Goal: Task Accomplishment & Management: Manage account settings

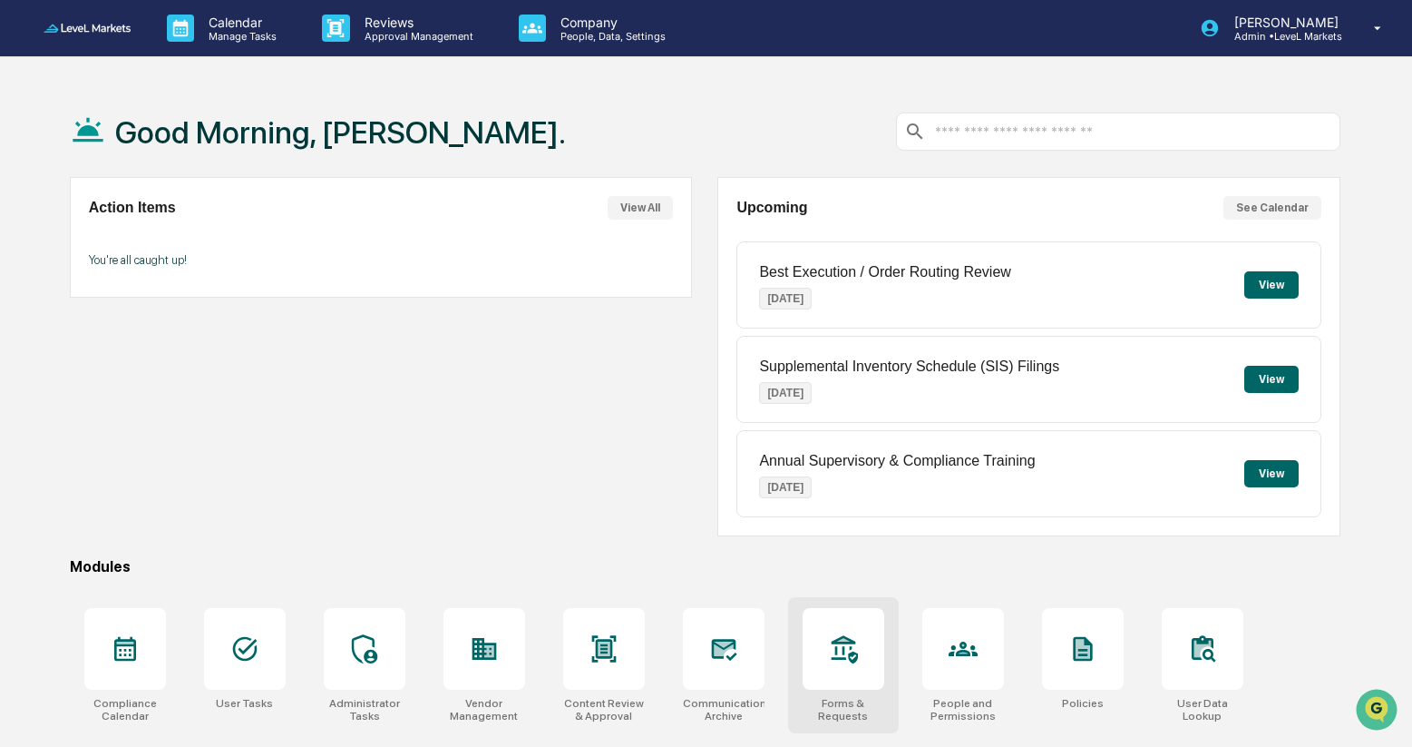
click at [841, 644] on icon at bounding box center [843, 648] width 29 height 29
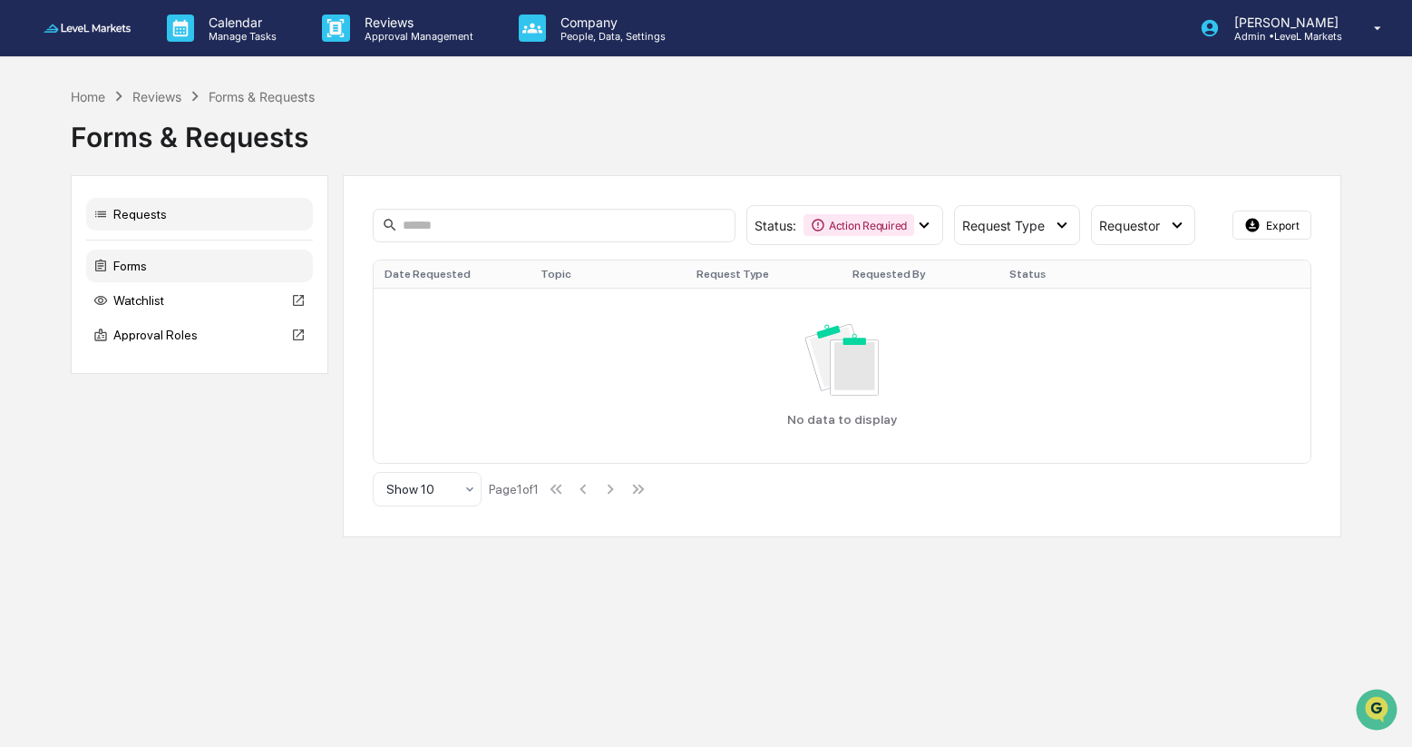
click at [162, 265] on div "Forms" at bounding box center [199, 265] width 227 height 33
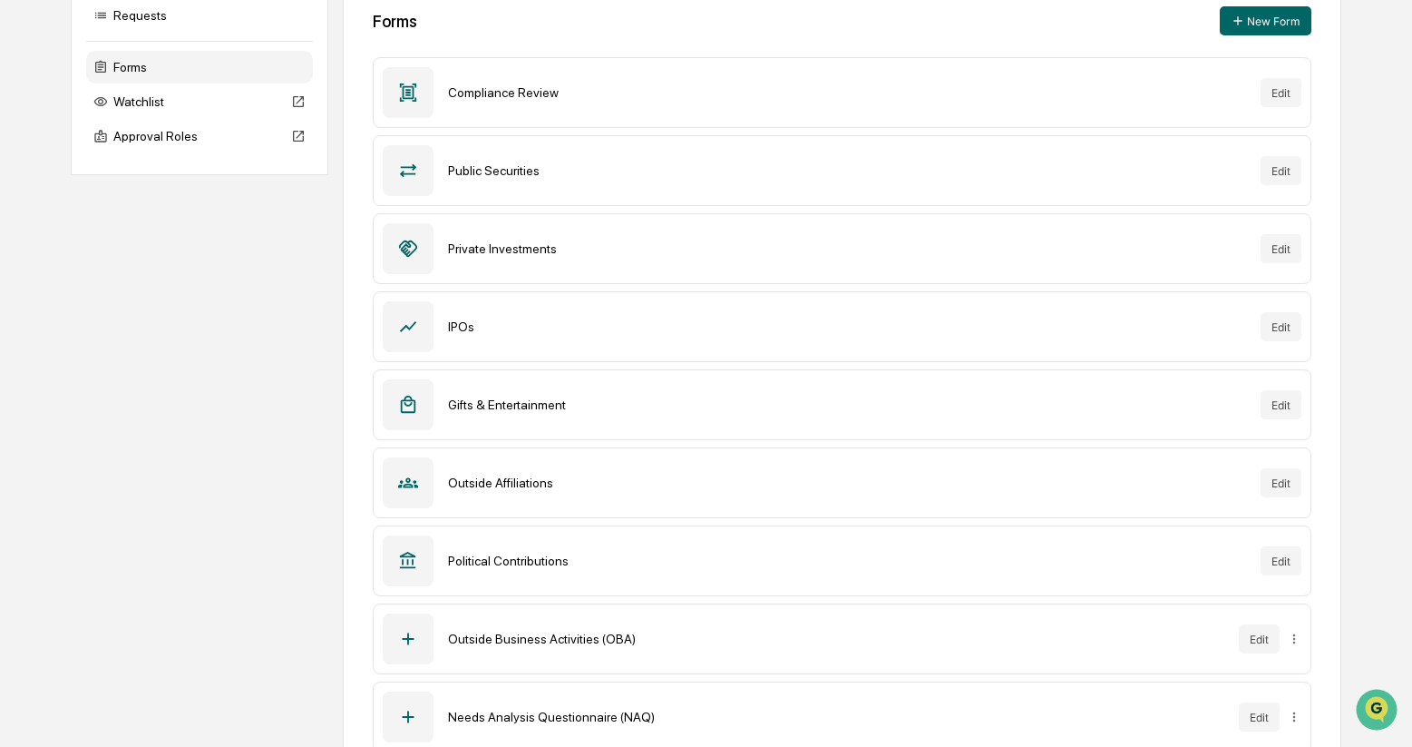
scroll to position [241, 0]
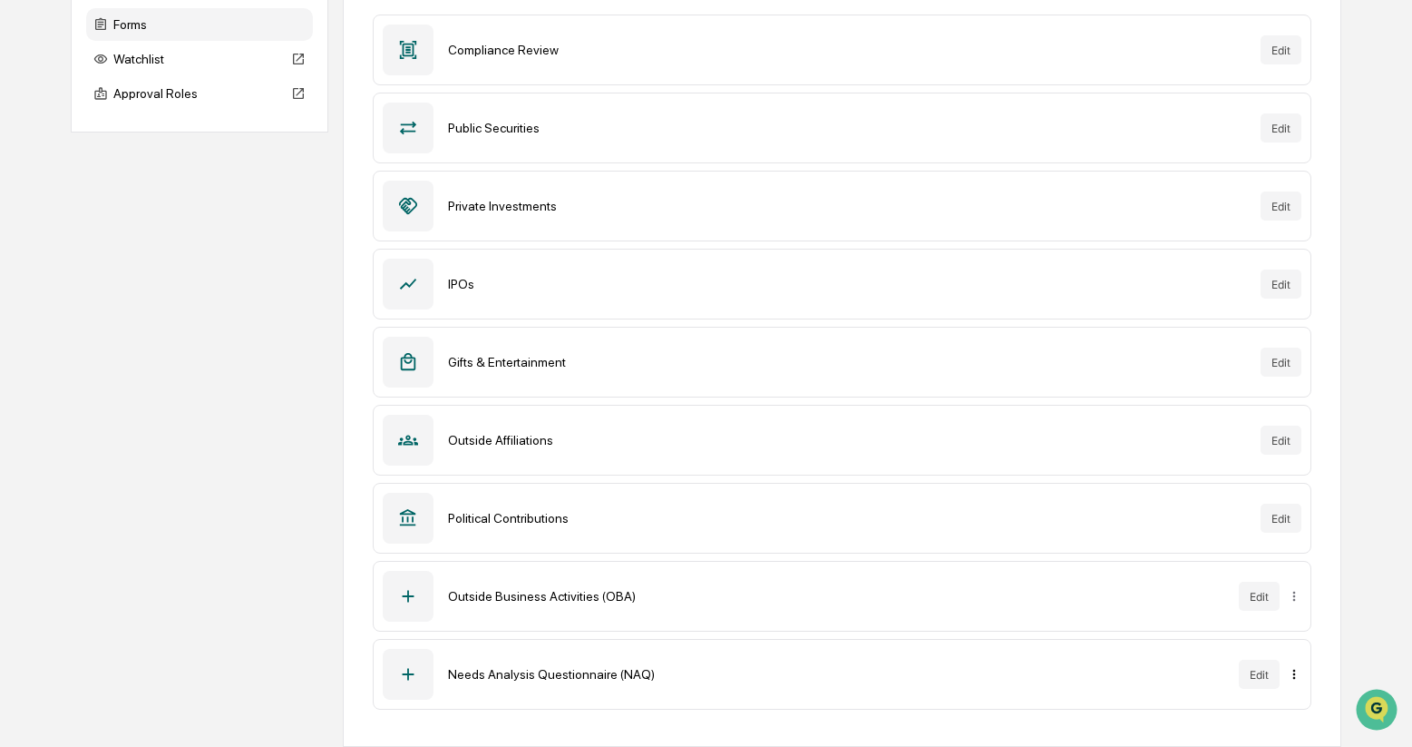
click at [1296, 505] on html "Calendar Manage Tasks Reviews Approval Management Company People, Data, Setting…" at bounding box center [706, 132] width 1412 height 747
click at [1151, 505] on html "Calendar Manage Tasks Reviews Approval Management Company People, Data, Setting…" at bounding box center [706, 132] width 1412 height 747
click at [1259, 673] on button "Edit" at bounding box center [1259, 673] width 41 height 29
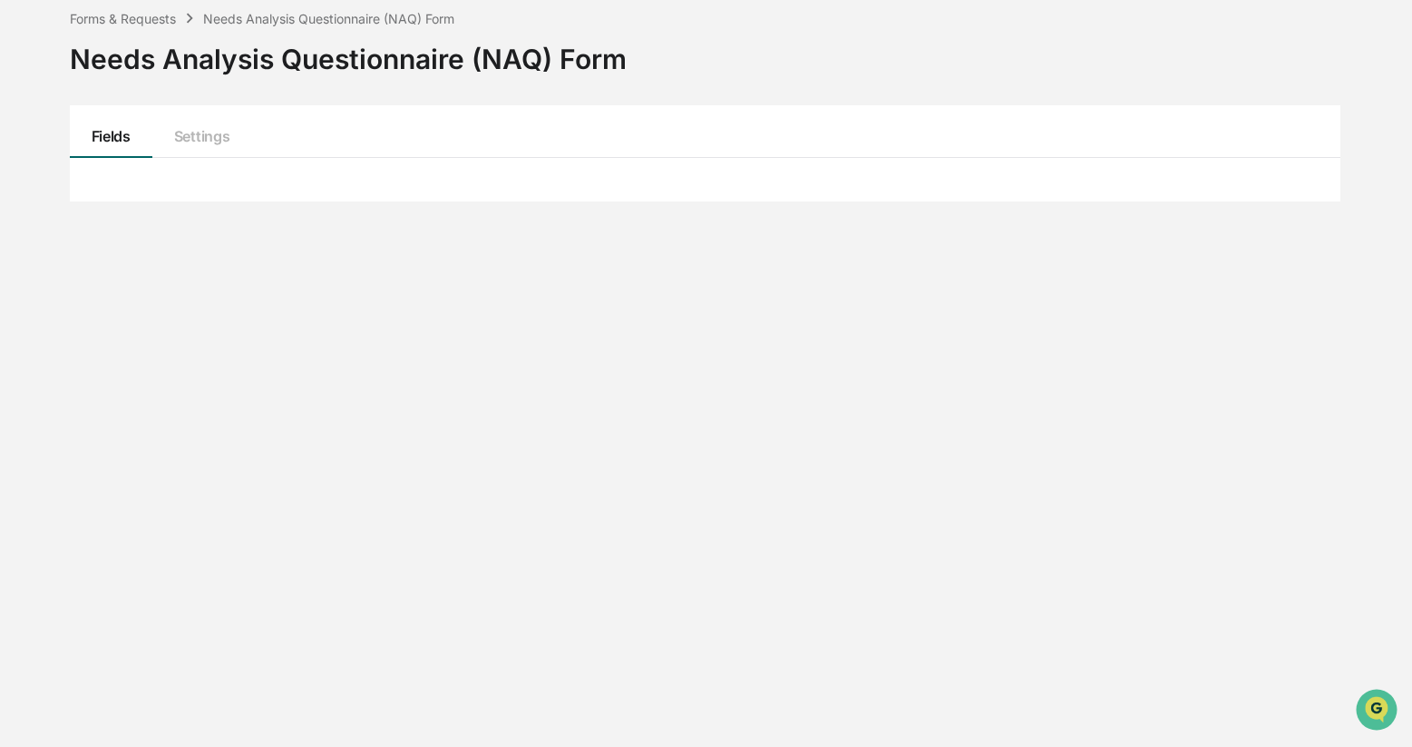
scroll to position [86, 0]
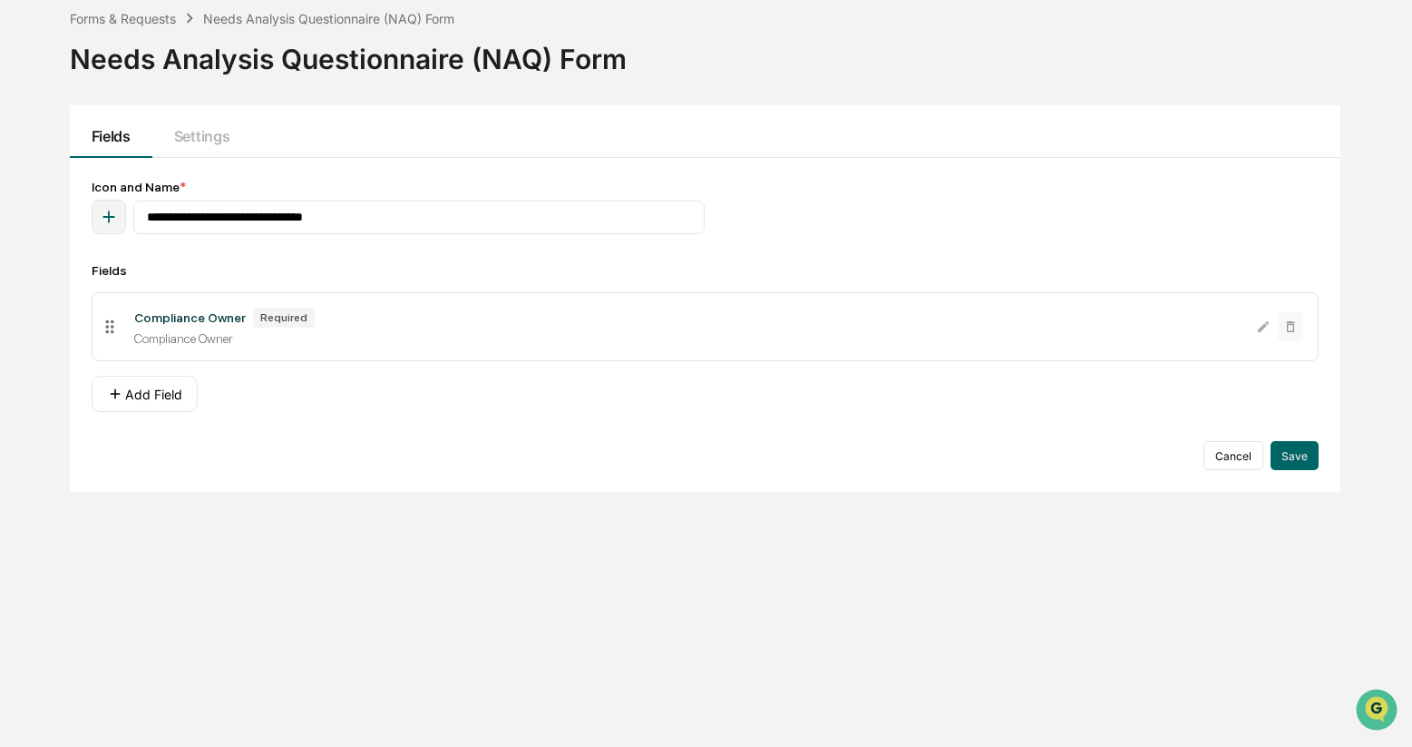
click at [202, 316] on div "Compliance Owner" at bounding box center [190, 317] width 112 height 15
click at [112, 332] on icon at bounding box center [110, 327] width 20 height 20
click at [211, 132] on button "Settings" at bounding box center [201, 131] width 99 height 53
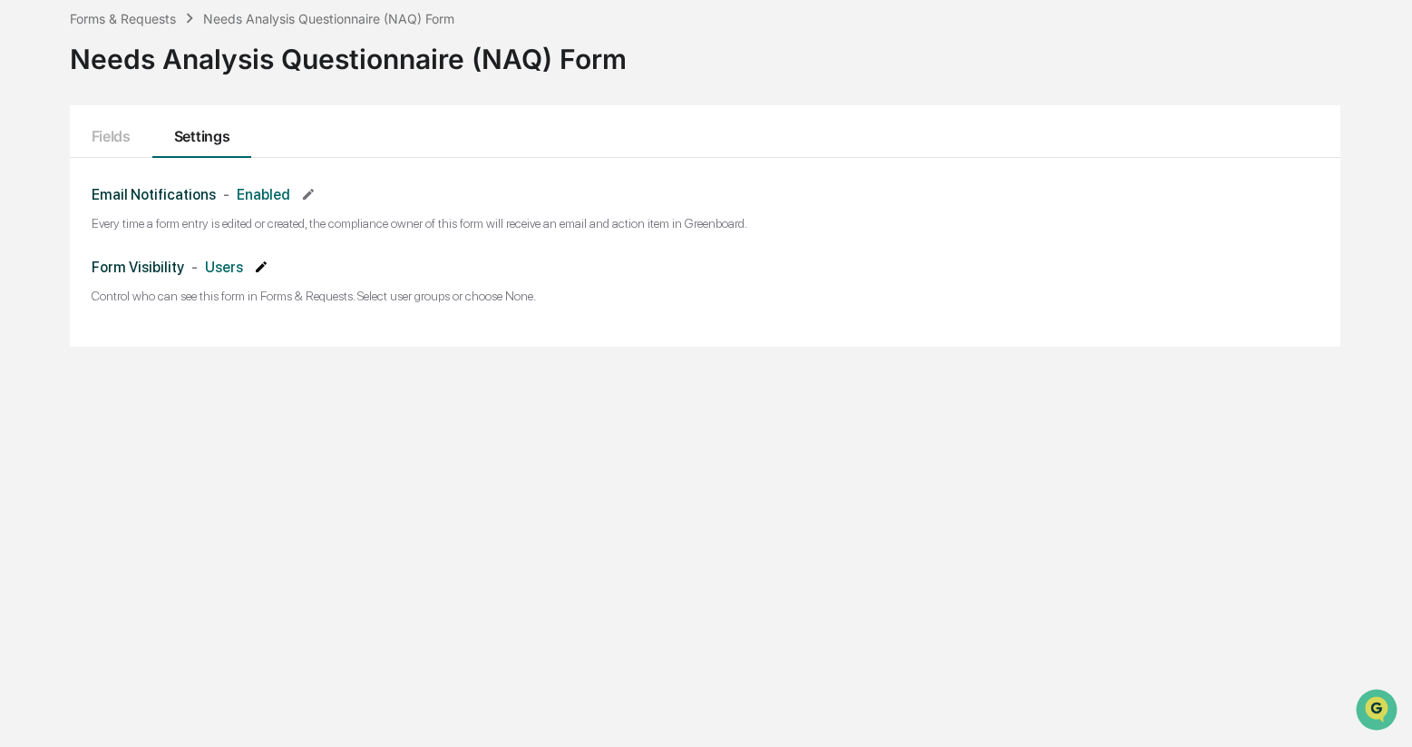
click at [261, 268] on icon at bounding box center [261, 266] width 15 height 15
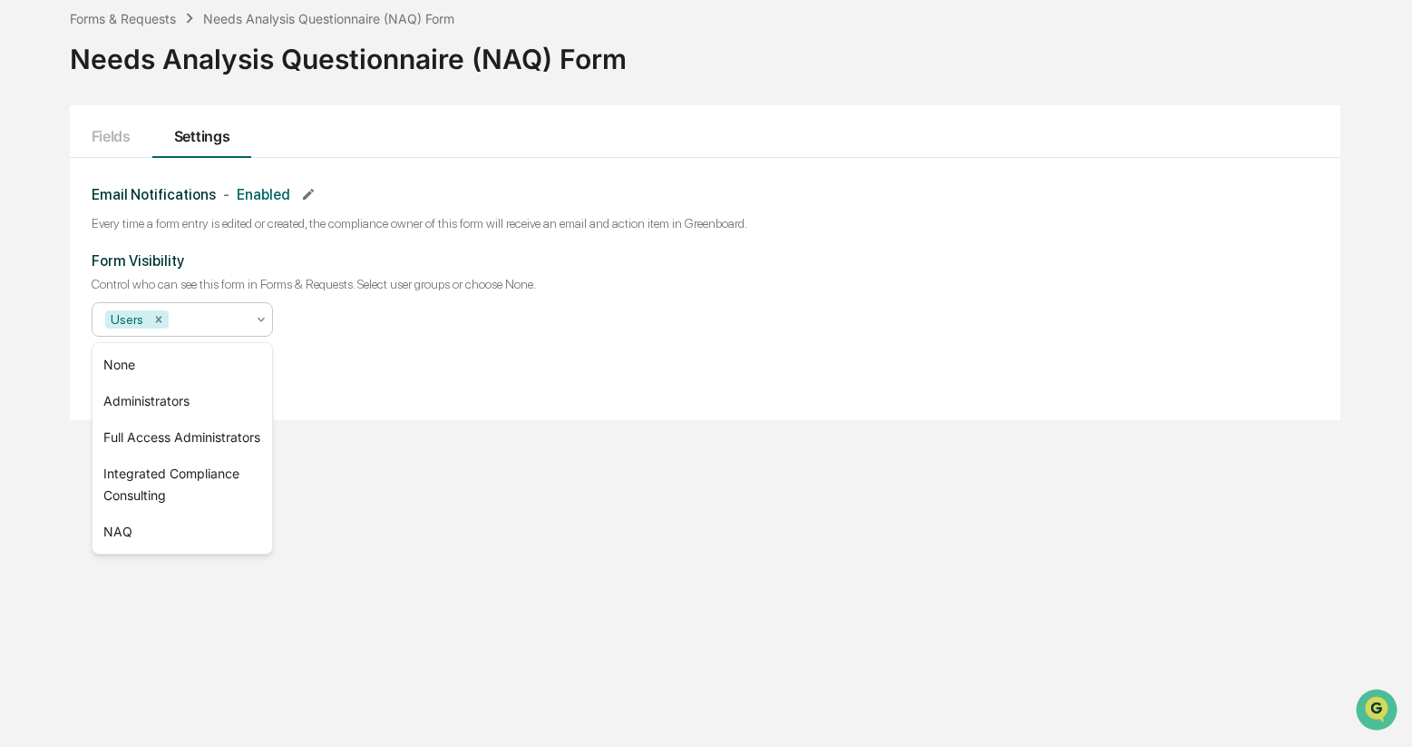
click at [265, 324] on icon at bounding box center [261, 319] width 15 height 15
click at [197, 546] on div "NAQ" at bounding box center [183, 531] width 180 height 36
click at [160, 321] on icon "Remove Users" at bounding box center [158, 319] width 6 height 6
click at [380, 442] on div "Forms & Requests Needs Analysis Questionnaire (NAQ) Form Needs Analysis Questio…" at bounding box center [705, 373] width 1325 height 747
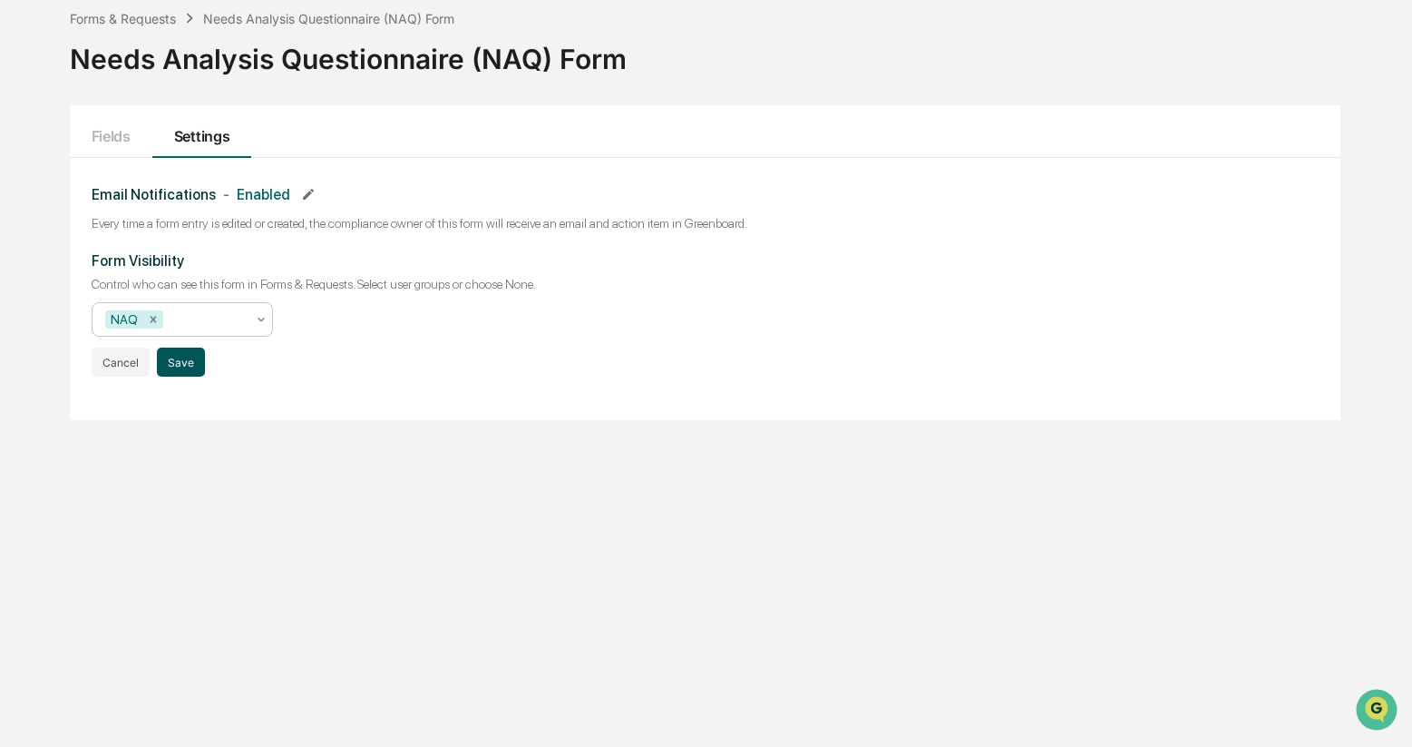
click at [183, 368] on button "Save" at bounding box center [181, 361] width 48 height 29
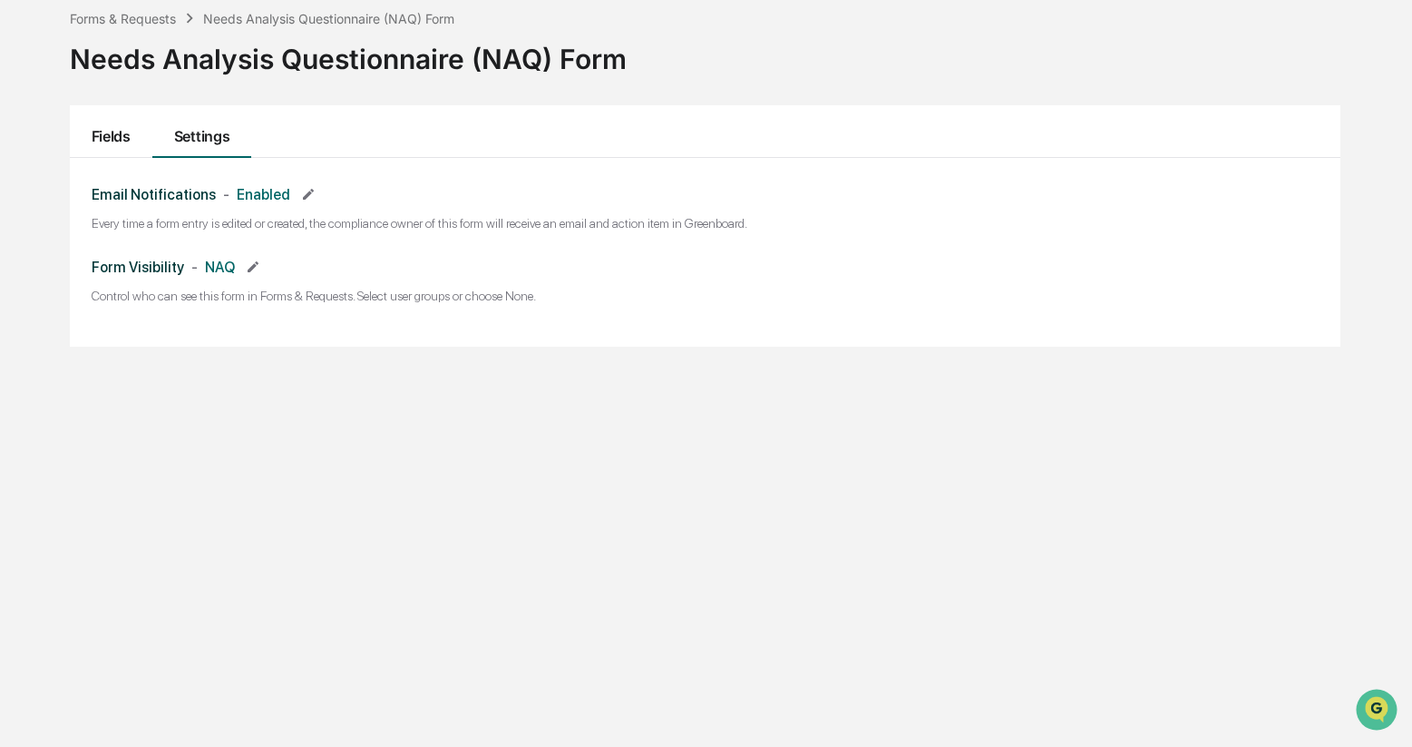
click at [107, 136] on button "Fields" at bounding box center [111, 131] width 83 height 53
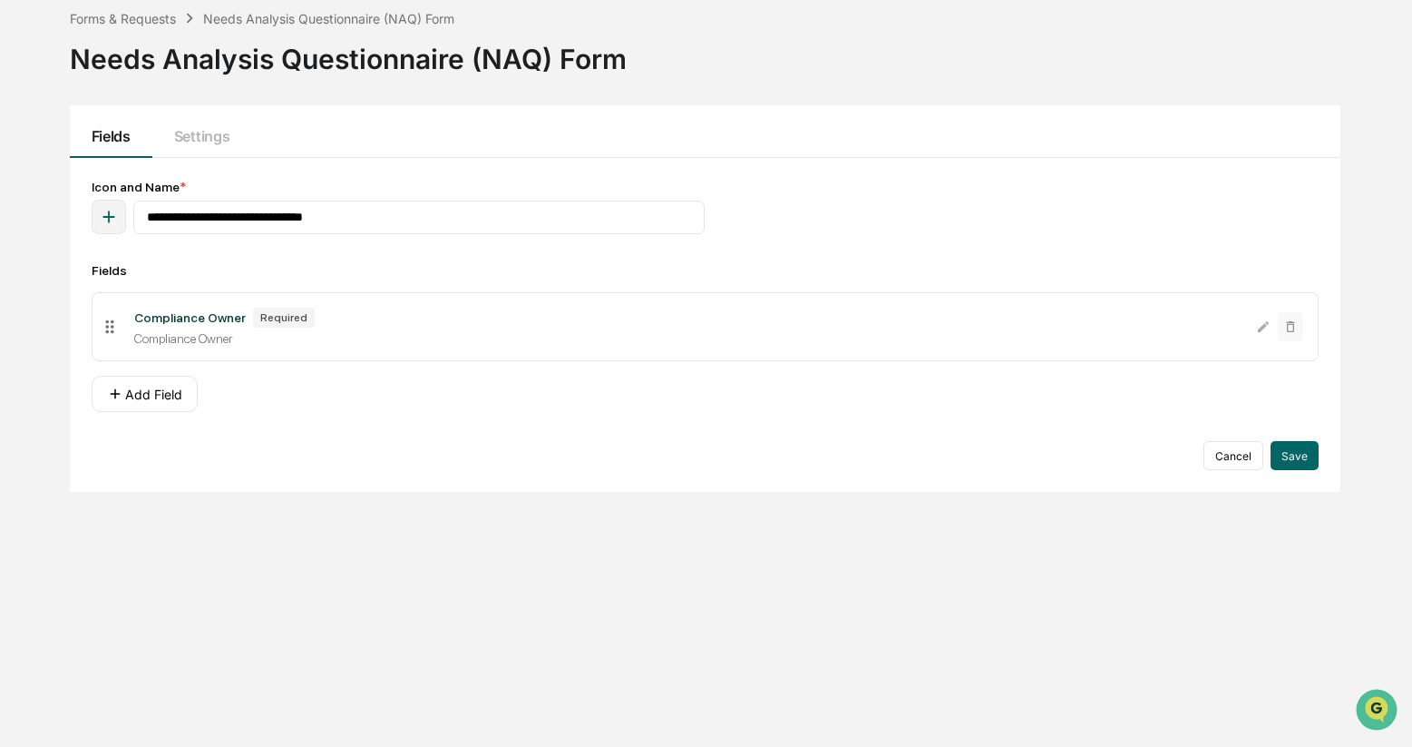
click at [112, 334] on icon at bounding box center [109, 327] width 8 height 14
click at [180, 327] on div "Compliance Owner Required" at bounding box center [688, 318] width 1108 height 20
click at [1375, 709] on icon "Open customer support" at bounding box center [1376, 731] width 45 height 45
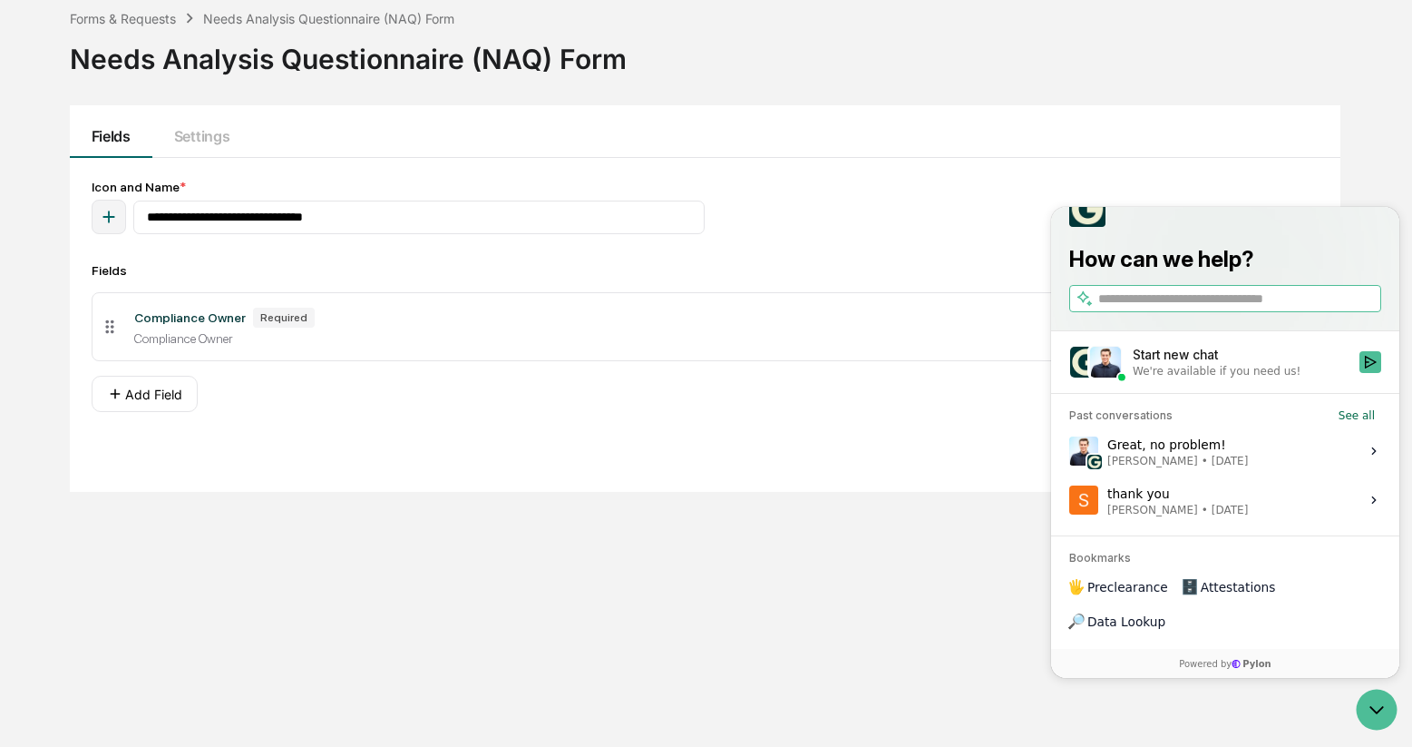
click at [1214, 308] on input "search" at bounding box center [1238, 298] width 279 height 19
type input "**********"
click at [1373, 369] on icon "Start new chat" at bounding box center [1370, 362] width 15 height 15
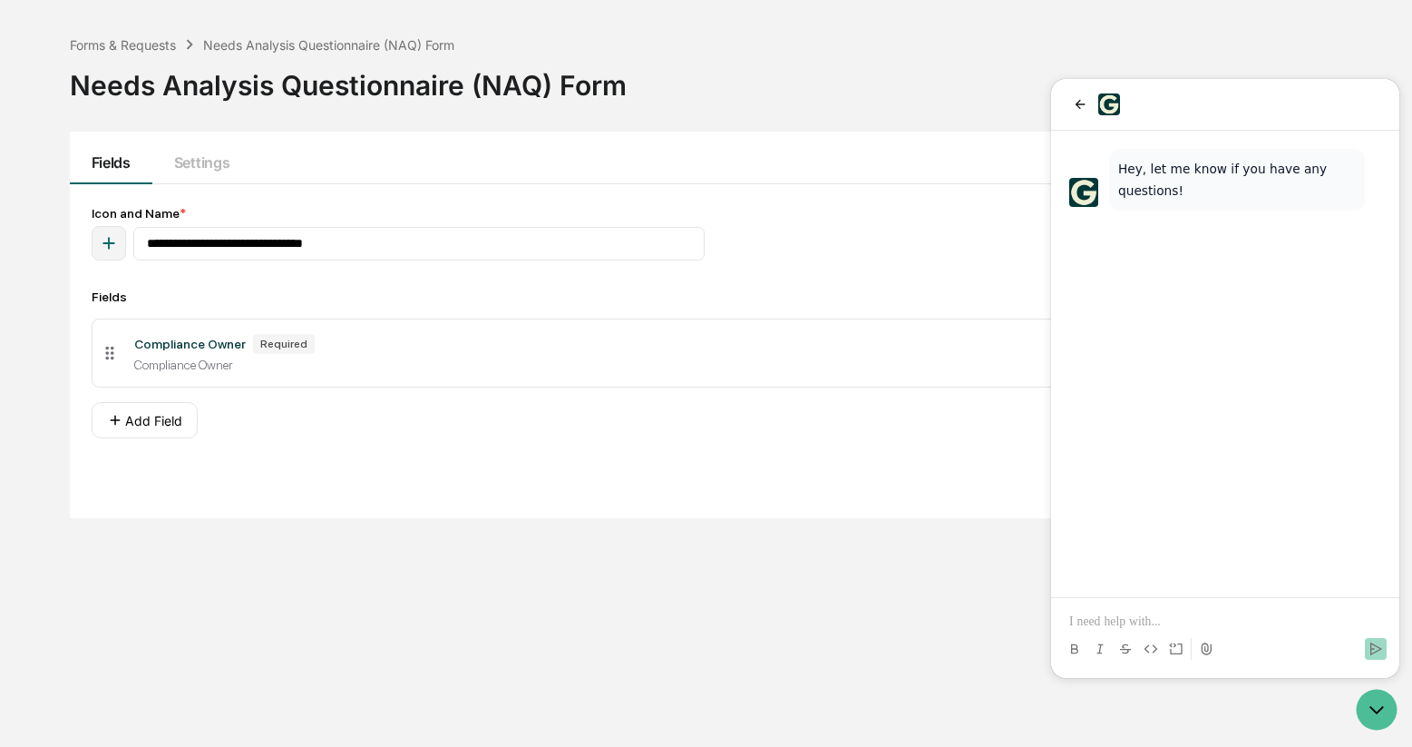
scroll to position [86, 0]
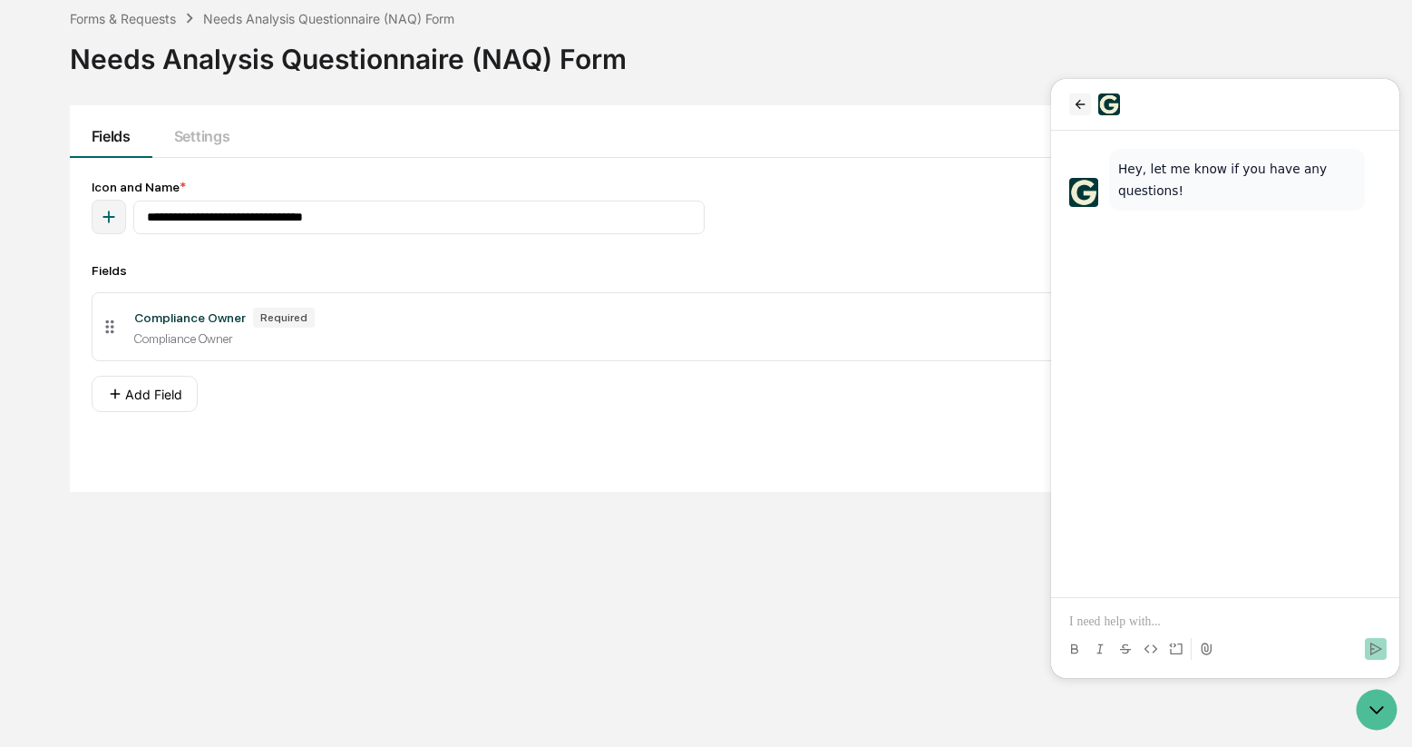
click at [1082, 104] on icon "back" at bounding box center [1081, 104] width 10 height 9
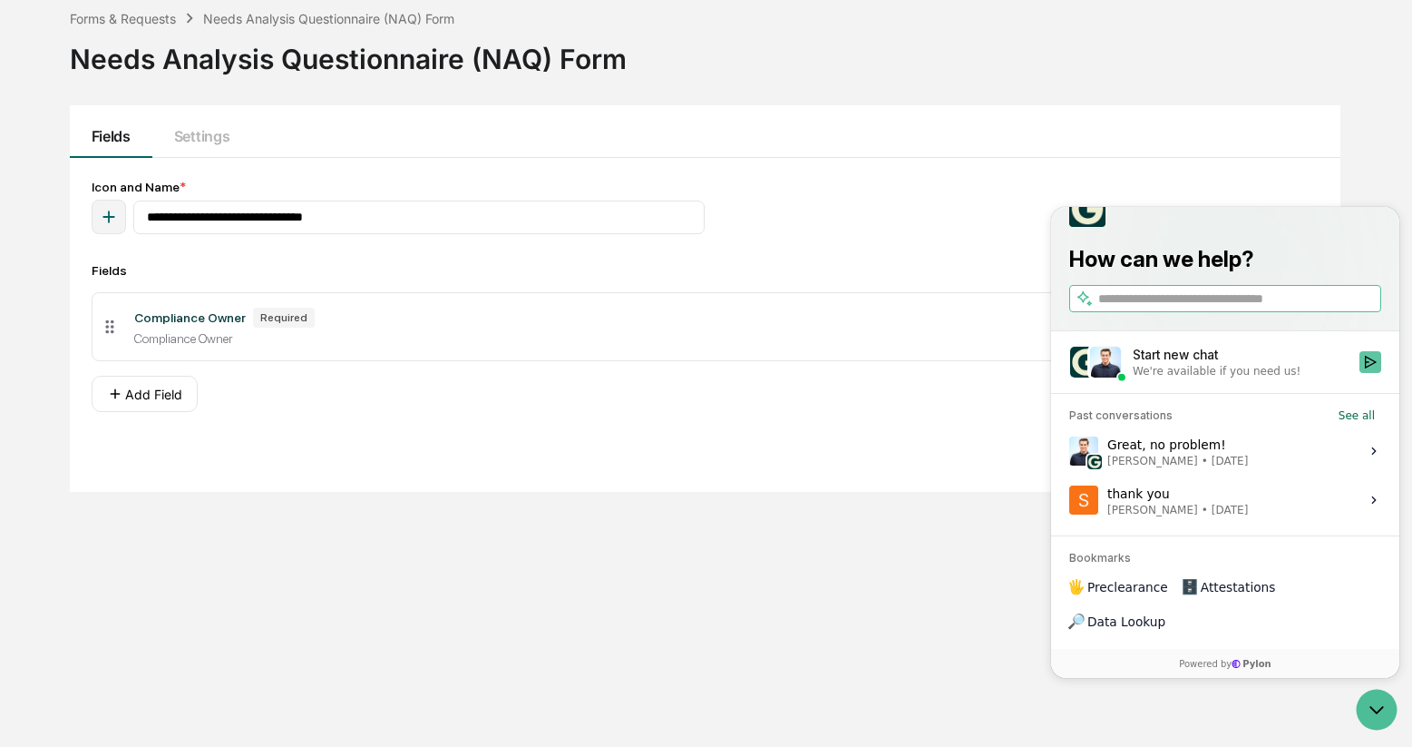
click at [1372, 369] on icon "Start new chat" at bounding box center [1370, 362] width 15 height 15
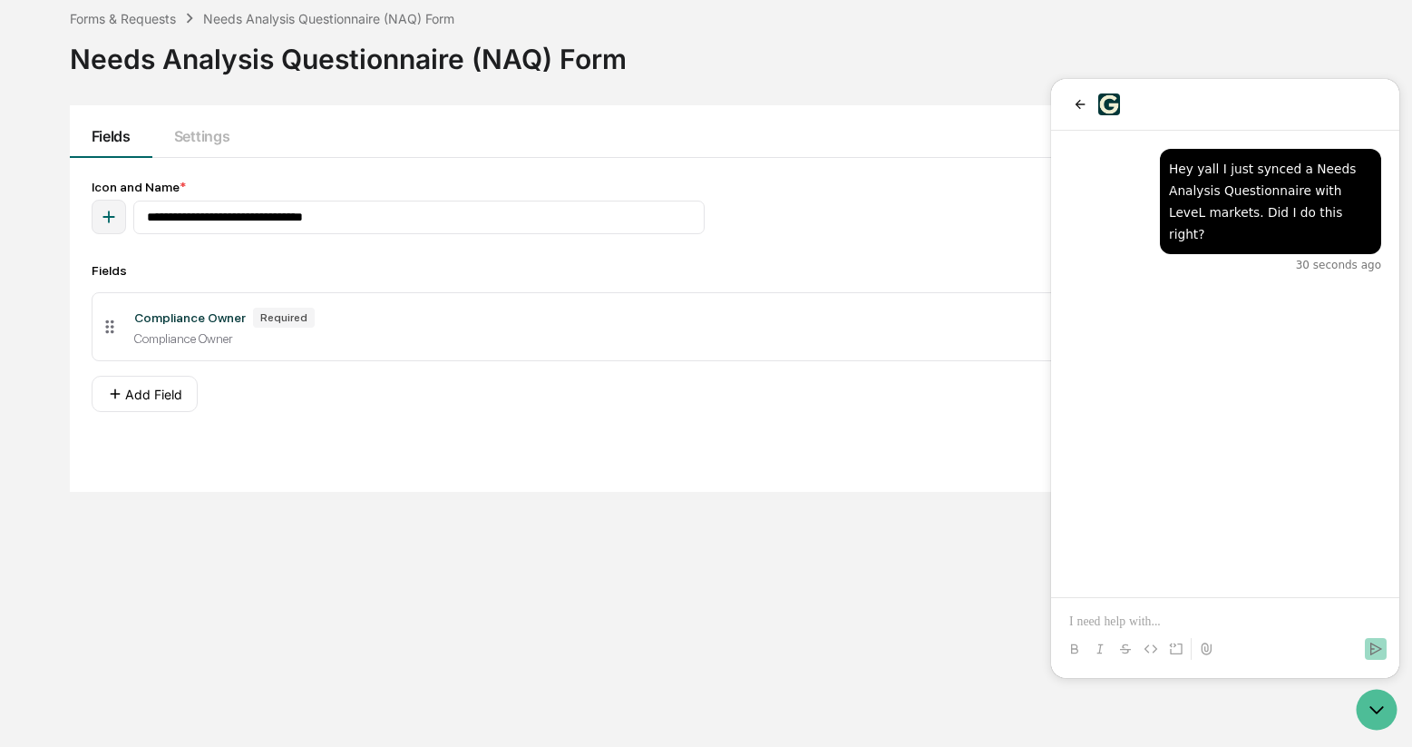
click at [729, 465] on div "Cancel Save" at bounding box center [705, 455] width 1227 height 29
click at [1373, 708] on icon "Open customer support" at bounding box center [1376, 709] width 45 height 45
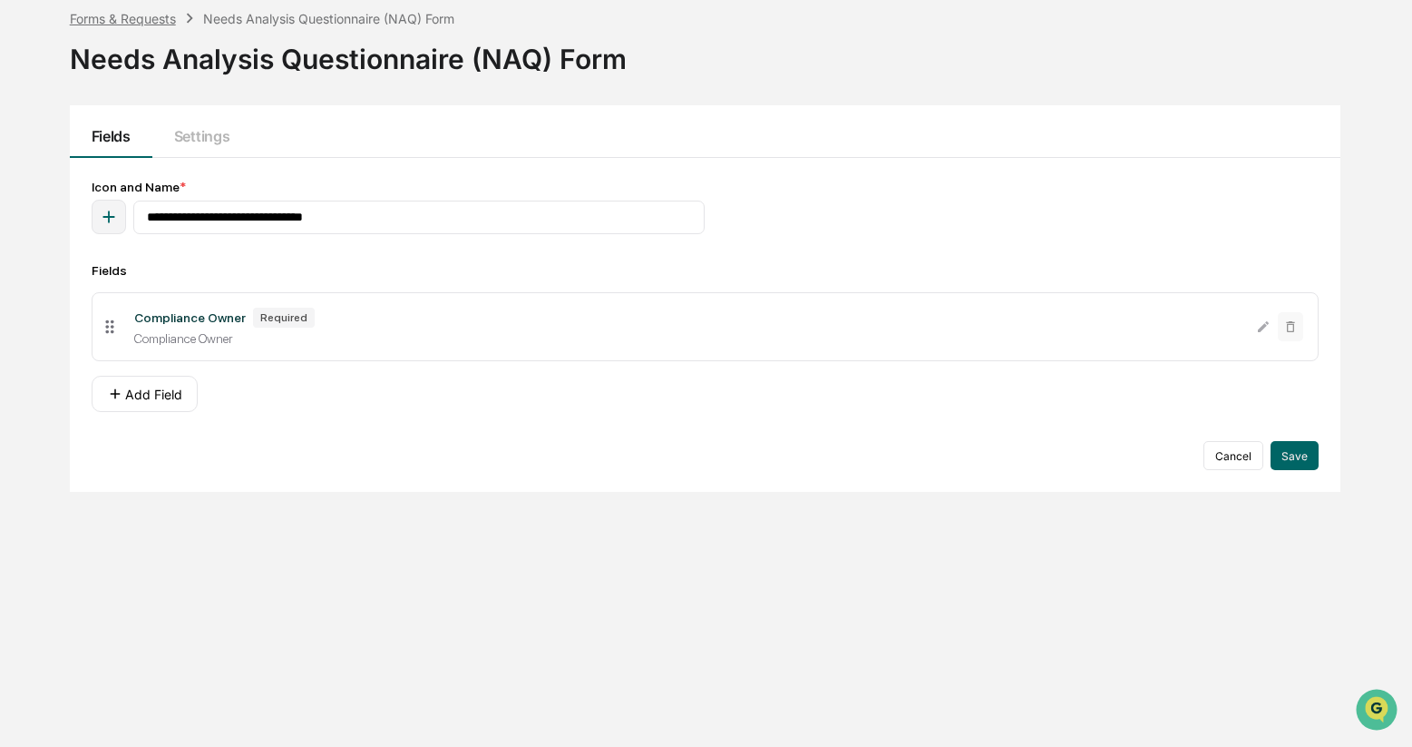
click at [121, 21] on div "Forms & Requests" at bounding box center [123, 18] width 106 height 15
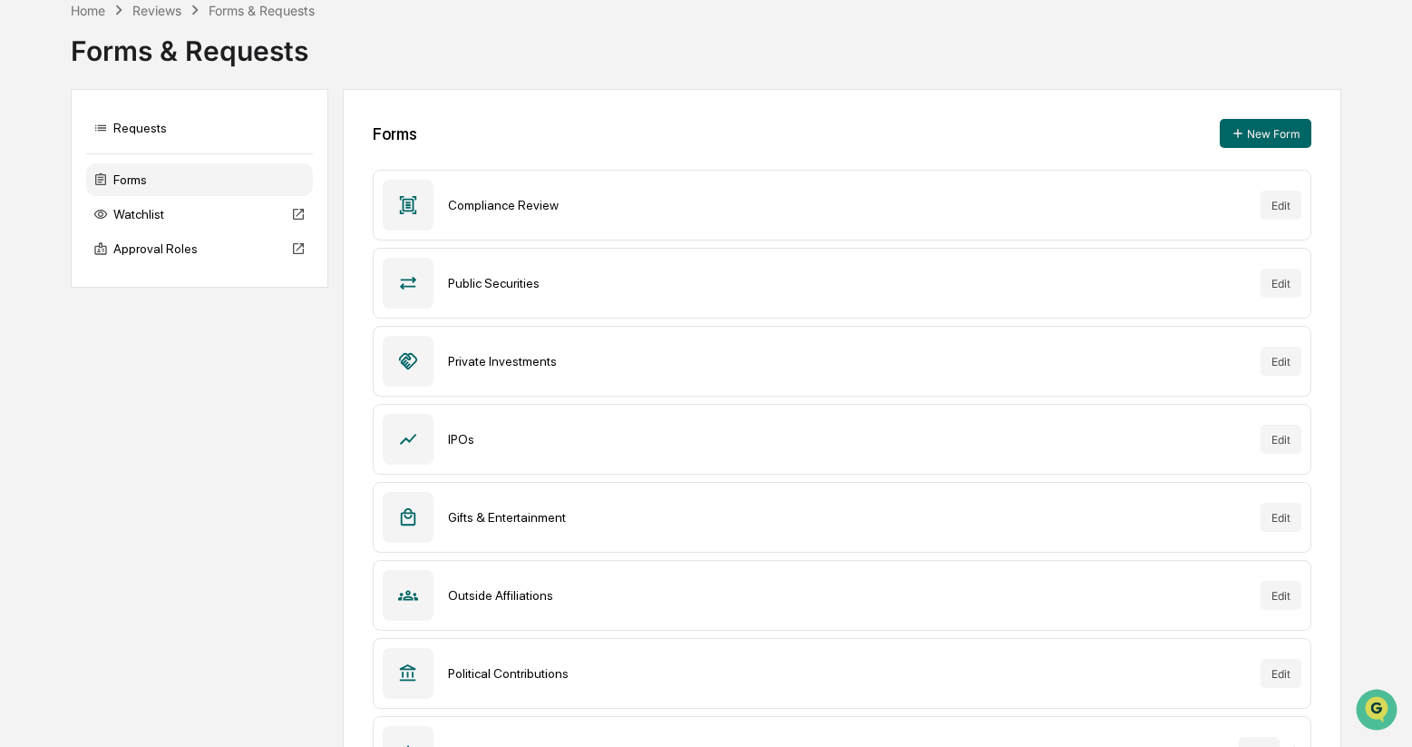
scroll to position [241, 0]
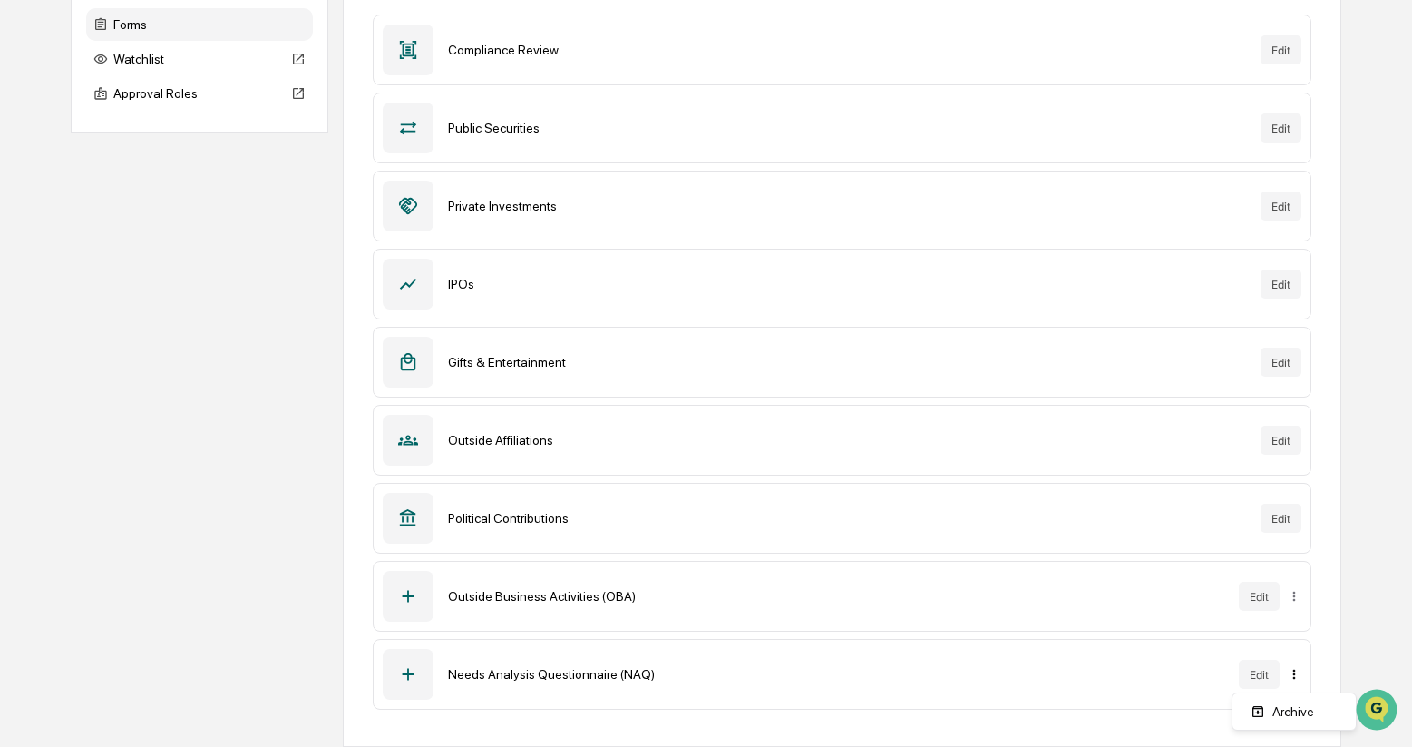
click at [1294, 505] on html "Calendar Manage Tasks Reviews Approval Management Company People, Data, Setting…" at bounding box center [706, 132] width 1412 height 747
click at [1149, 505] on html "Calendar Manage Tasks Reviews Approval Management Company People, Data, Setting…" at bounding box center [706, 132] width 1412 height 747
click at [1265, 675] on button "Edit" at bounding box center [1259, 673] width 41 height 29
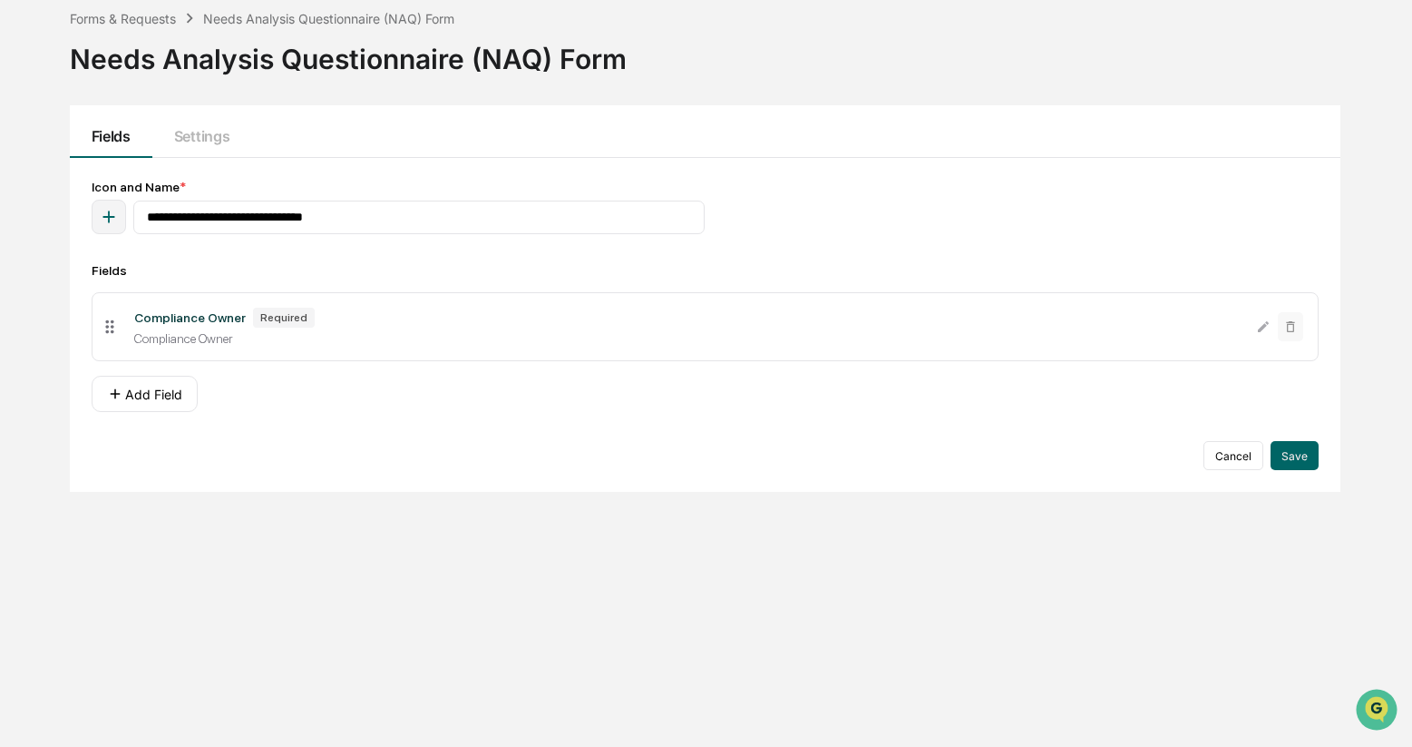
click at [495, 583] on div "**********" at bounding box center [705, 373] width 1325 height 747
click at [1238, 461] on button "Cancel" at bounding box center [1234, 455] width 60 height 29
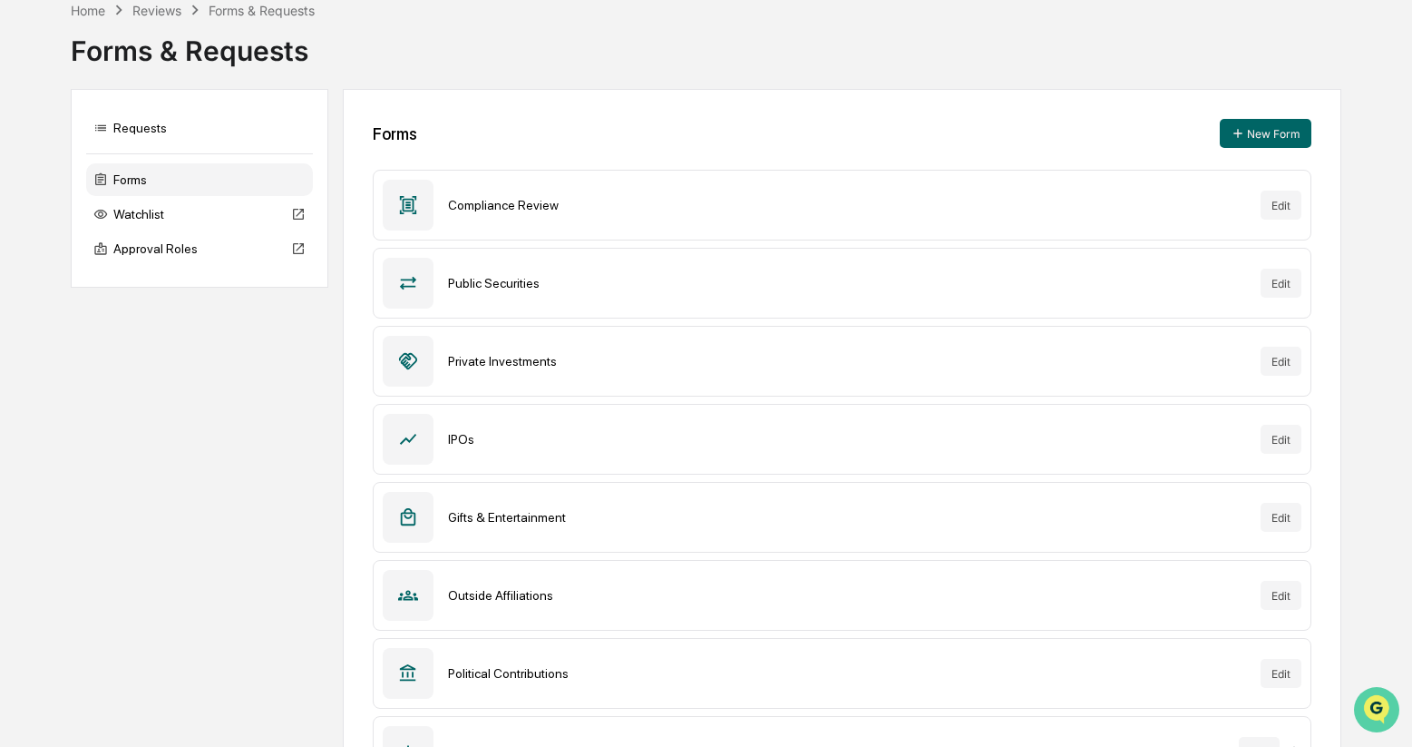
click at [1384, 711] on icon "Open customer support" at bounding box center [1376, 731] width 45 height 45
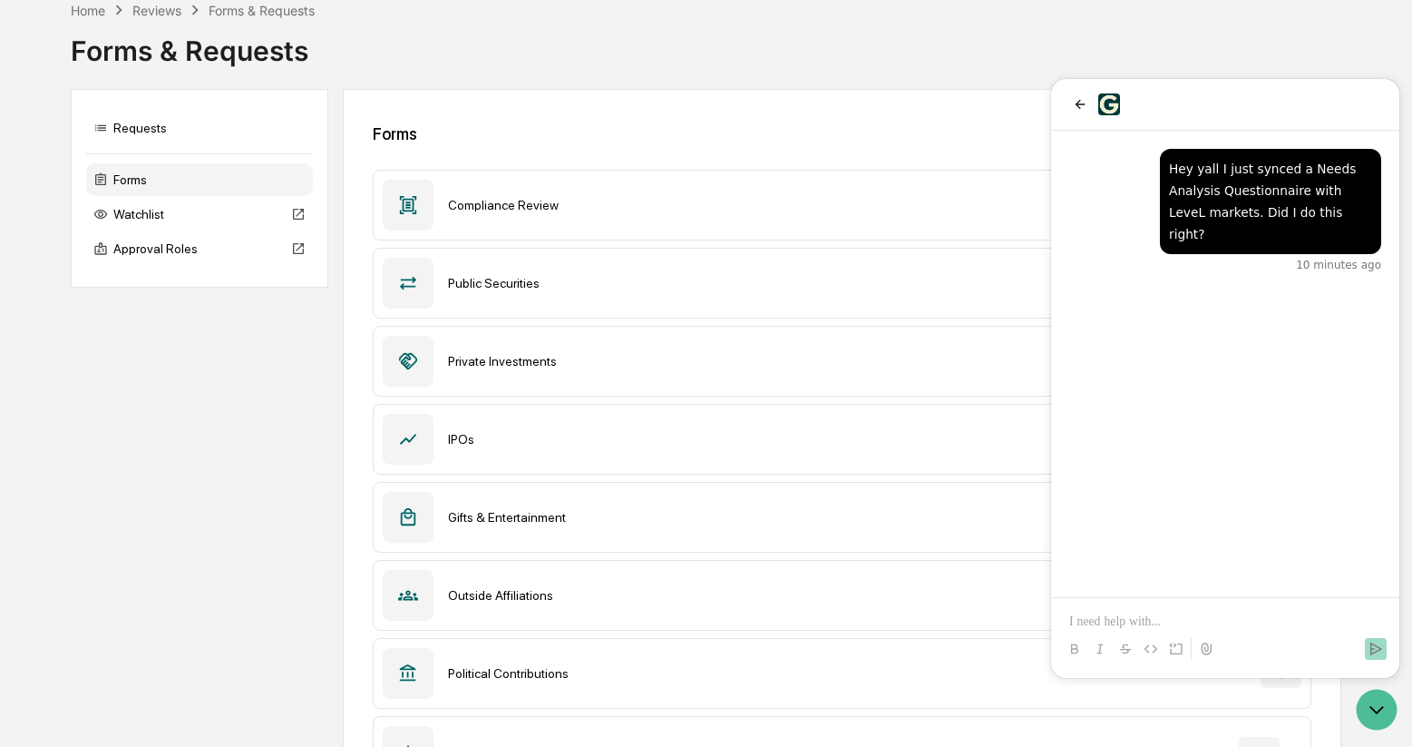
click at [288, 458] on div "Requests Forms Watchlist Approval Roles Forms New Form Compliance Review Edit P…" at bounding box center [706, 495] width 1271 height 813
click at [1378, 706] on icon "Open customer support" at bounding box center [1376, 709] width 45 height 45
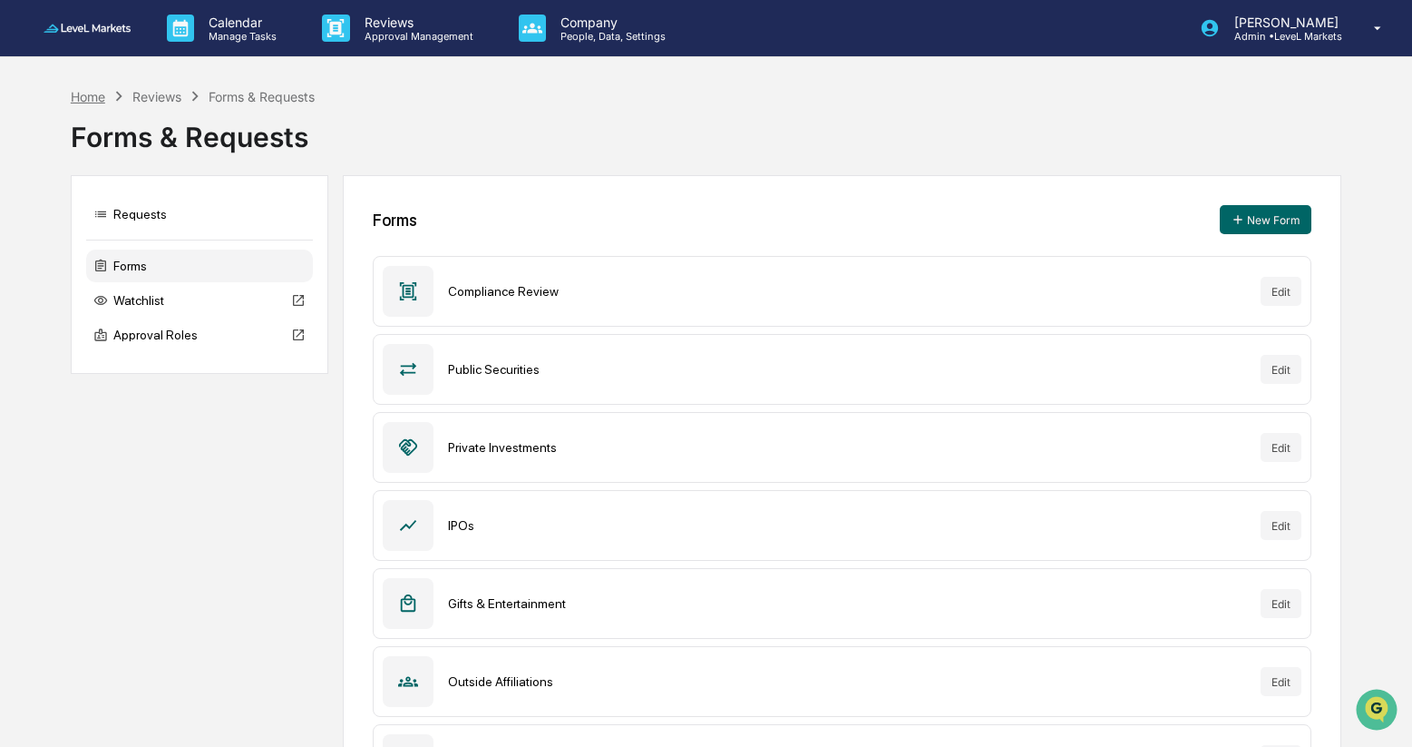
click at [84, 93] on div "Home" at bounding box center [88, 96] width 34 height 15
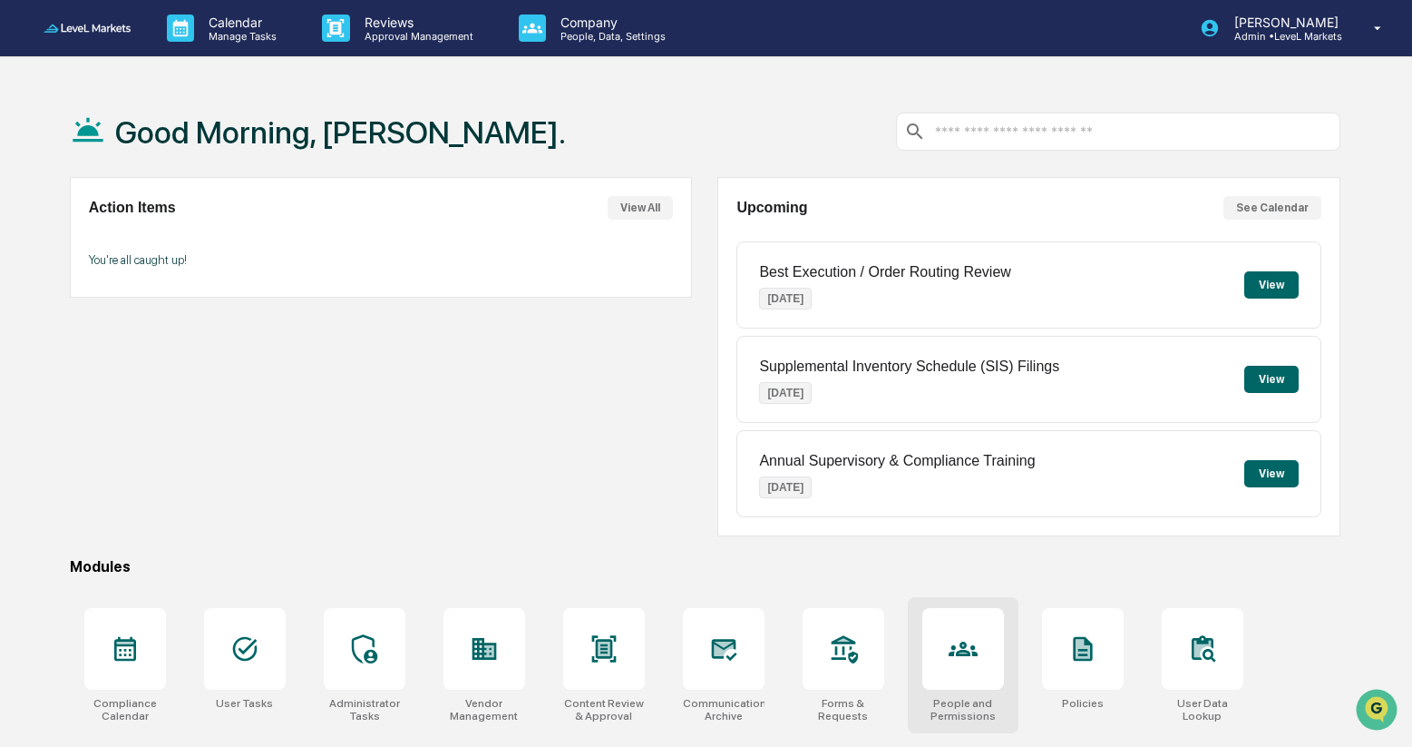
click at [968, 660] on icon at bounding box center [963, 648] width 29 height 29
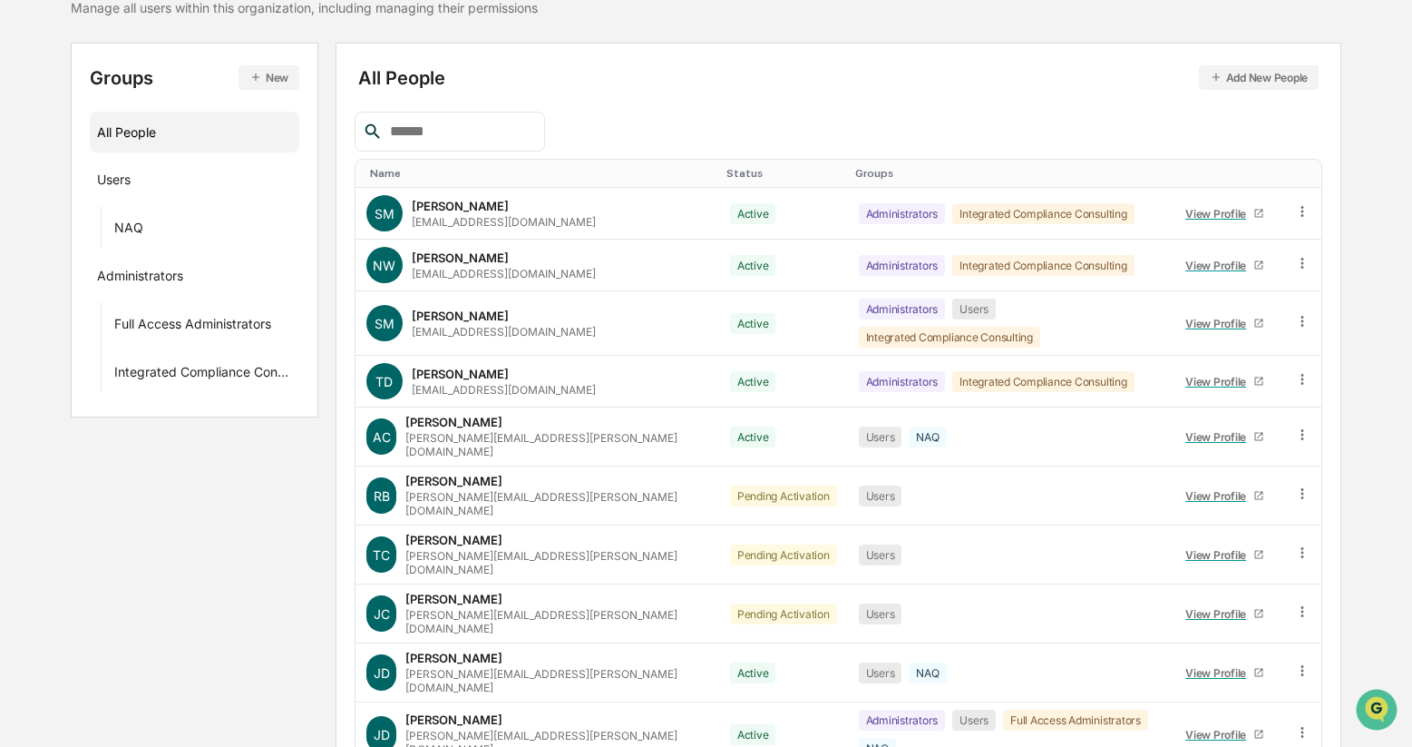
scroll to position [162, 0]
click at [1300, 723] on icon at bounding box center [1302, 731] width 17 height 17
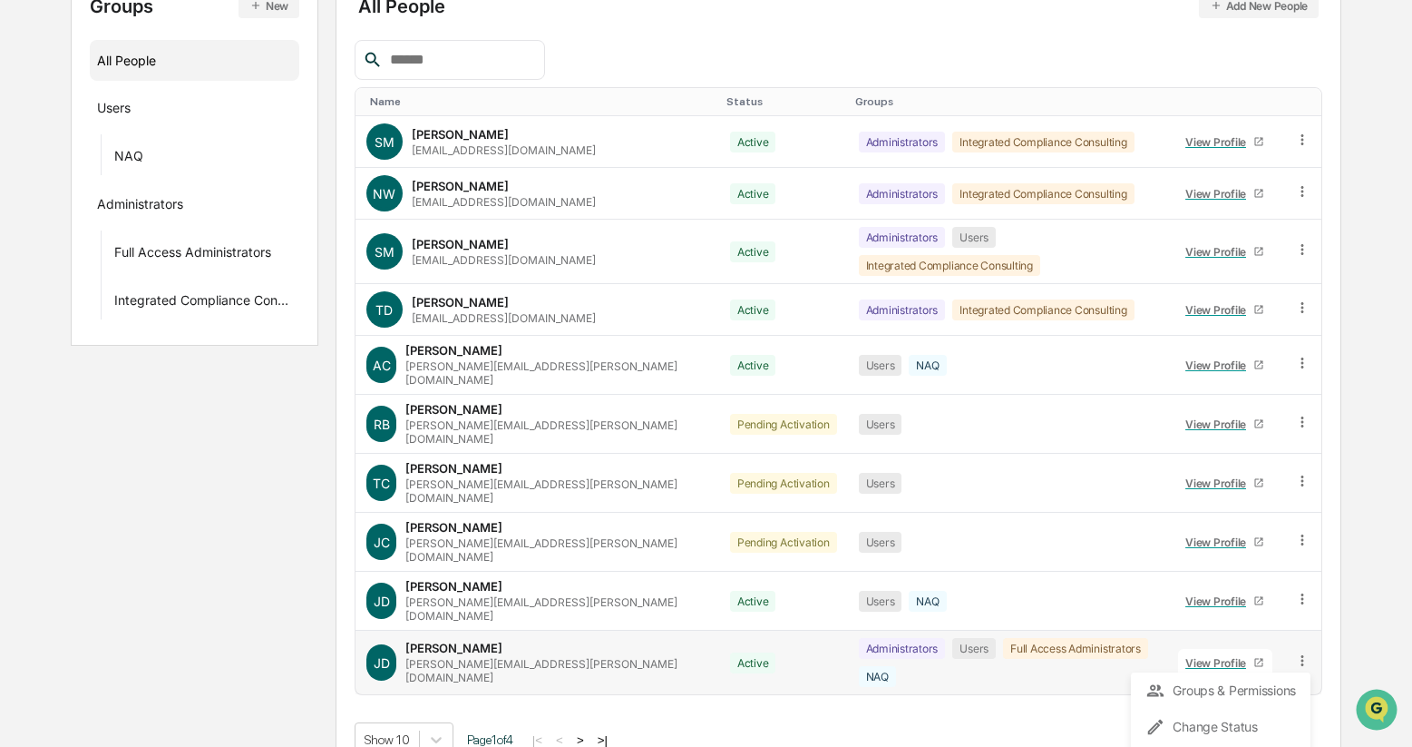
scroll to position [249, 0]
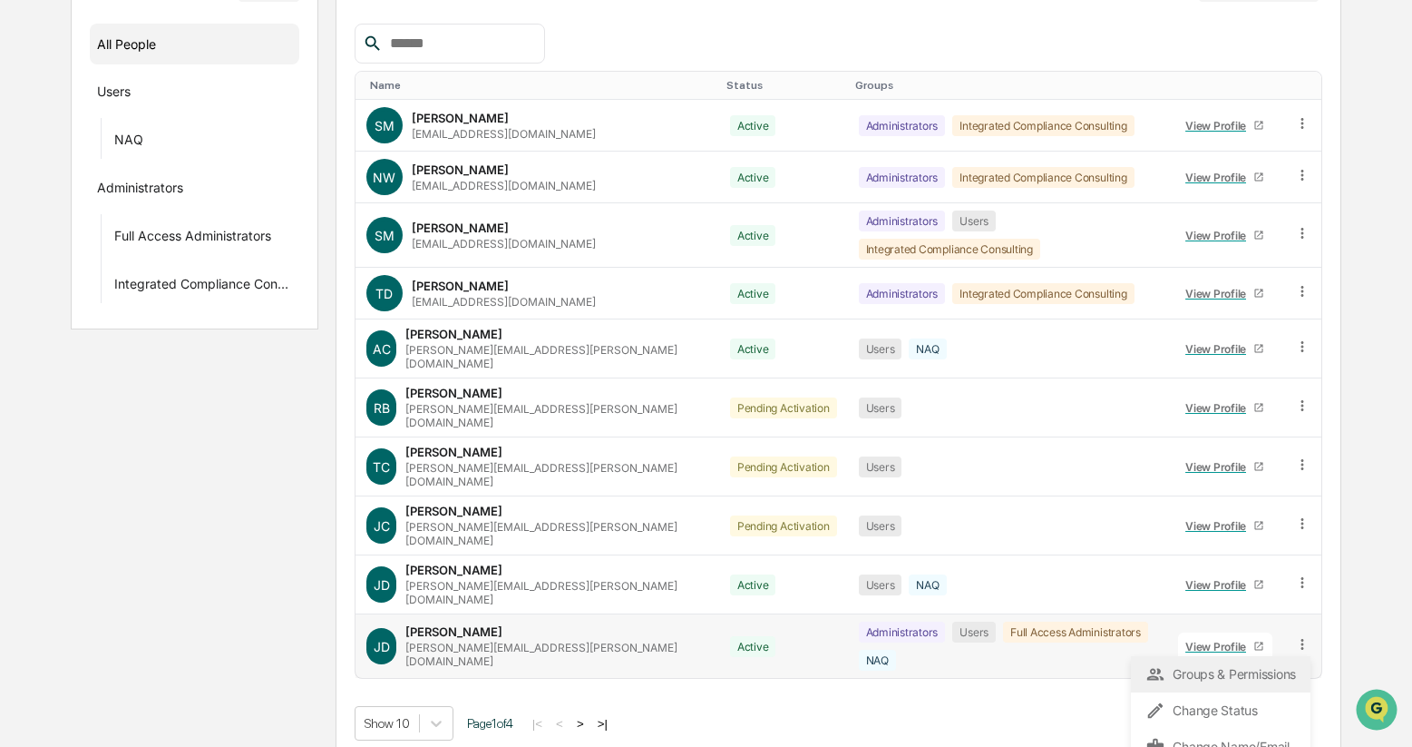
click at [1245, 663] on div "Groups & Permissions" at bounding box center [1221, 674] width 151 height 22
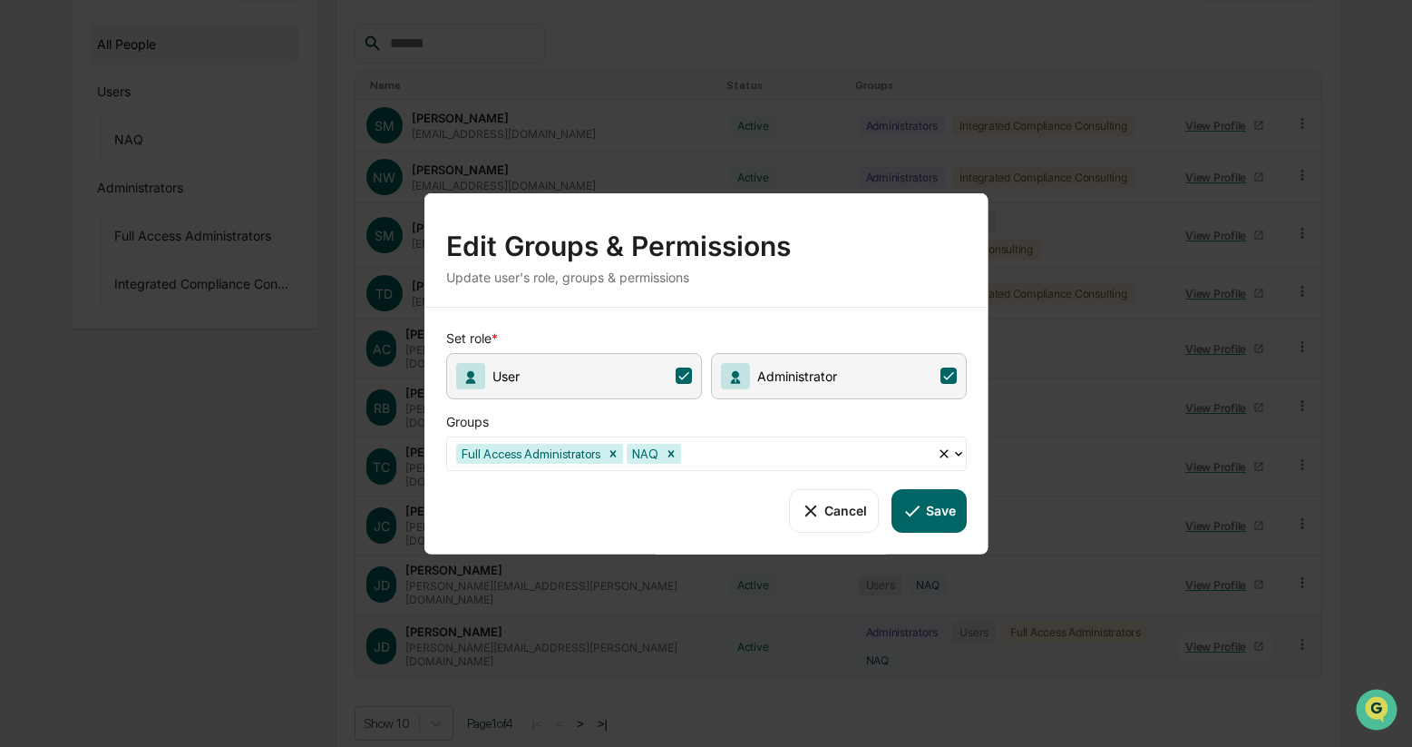
scroll to position [201, 0]
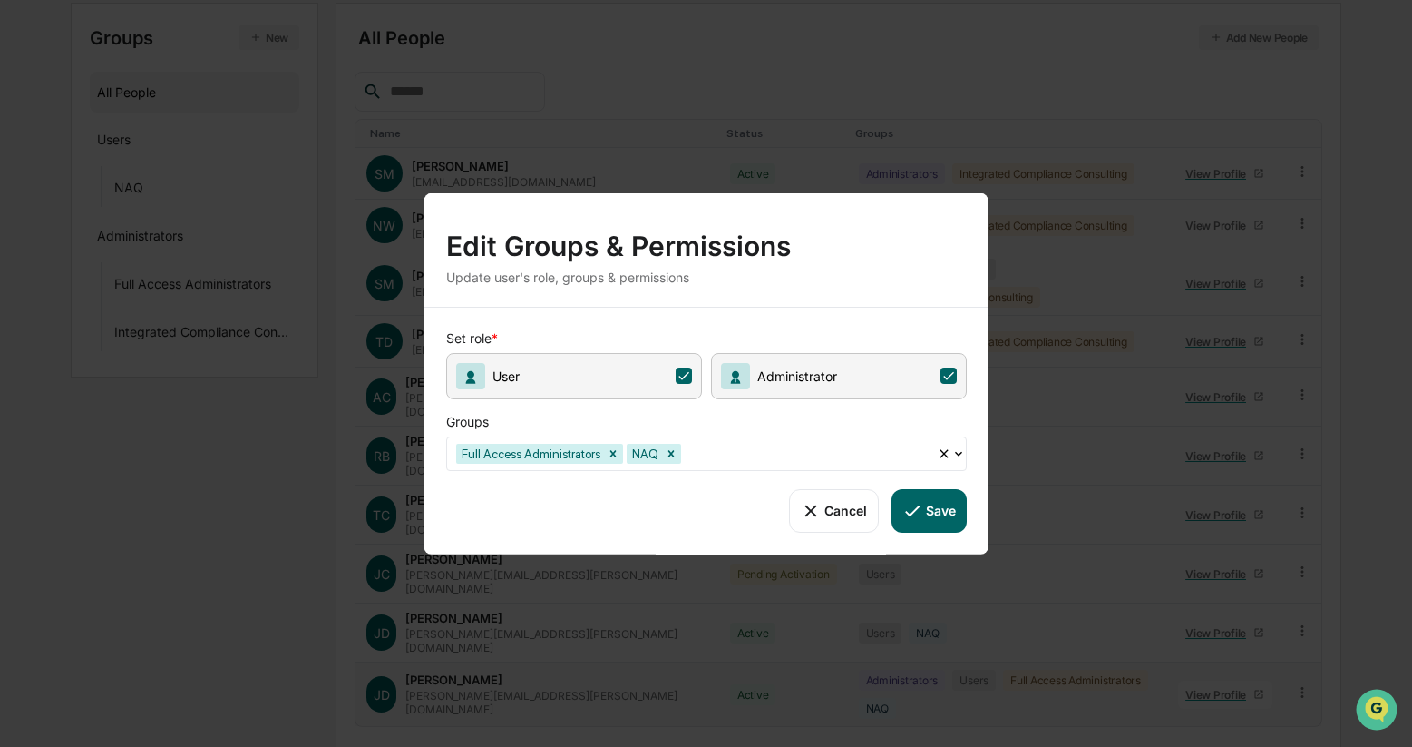
click at [961, 453] on icon at bounding box center [959, 452] width 15 height 15
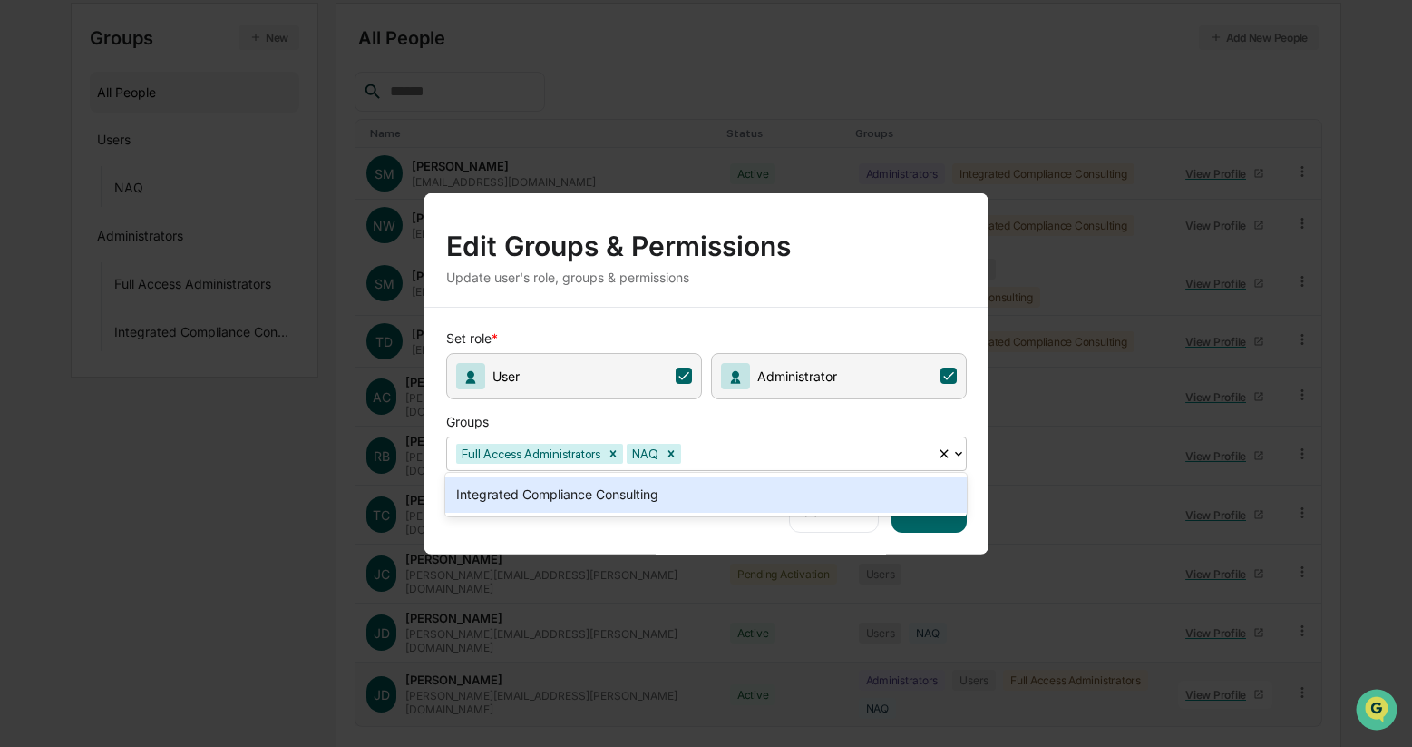
click at [961, 453] on icon at bounding box center [959, 452] width 15 height 15
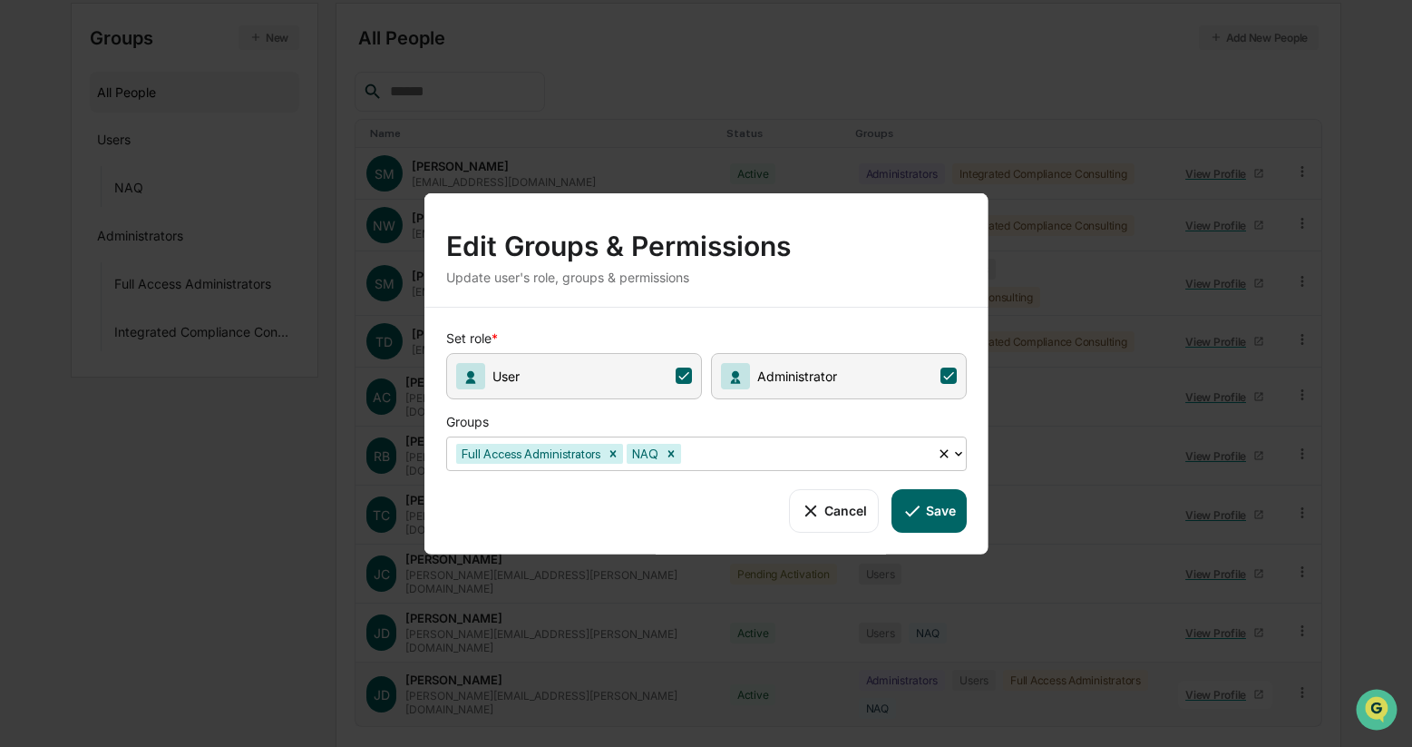
click at [829, 515] on button "Cancel" at bounding box center [833, 510] width 90 height 44
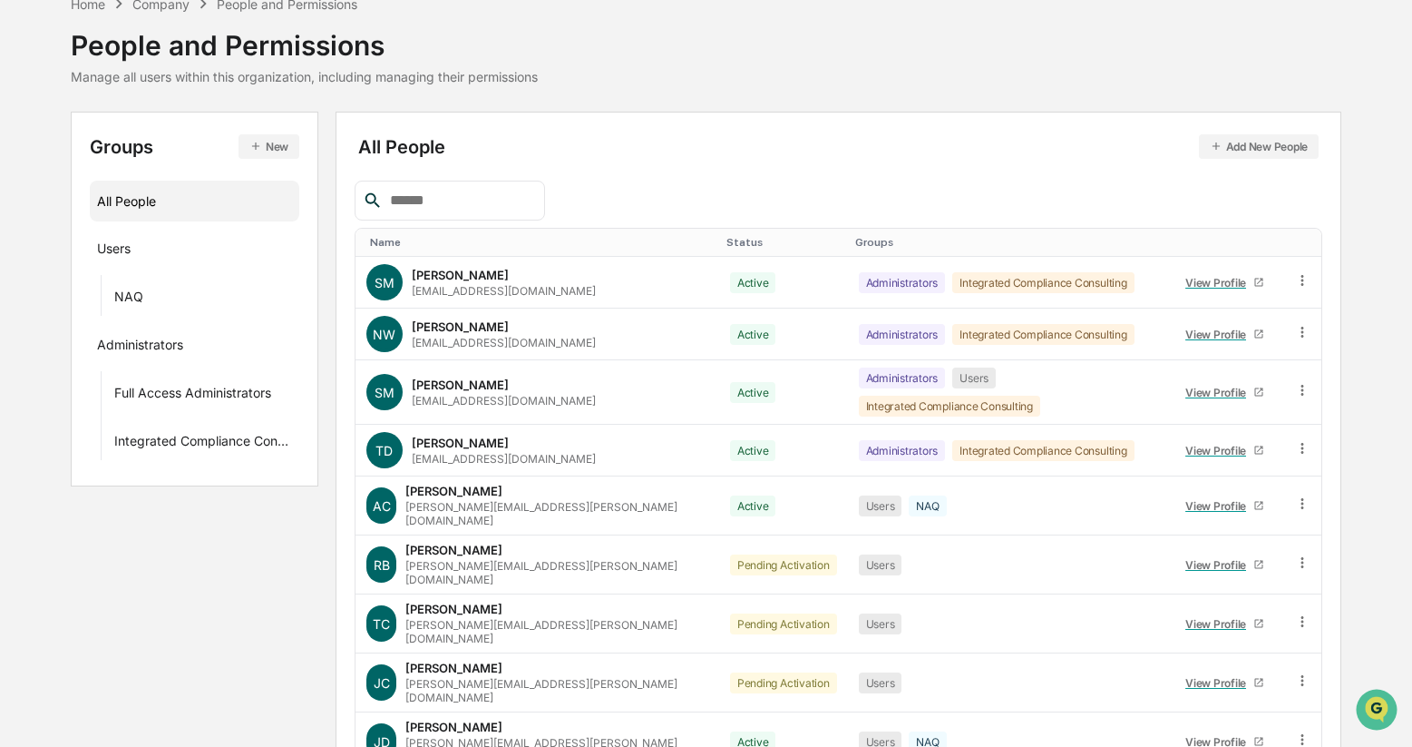
scroll to position [0, 0]
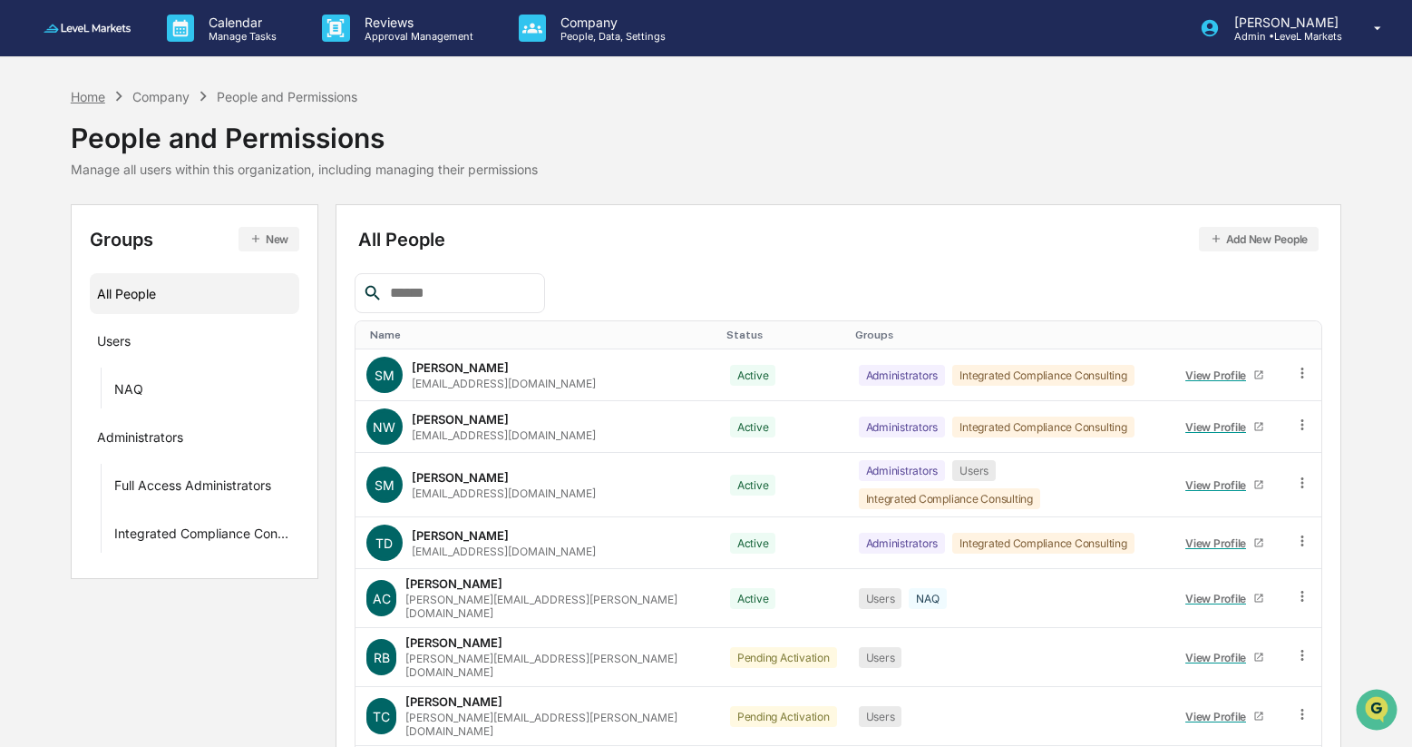
click at [93, 94] on div "Home" at bounding box center [88, 96] width 34 height 15
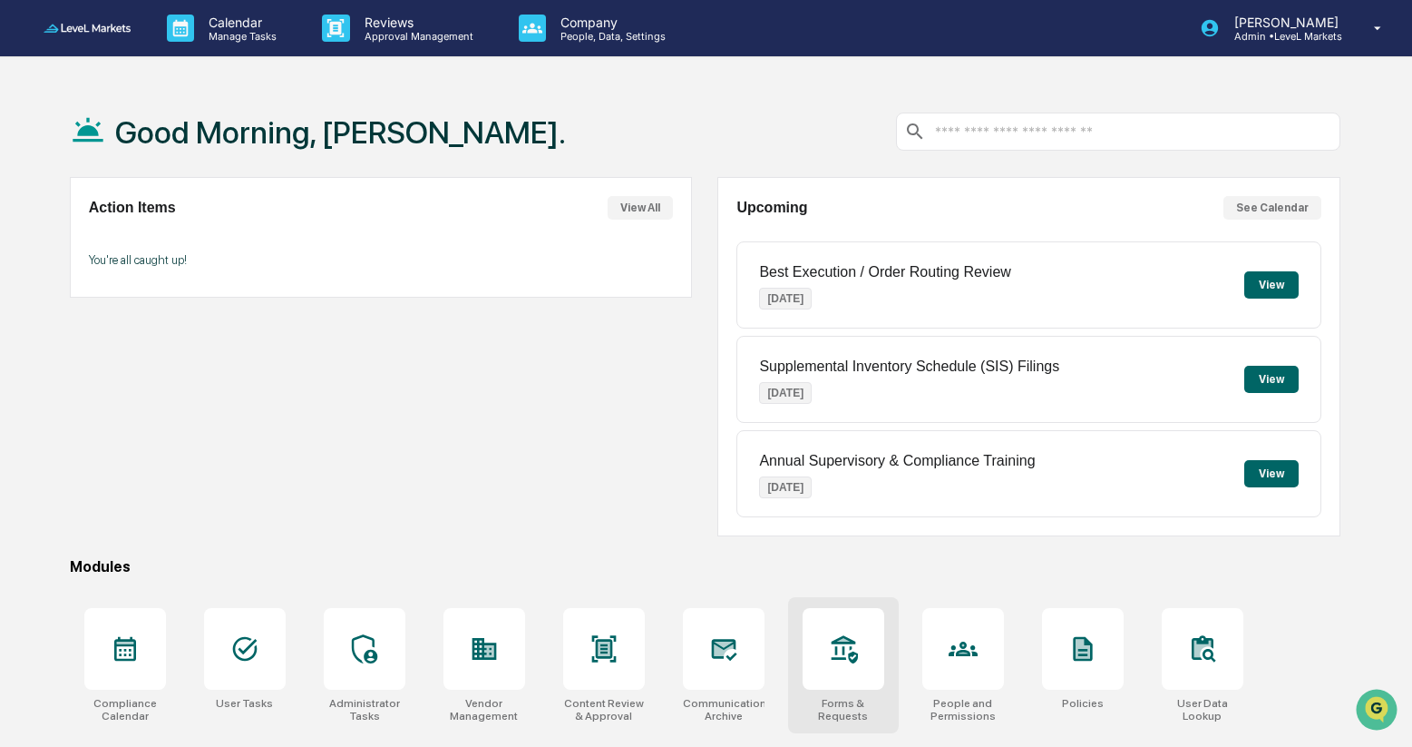
click at [851, 648] on icon at bounding box center [844, 649] width 26 height 28
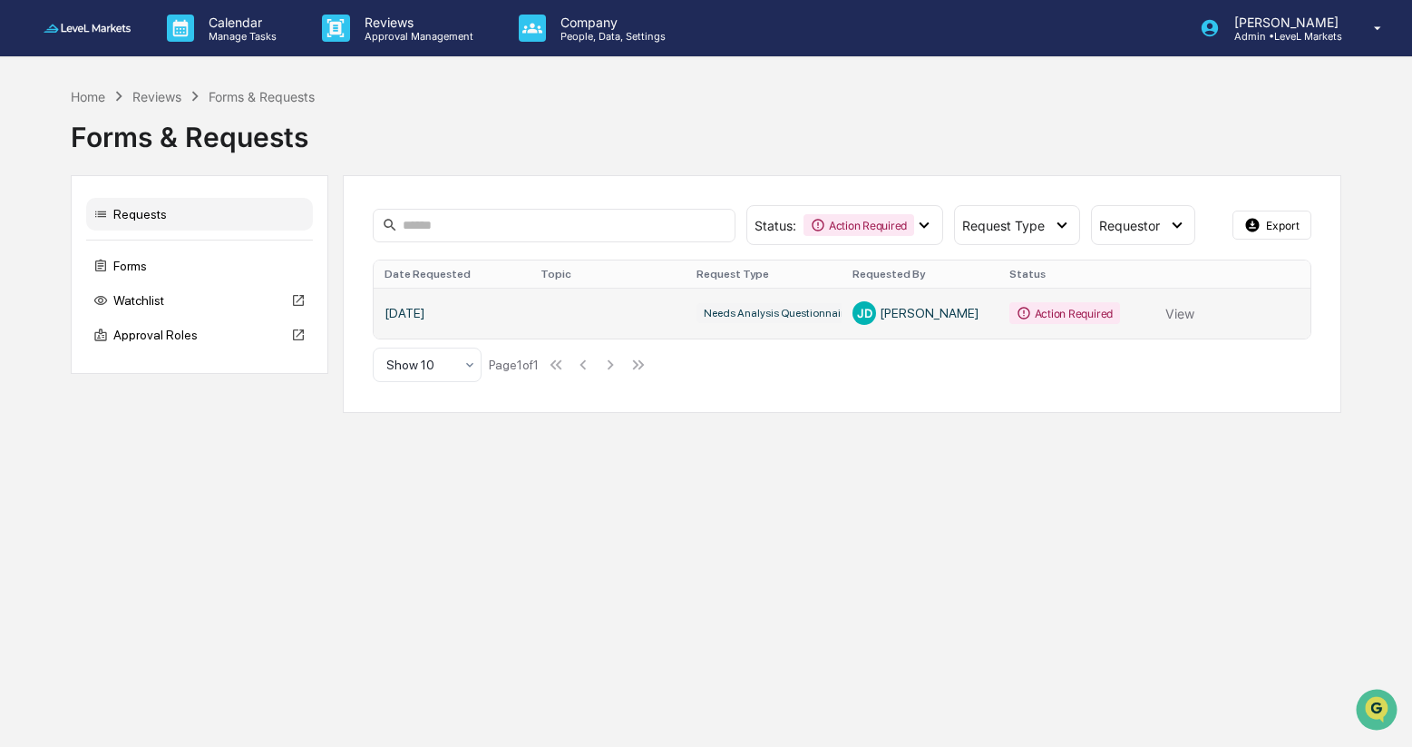
click at [1181, 311] on link at bounding box center [842, 313] width 937 height 51
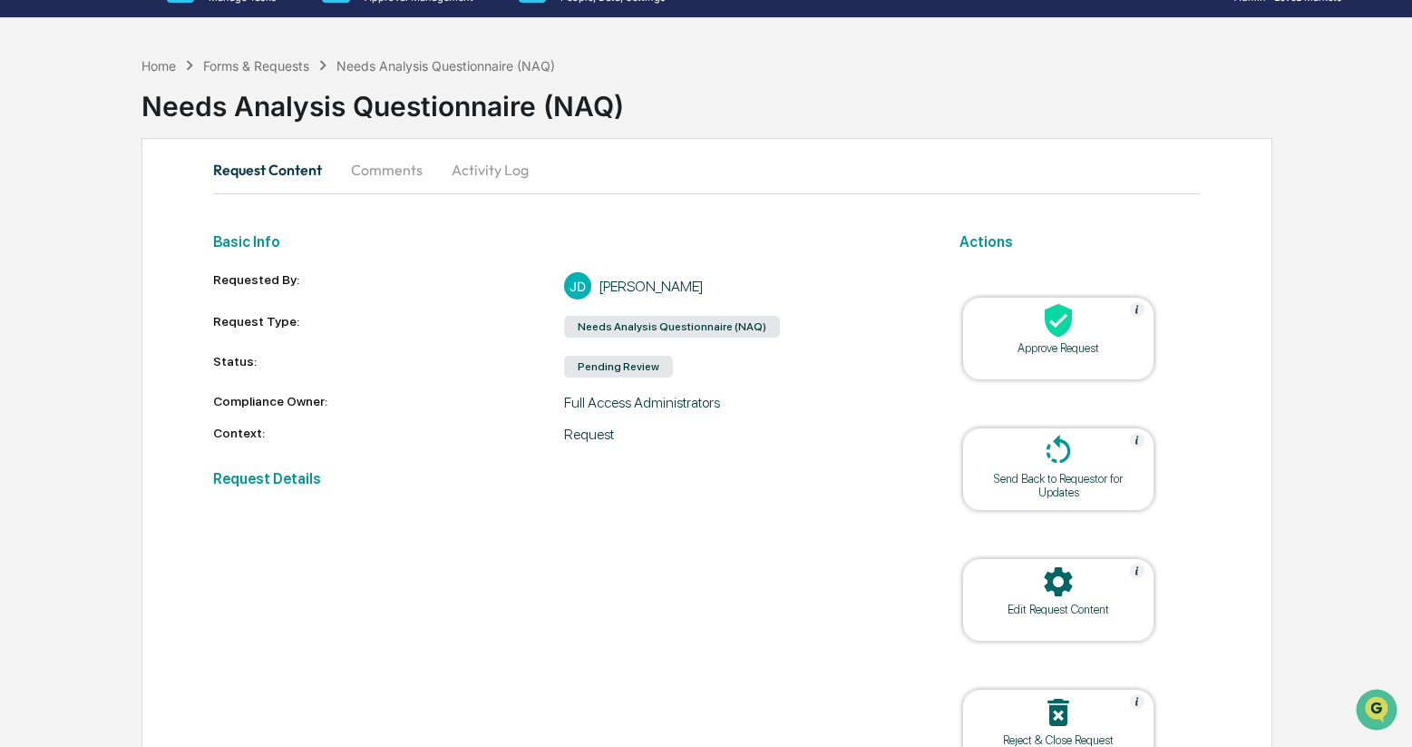
scroll to position [32, 0]
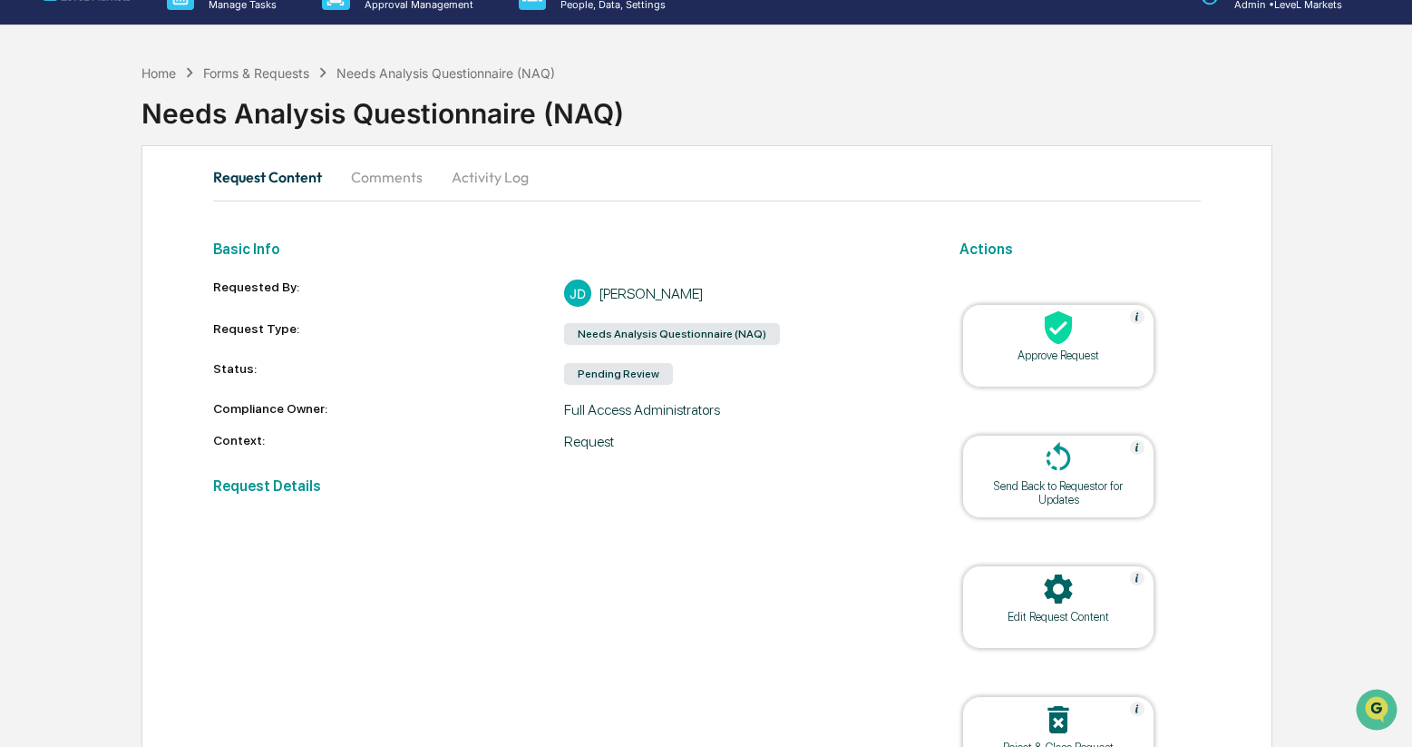
click at [1060, 354] on div "Approve Request" at bounding box center [1058, 355] width 163 height 14
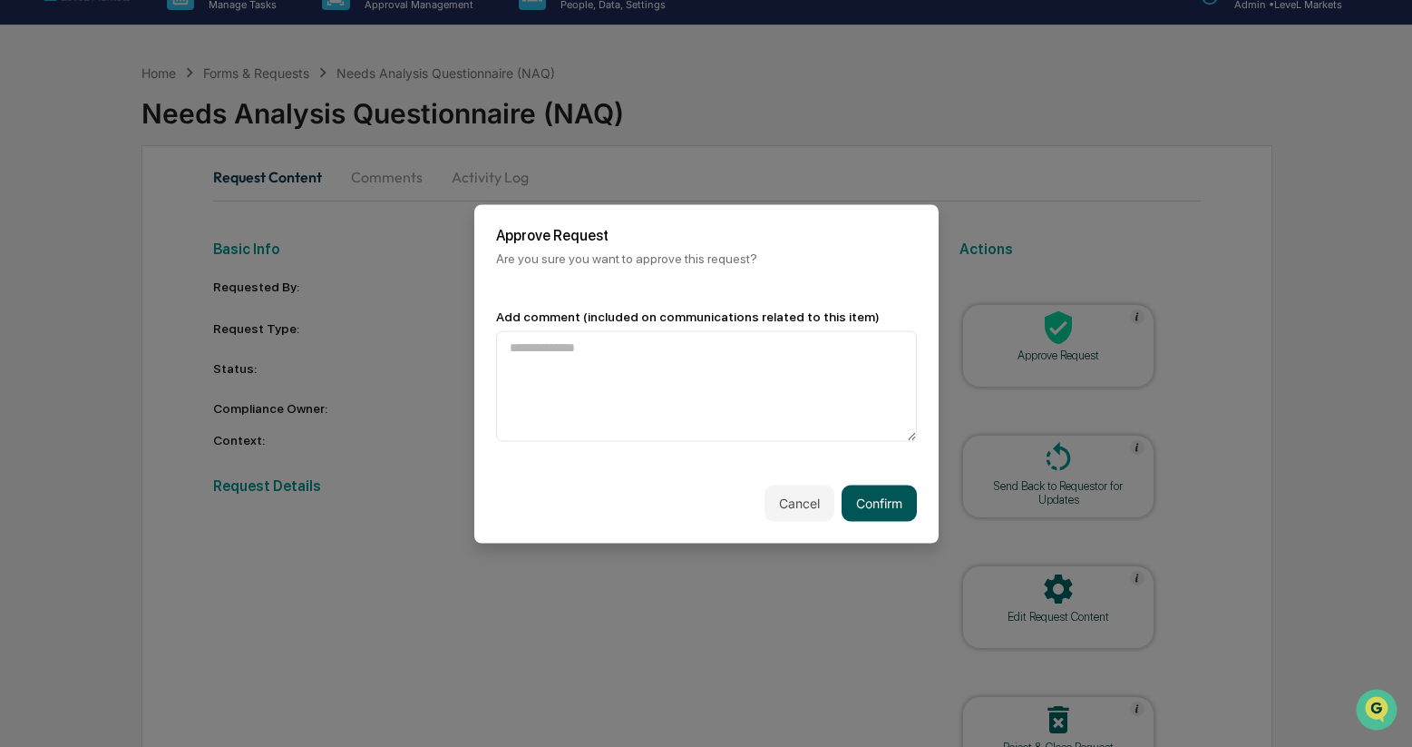
click at [874, 508] on button "Confirm" at bounding box center [879, 502] width 75 height 36
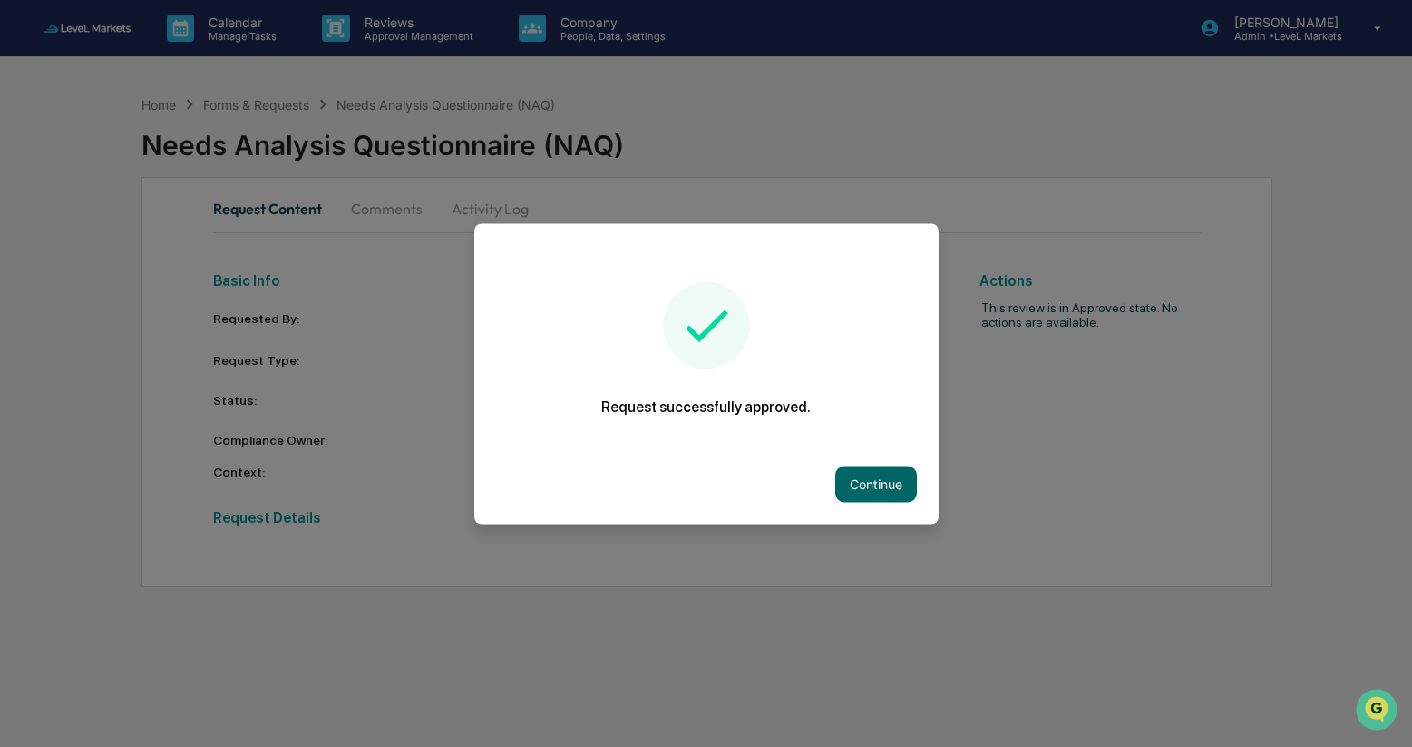
scroll to position [0, 0]
click at [883, 480] on button "Continue" at bounding box center [876, 483] width 82 height 36
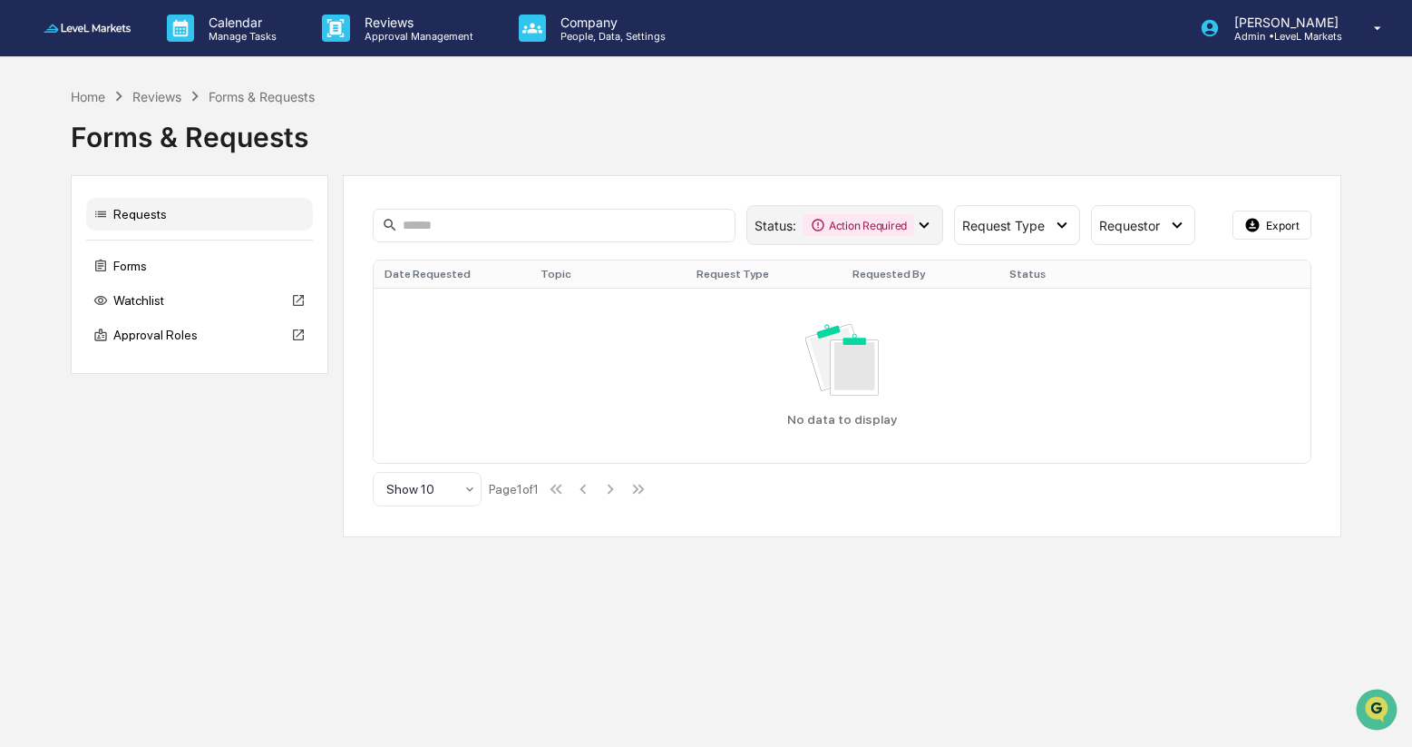
click at [927, 224] on icon at bounding box center [925, 225] width 10 height 6
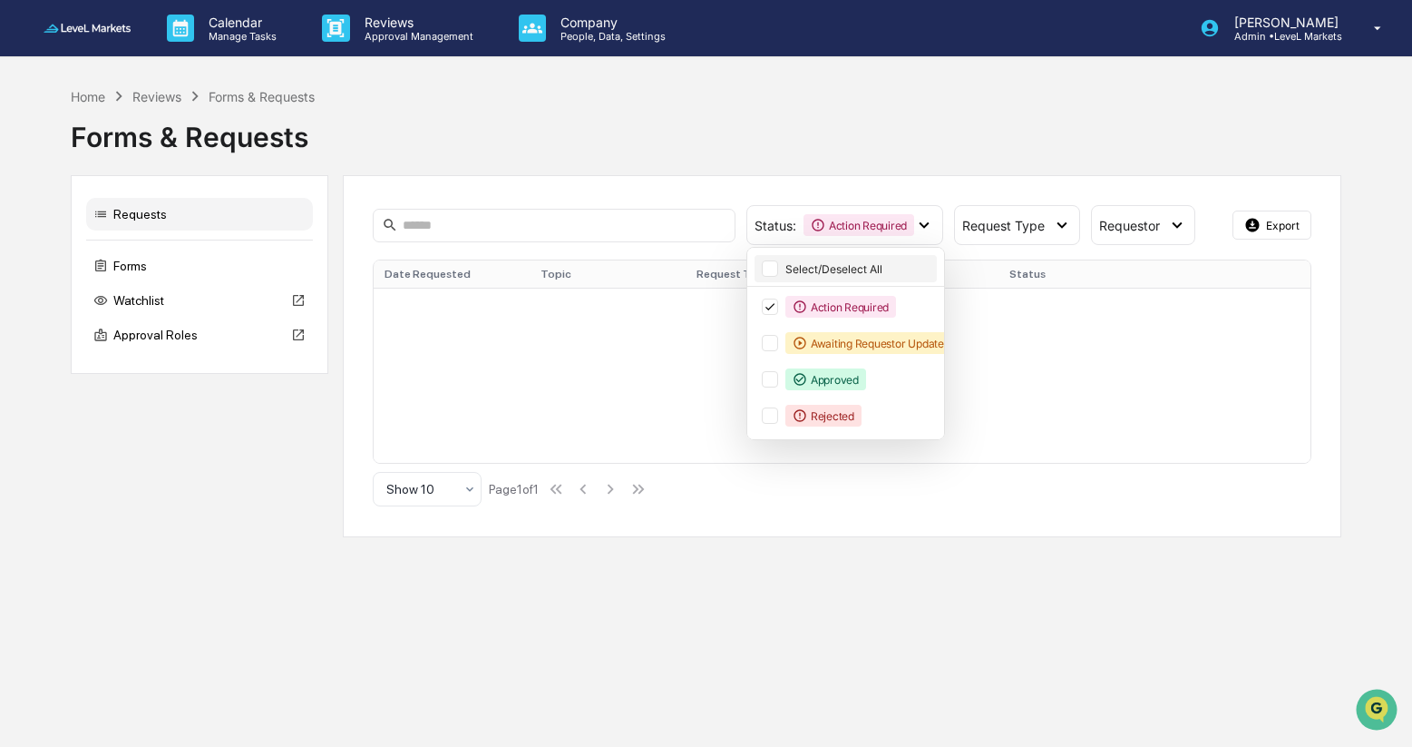
click at [772, 269] on div at bounding box center [770, 268] width 16 height 16
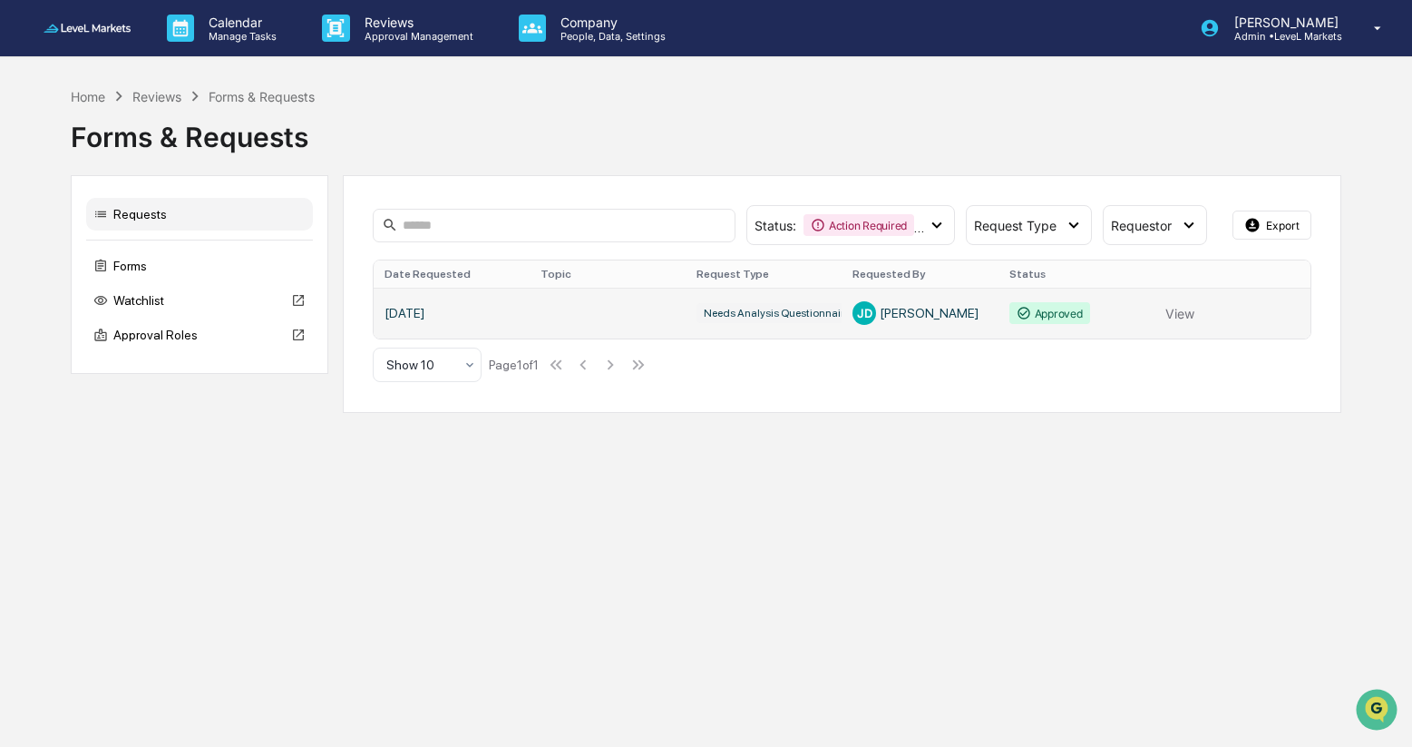
click at [681, 316] on link at bounding box center [842, 313] width 937 height 51
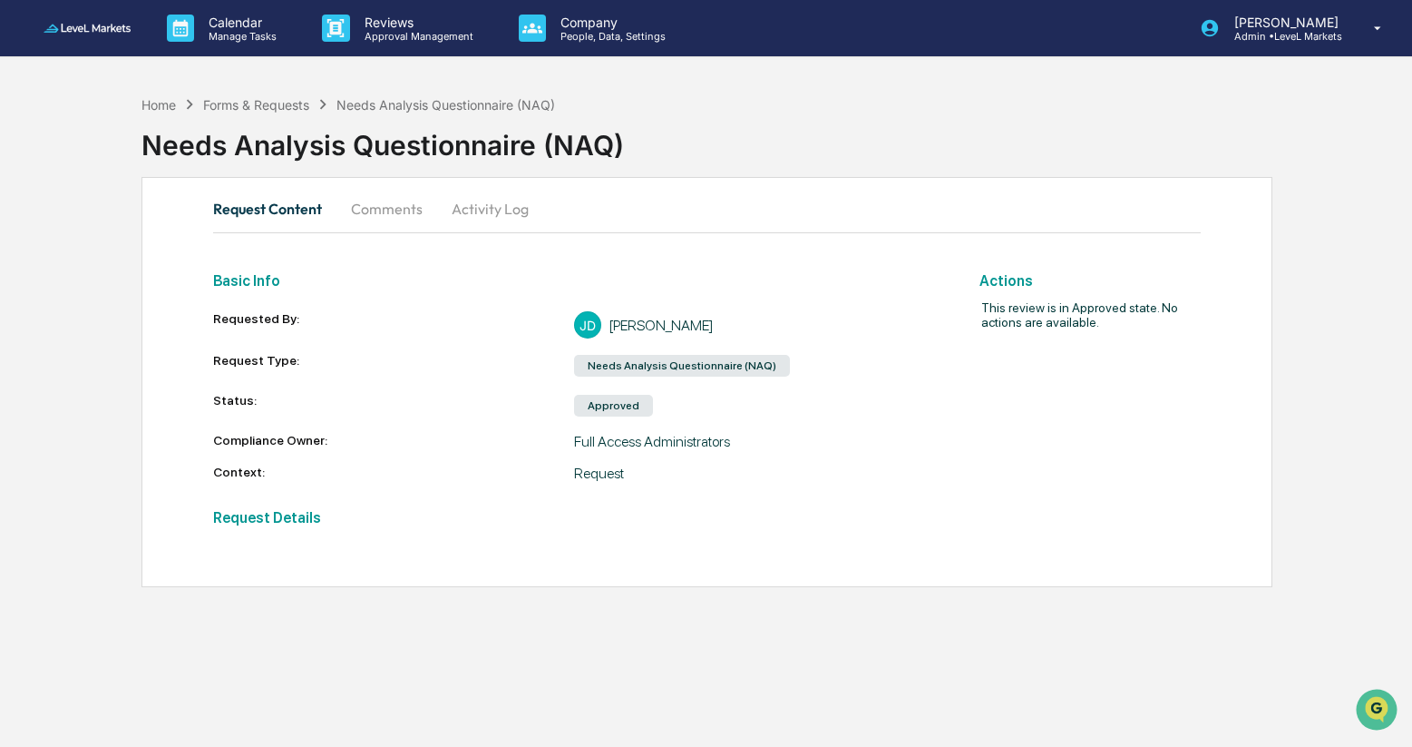
click at [389, 213] on button "Comments" at bounding box center [387, 209] width 101 height 44
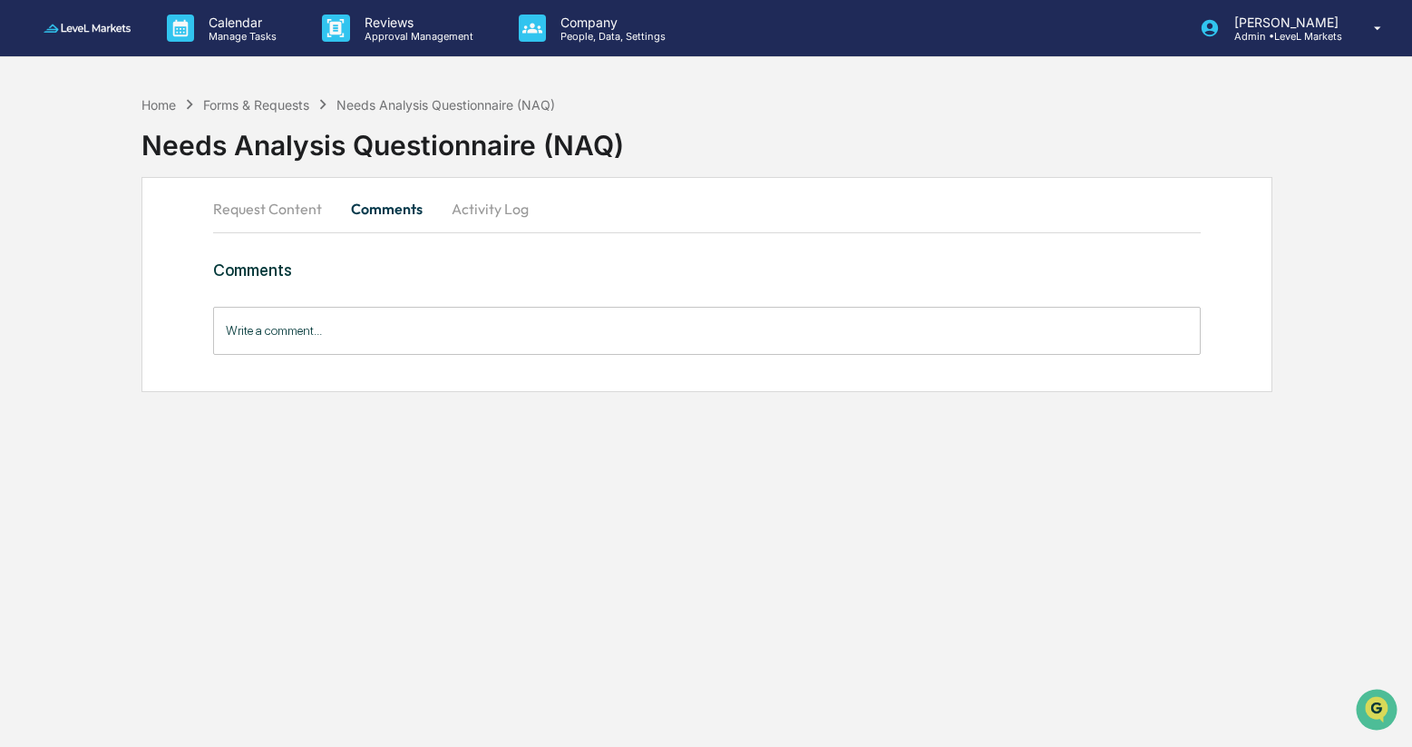
click at [483, 212] on button "Activity Log" at bounding box center [490, 209] width 106 height 44
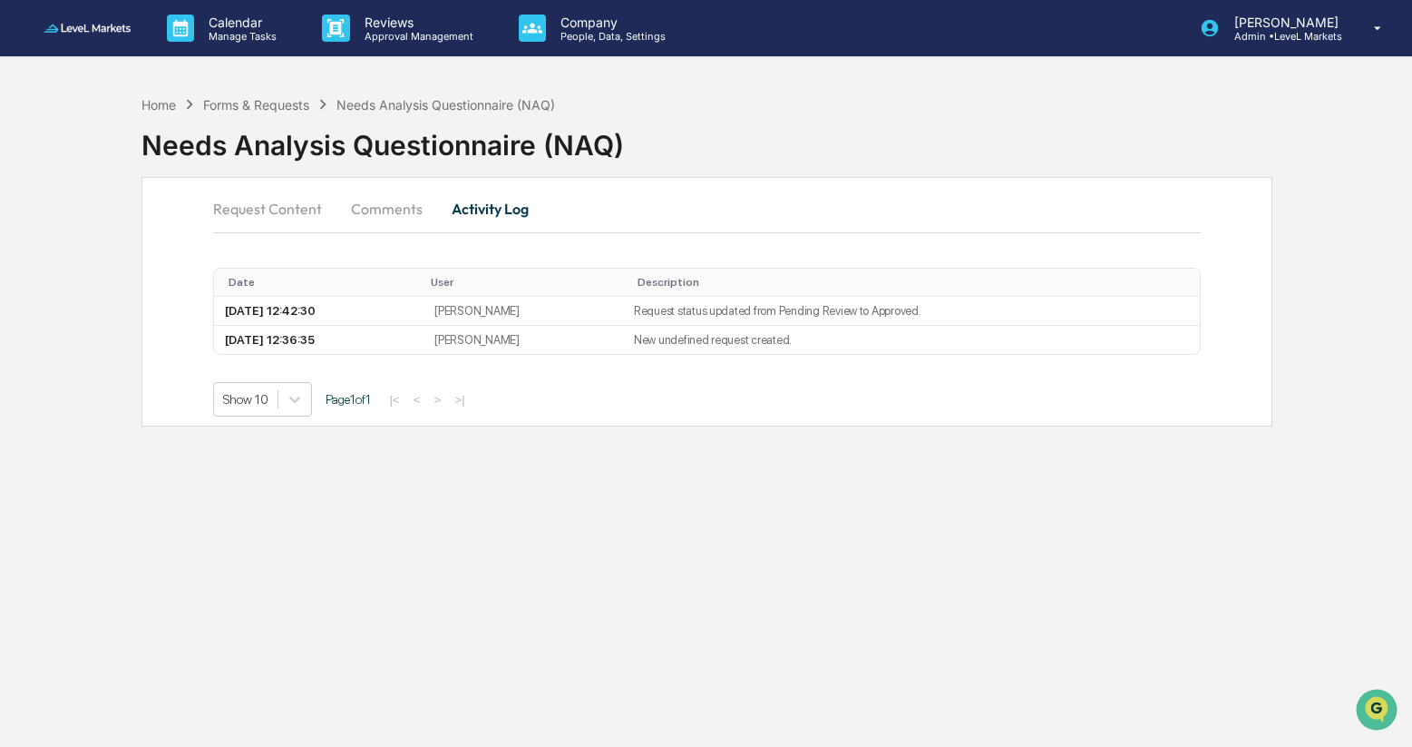
click at [282, 205] on button "Request Content" at bounding box center [274, 209] width 123 height 44
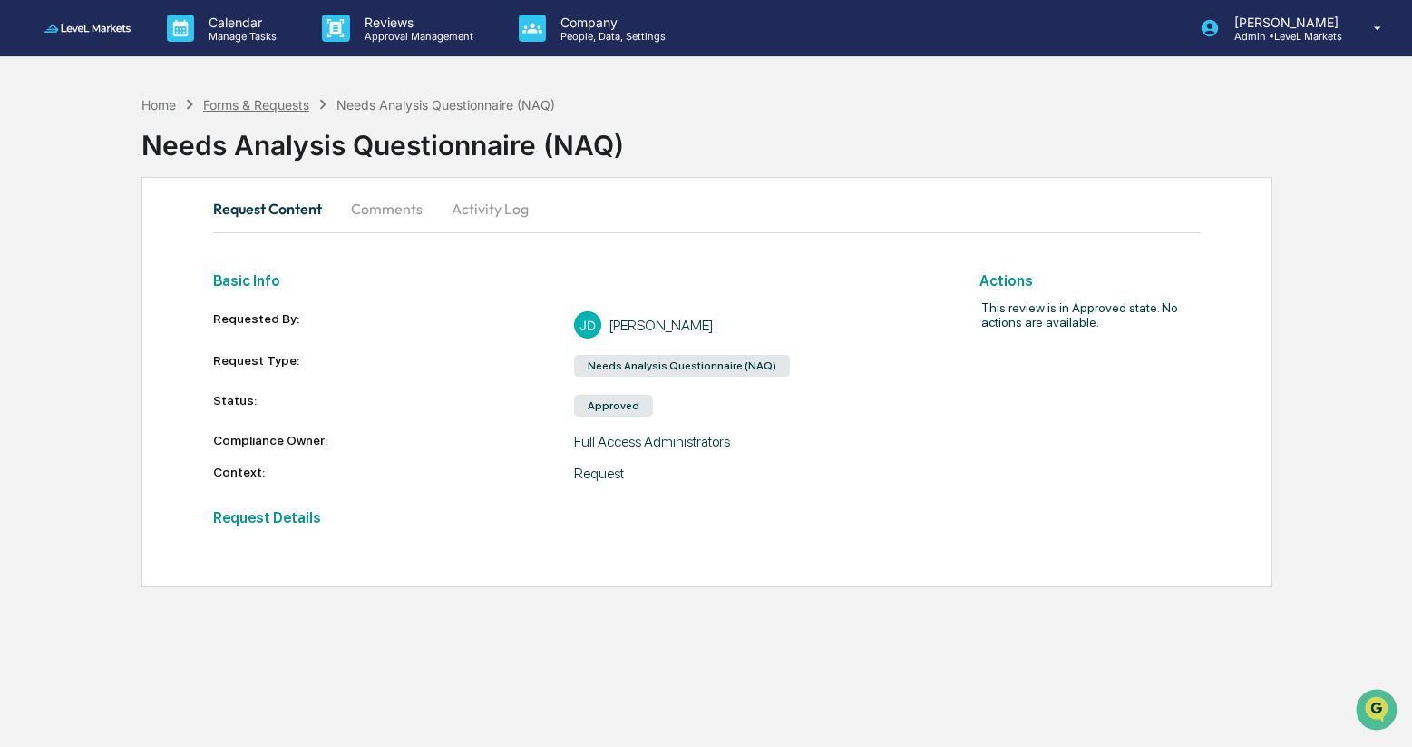
click at [265, 105] on div "Forms & Requests" at bounding box center [256, 104] width 106 height 15
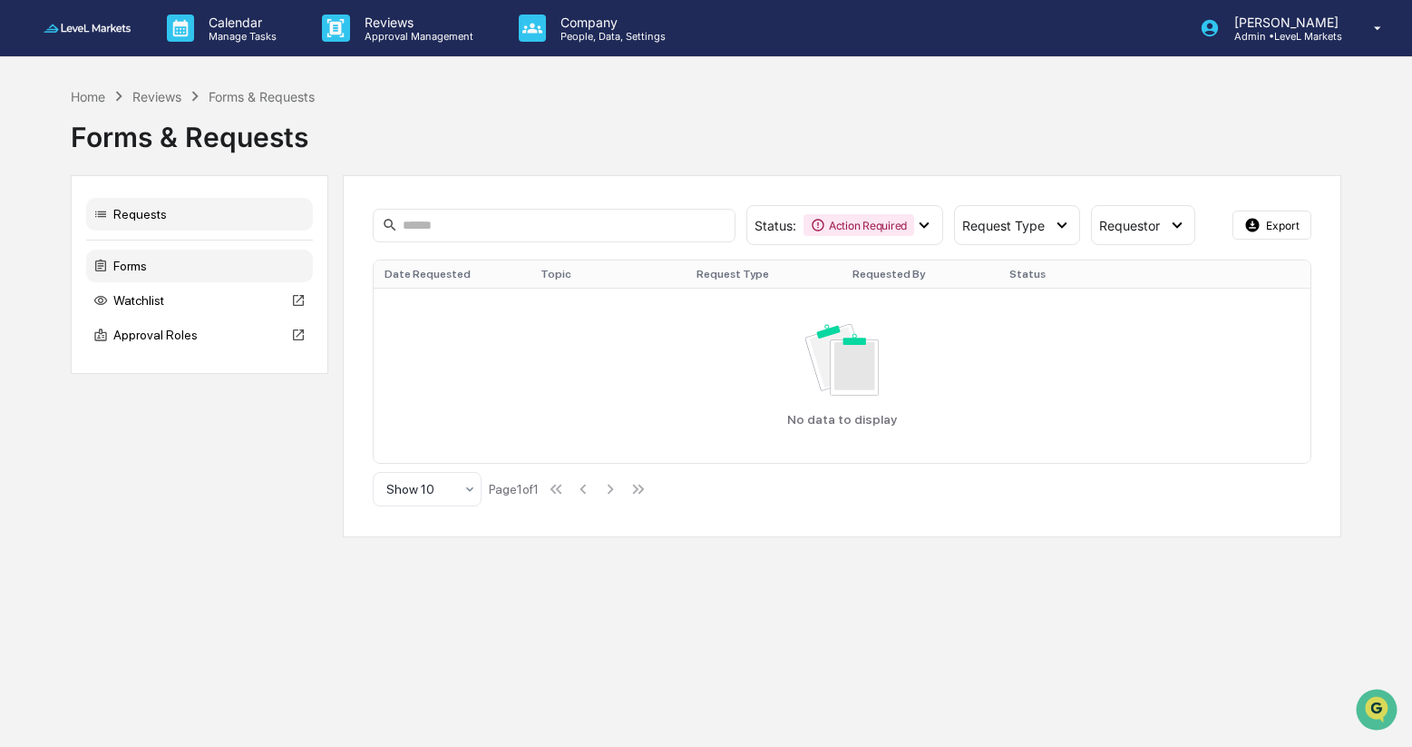
click at [146, 263] on div "Forms" at bounding box center [199, 265] width 227 height 33
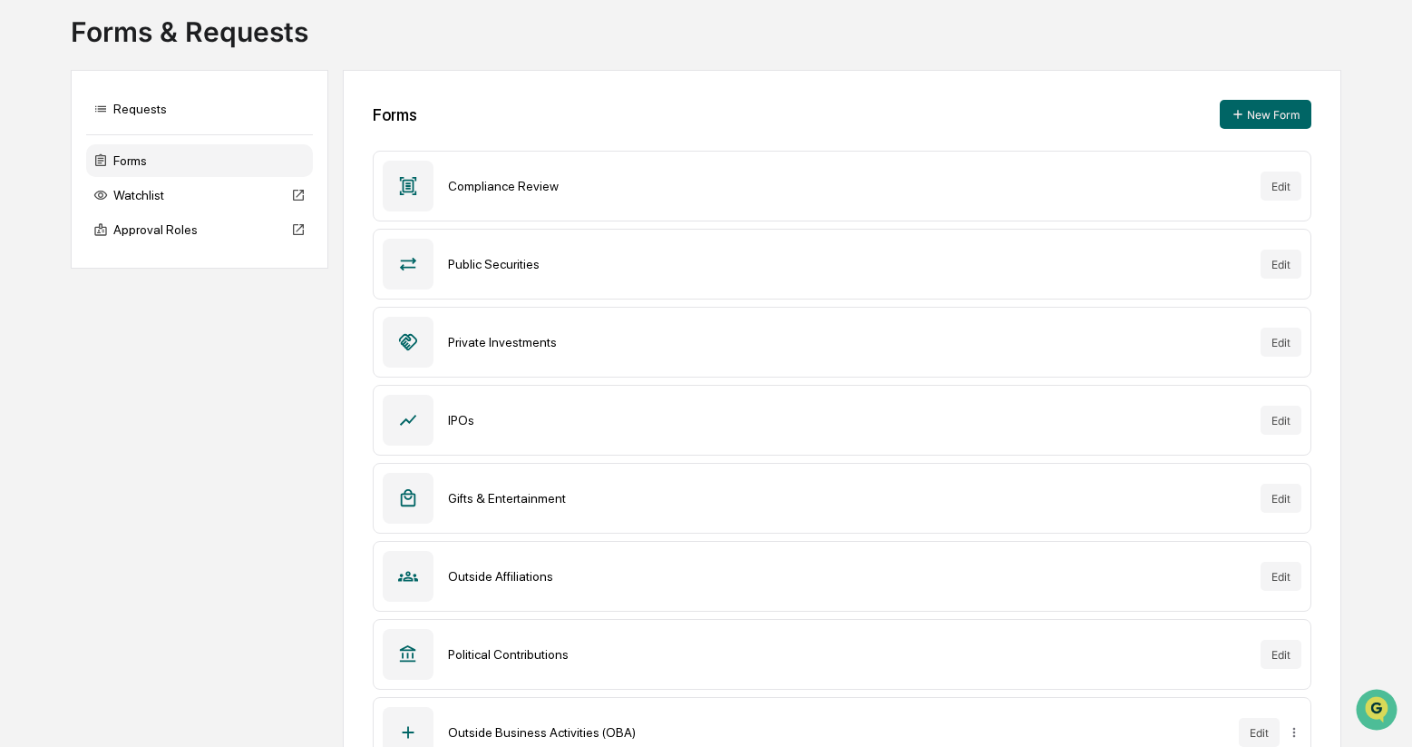
scroll to position [241, 0]
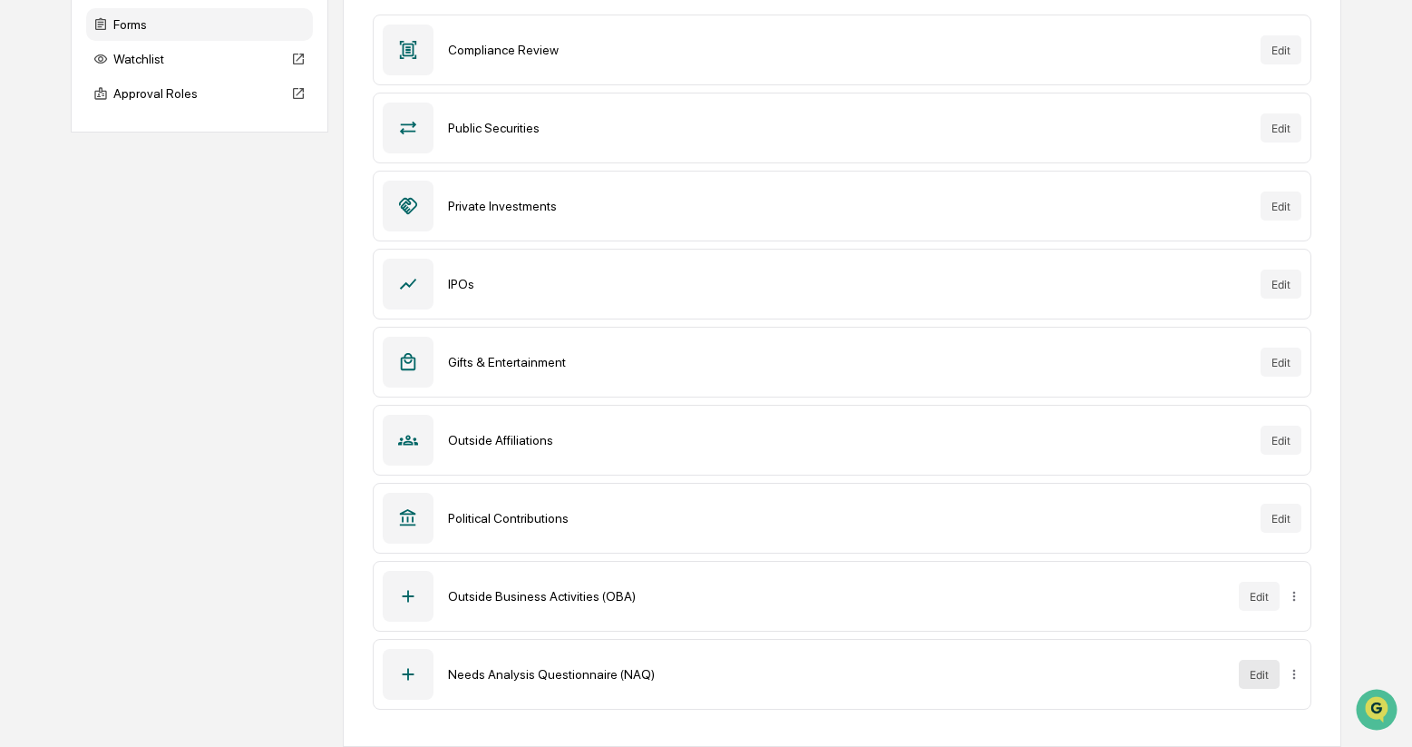
click at [1263, 672] on button "Edit" at bounding box center [1259, 673] width 41 height 29
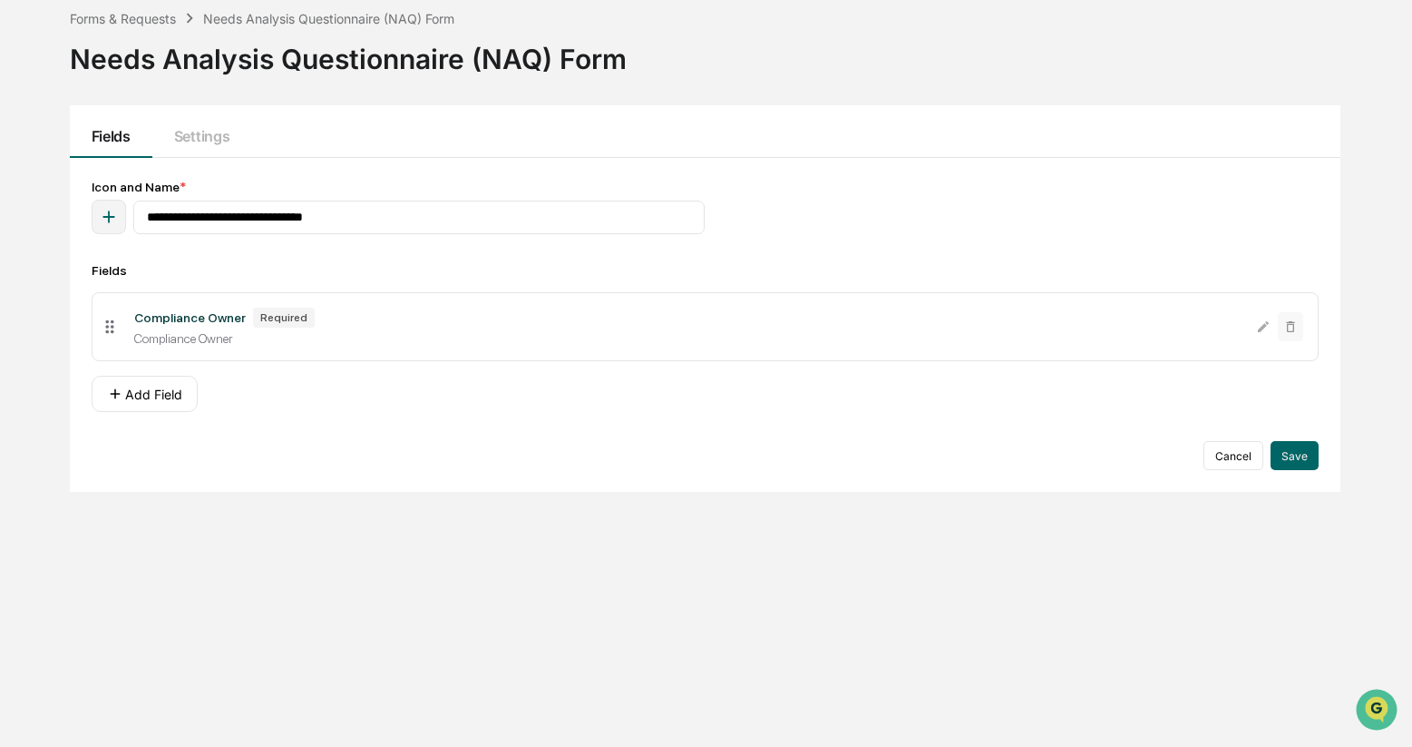
click at [112, 332] on icon at bounding box center [110, 327] width 20 height 20
click at [220, 132] on button "Settings" at bounding box center [201, 131] width 99 height 53
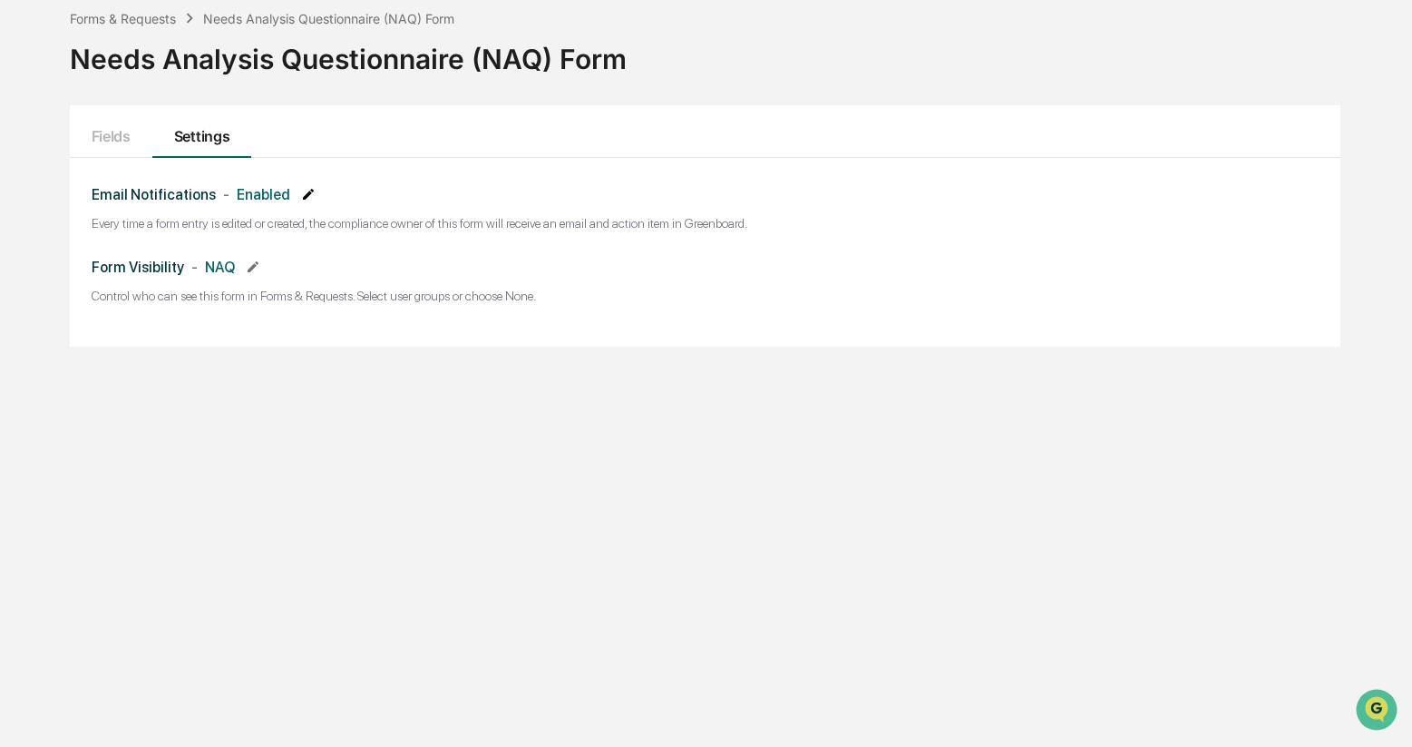
click at [307, 195] on icon at bounding box center [308, 194] width 11 height 11
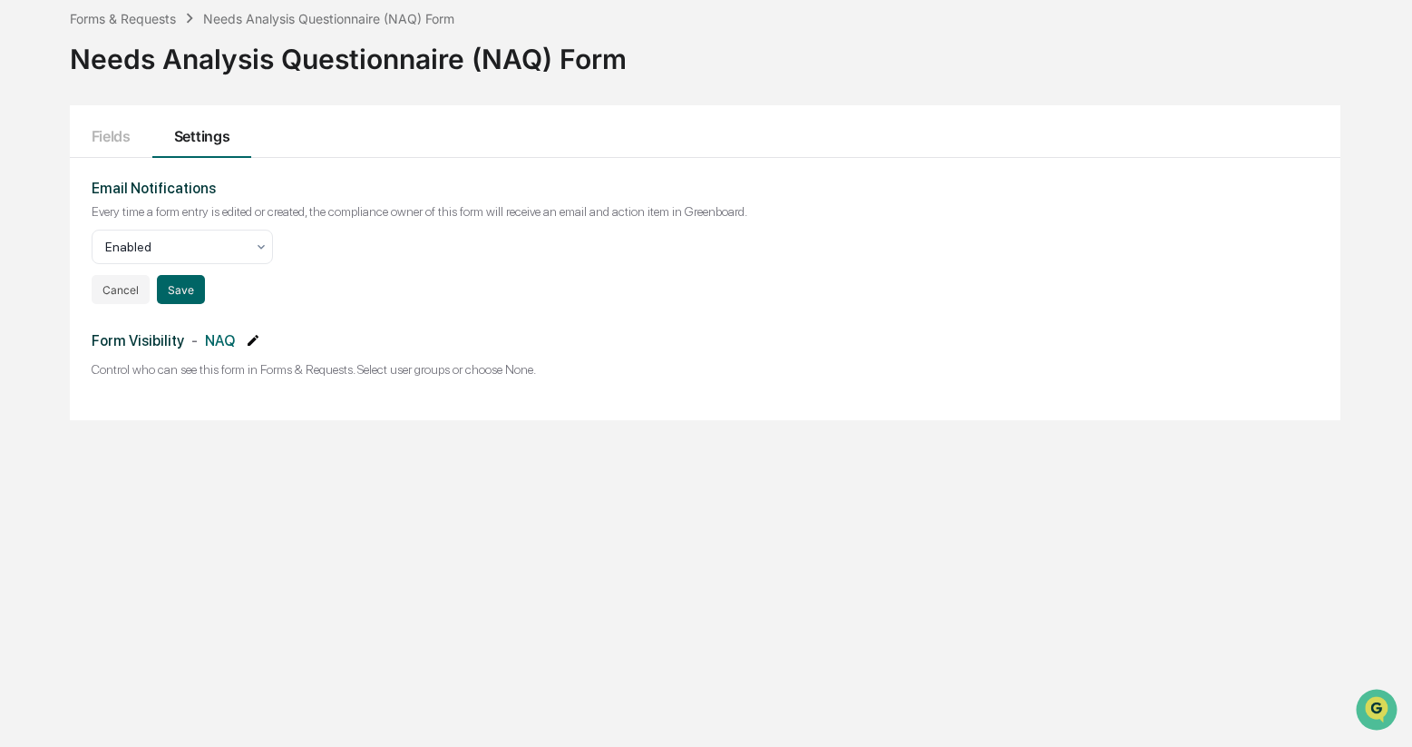
click at [255, 337] on icon at bounding box center [253, 340] width 15 height 15
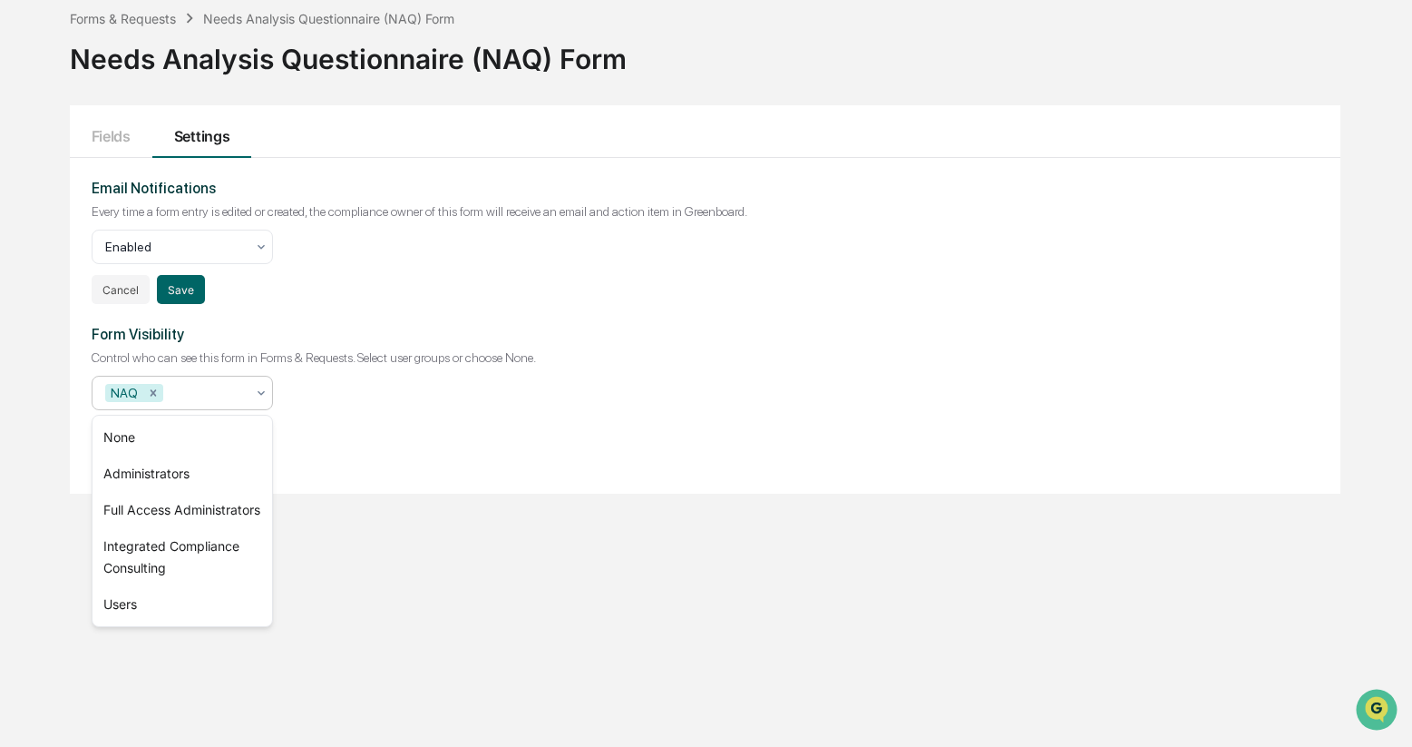
click at [259, 390] on icon at bounding box center [261, 393] width 15 height 15
click at [370, 520] on div "Forms & Requests Needs Analysis Questionnaire (NAQ) Form Needs Analysis Questio…" at bounding box center [705, 373] width 1325 height 747
click at [204, 398] on div at bounding box center [206, 393] width 78 height 18
type input "*"
click at [208, 572] on div "Integrated Compliance Consulting" at bounding box center [183, 557] width 180 height 58
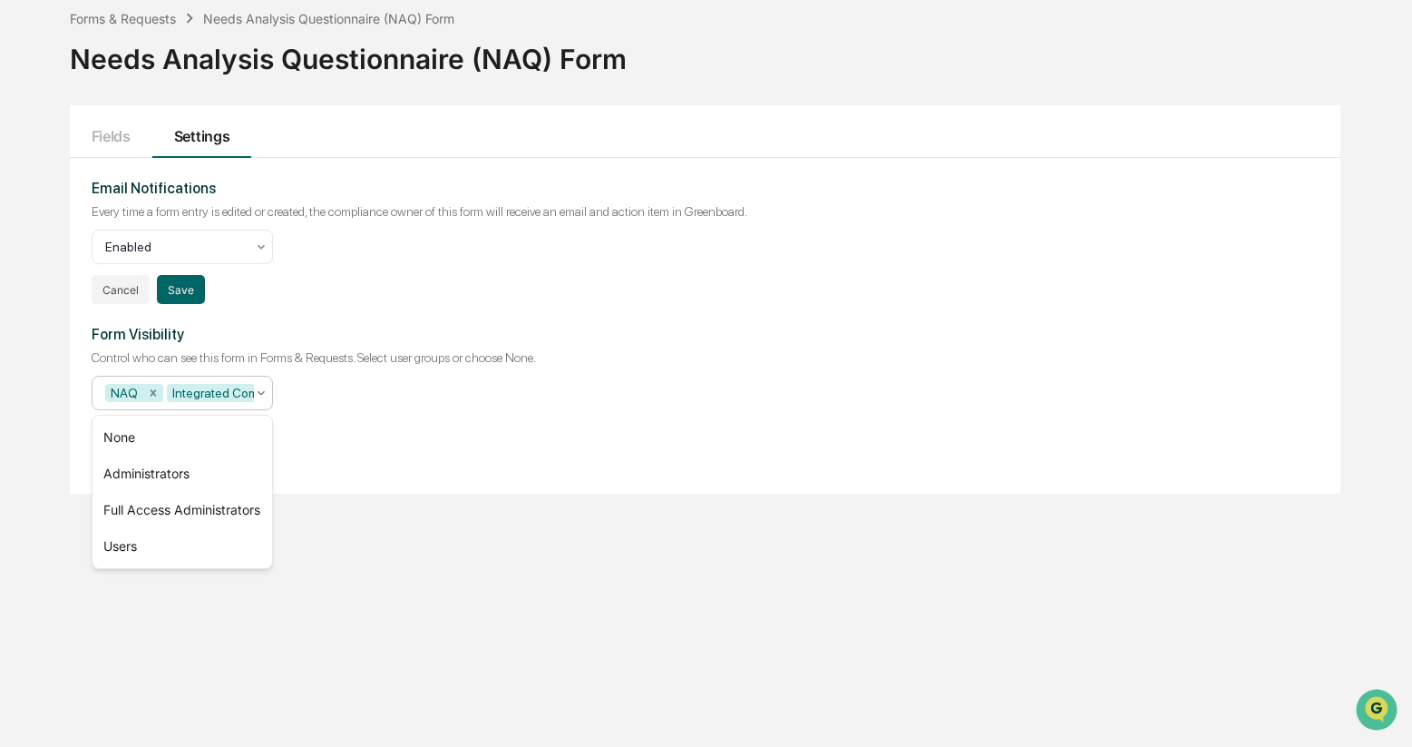
click at [470, 444] on div "Form Visibility Control who can see this form in Forms & Requests. Select user …" at bounding box center [705, 388] width 1227 height 124
click at [179, 438] on button "Save" at bounding box center [181, 435] width 48 height 29
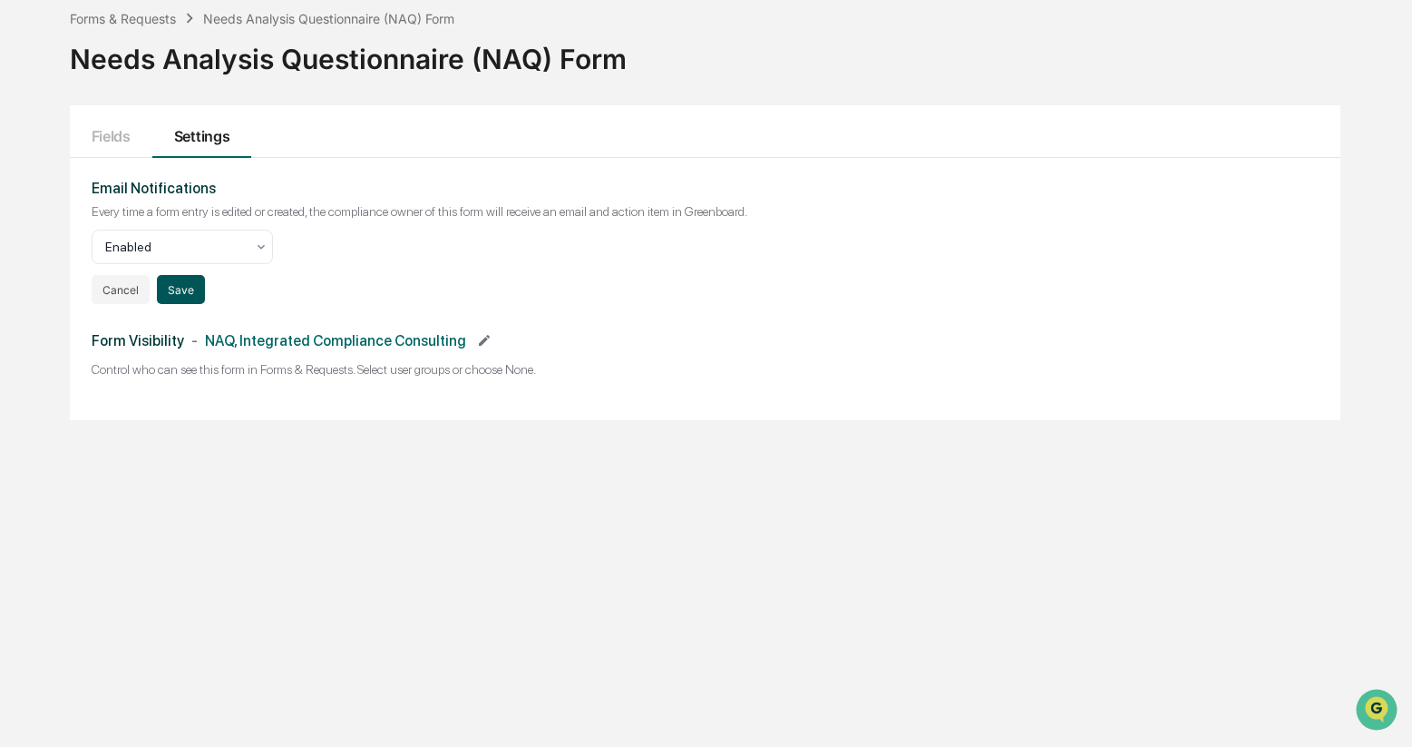
click at [185, 290] on button "Save" at bounding box center [181, 289] width 48 height 29
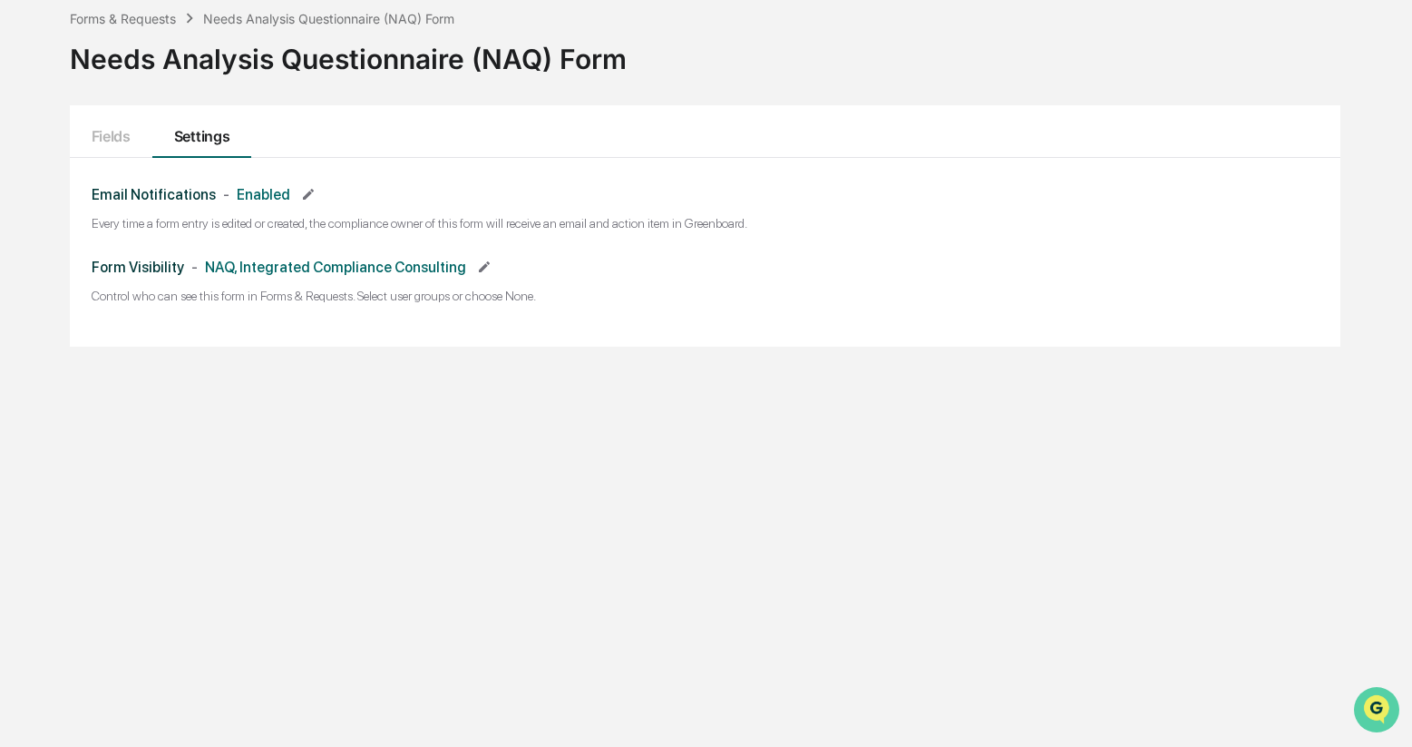
click at [1377, 708] on img "Open customer support" at bounding box center [1376, 709] width 45 height 36
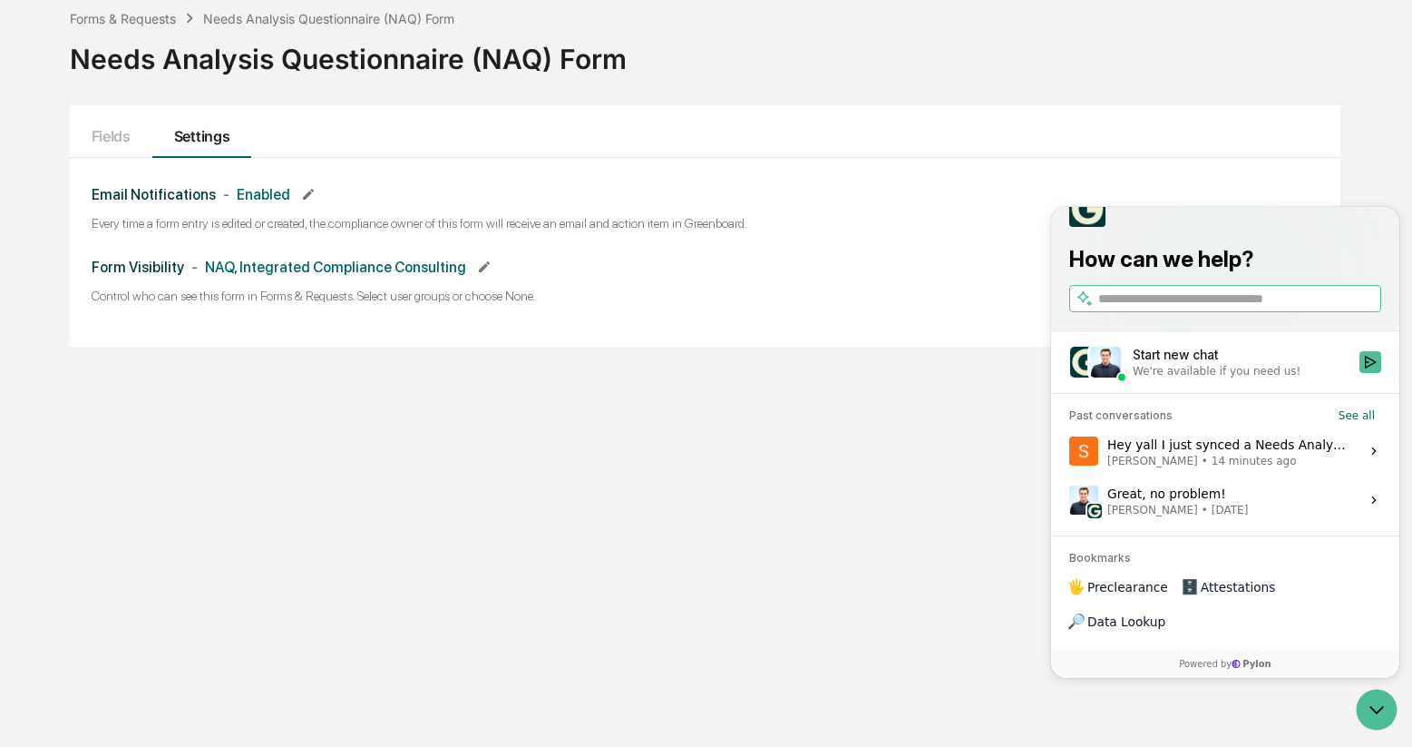
click at [1220, 468] on span "14 minutes ago" at bounding box center [1254, 461] width 85 height 15
click at [1069, 452] on button "View issue" at bounding box center [1069, 451] width 1 height 1
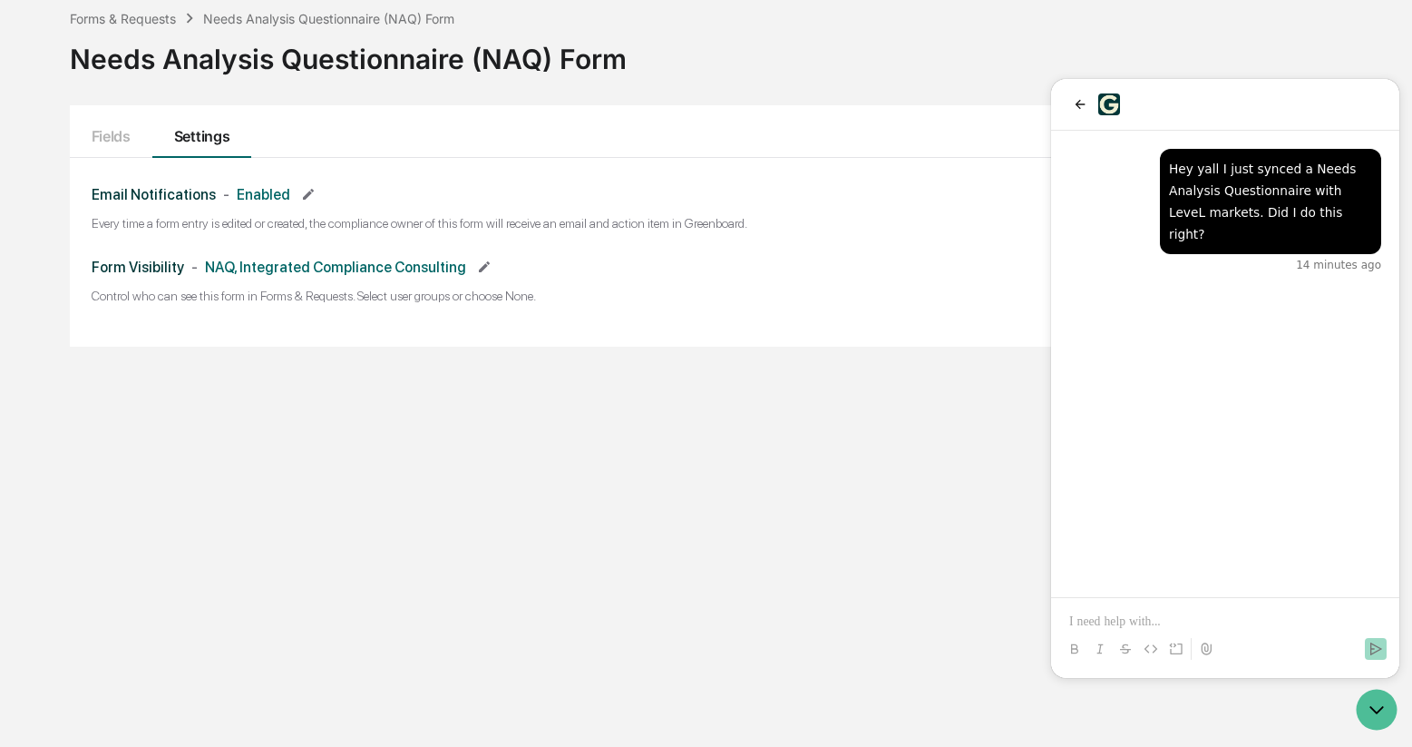
click at [681, 453] on div "Forms & Requests Needs Analysis Questionnaire (NAQ) Form Needs Analysis Questio…" at bounding box center [705, 373] width 1325 height 747
click at [113, 139] on button "Fields" at bounding box center [111, 131] width 83 height 53
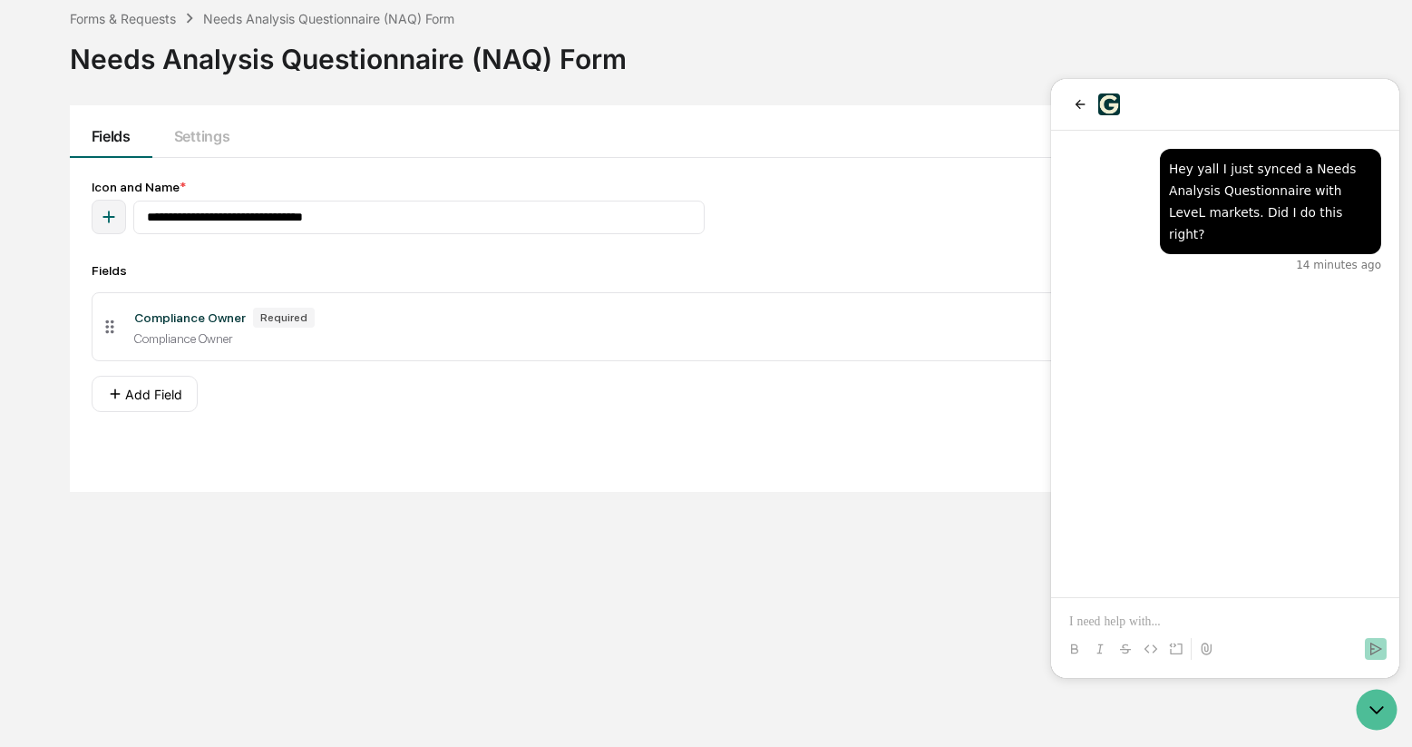
click at [198, 324] on div "Compliance Owner" at bounding box center [190, 317] width 112 height 15
click at [854, 545] on div "**********" at bounding box center [705, 373] width 1325 height 747
click at [1376, 708] on icon "Open customer support" at bounding box center [1376, 709] width 45 height 45
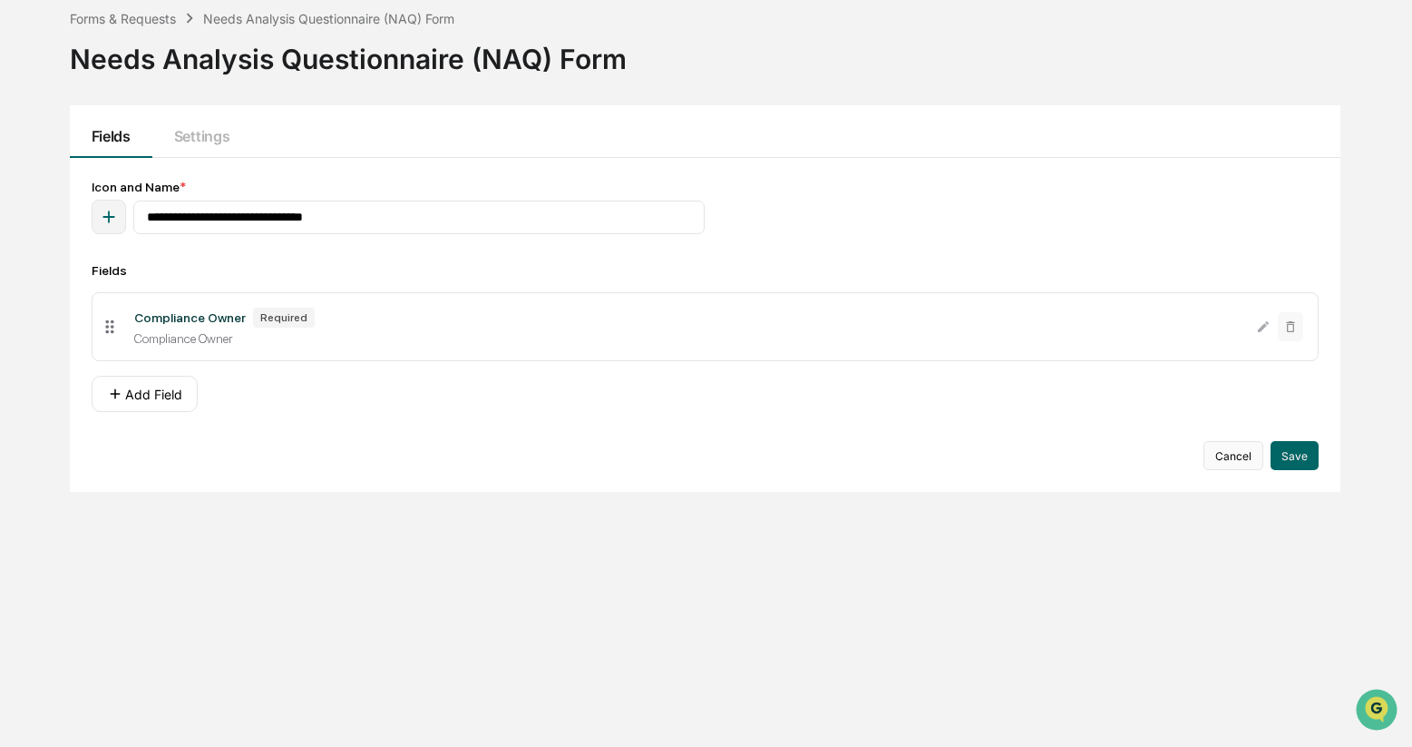
click at [1233, 457] on button "Cancel" at bounding box center [1234, 455] width 60 height 29
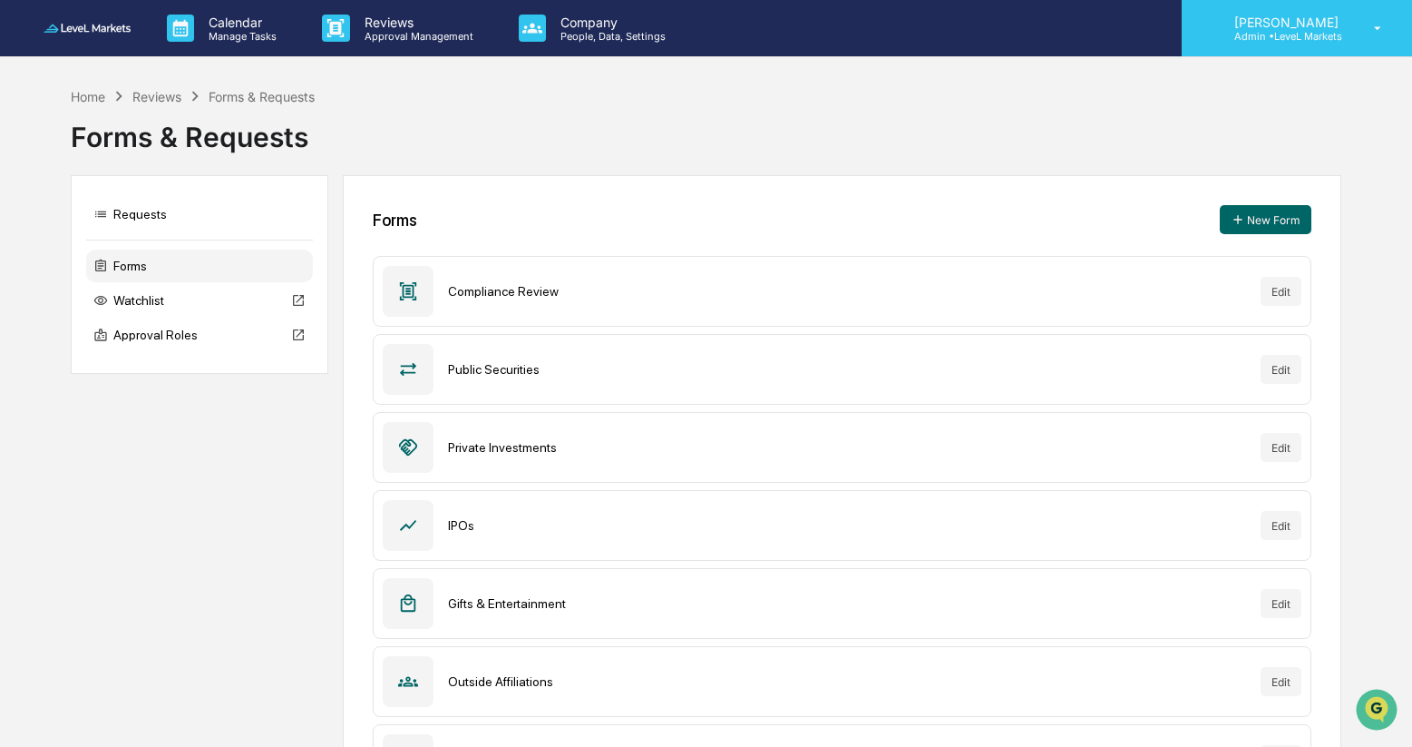
click at [1268, 30] on p "Admin • LeveL Markets" at bounding box center [1284, 36] width 128 height 13
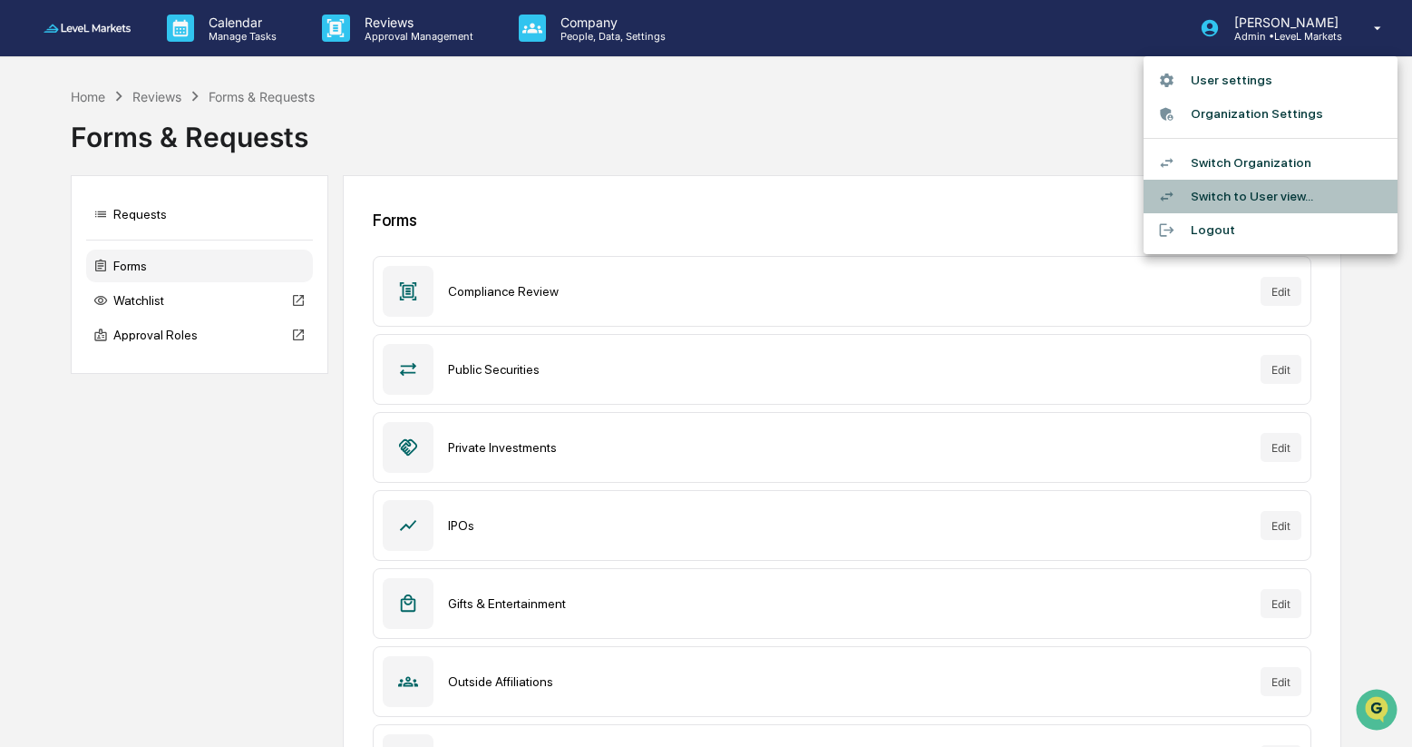
click at [1247, 191] on li "Switch to User view..." at bounding box center [1271, 197] width 254 height 34
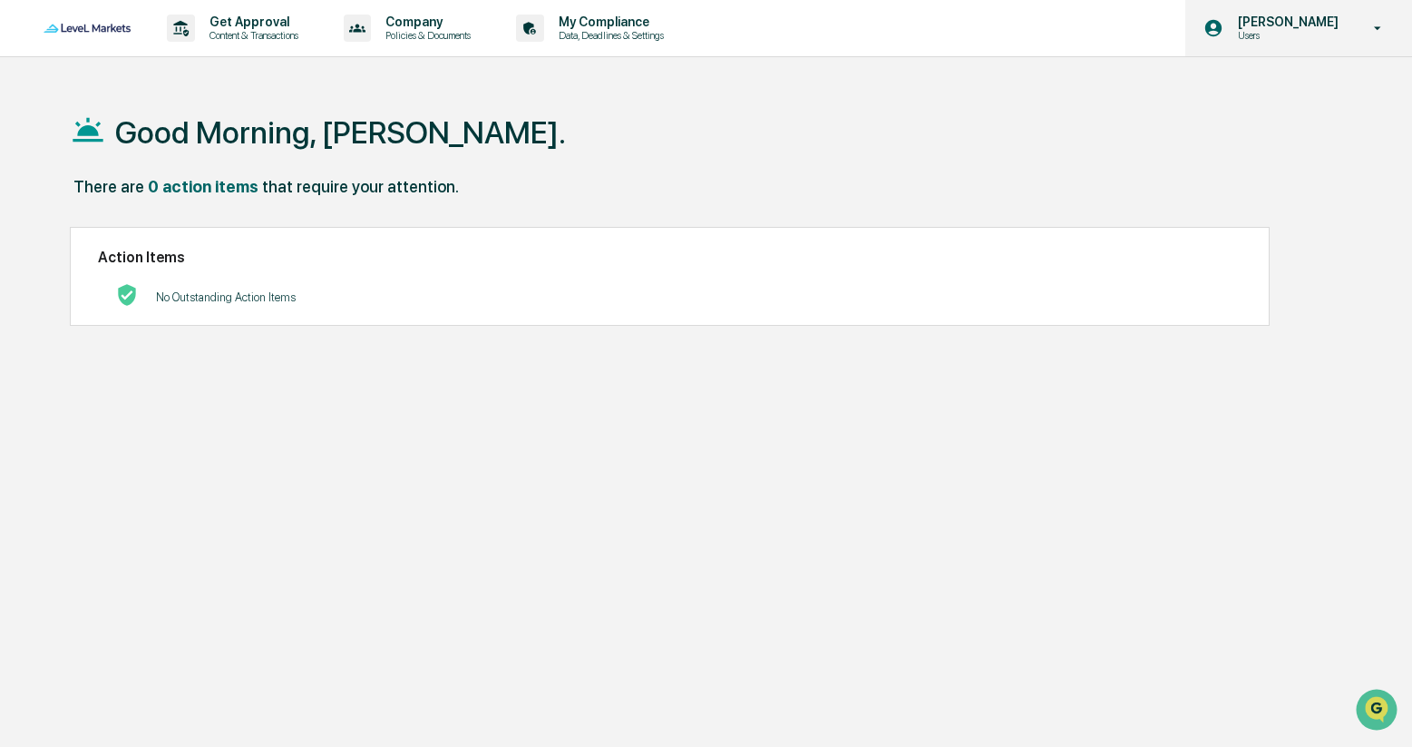
click at [1290, 27] on p "[PERSON_NAME]" at bounding box center [1286, 22] width 124 height 15
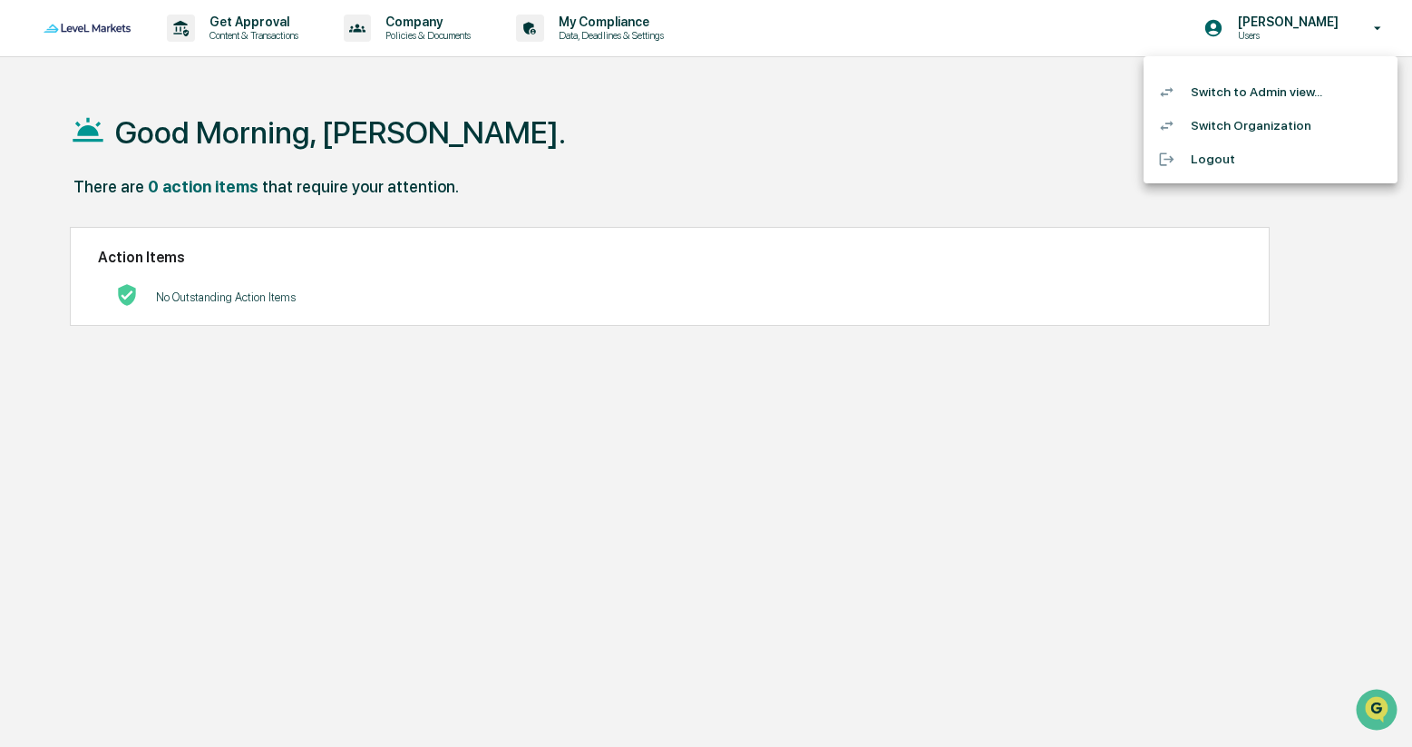
click at [1269, 86] on li "Switch to Admin view..." at bounding box center [1271, 92] width 254 height 34
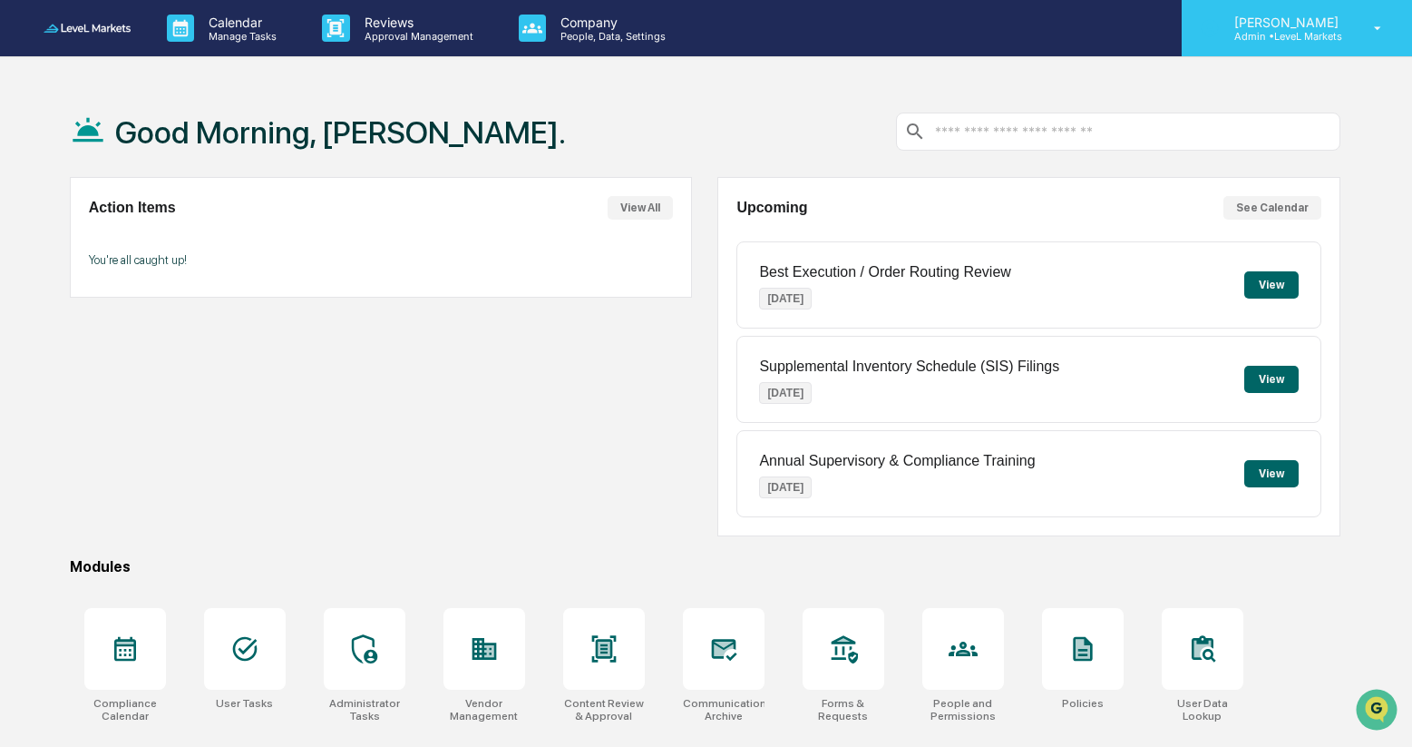
click at [1305, 33] on p "Admin • LeveL Markets" at bounding box center [1284, 36] width 128 height 13
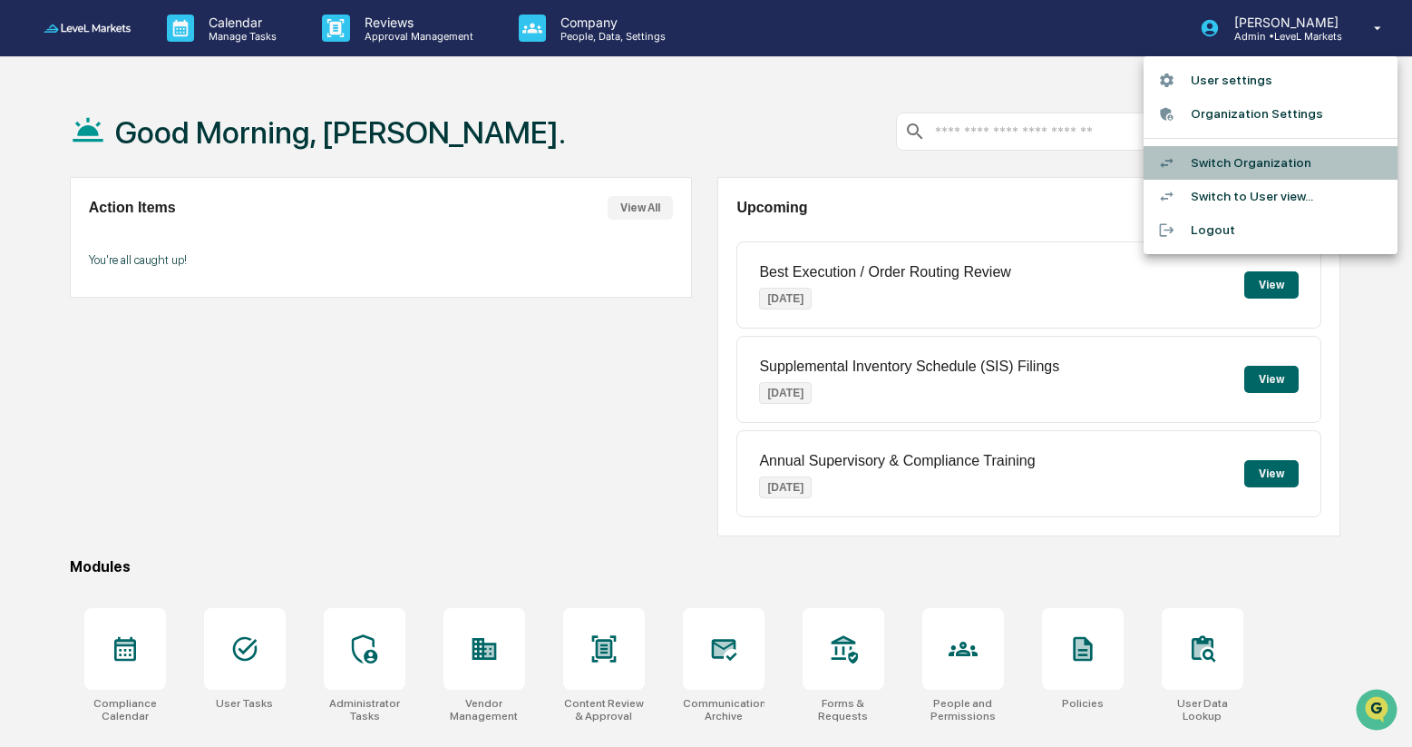
click at [1245, 164] on li "Switch Organization" at bounding box center [1271, 163] width 254 height 34
